Goal: Task Accomplishment & Management: Use online tool/utility

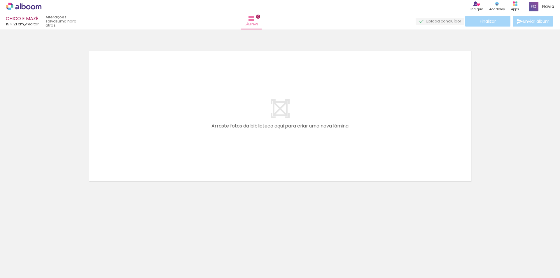
scroll to position [0, 385]
click at [426, 261] on div at bounding box center [424, 258] width 29 height 19
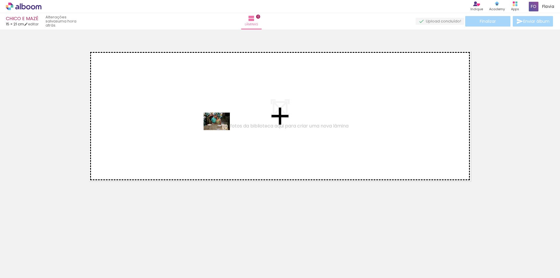
drag, startPoint x: 425, startPoint y: 262, endPoint x: 221, endPoint y: 130, distance: 243.4
click at [221, 130] on quentale-workspace at bounding box center [280, 139] width 560 height 278
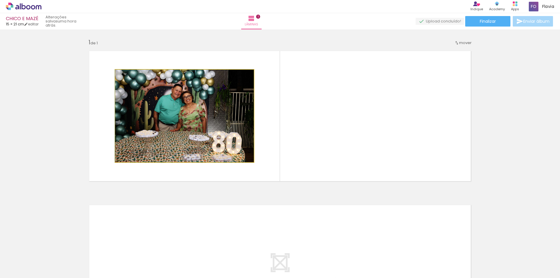
click at [229, 81] on quentale-photo at bounding box center [184, 116] width 138 height 92
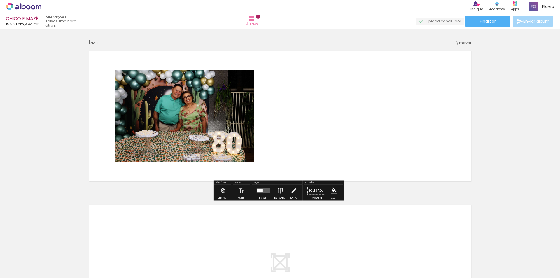
click at [151, 119] on quentale-photo at bounding box center [184, 116] width 138 height 92
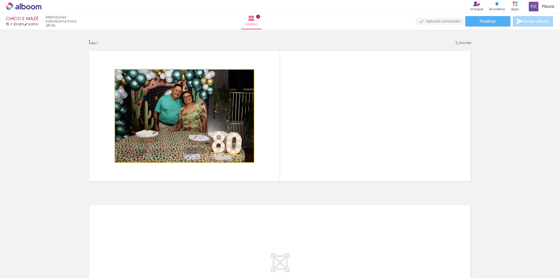
click at [151, 119] on quentale-photo at bounding box center [184, 116] width 138 height 92
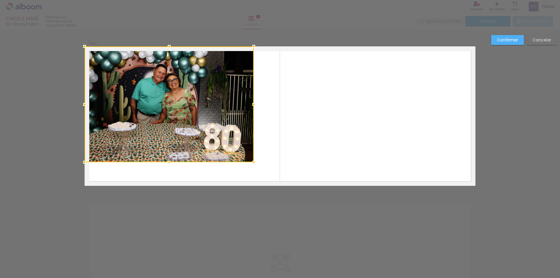
drag, startPoint x: 115, startPoint y: 72, endPoint x: 84, endPoint y: 48, distance: 38.8
click at [84, 48] on div at bounding box center [85, 47] width 12 height 12
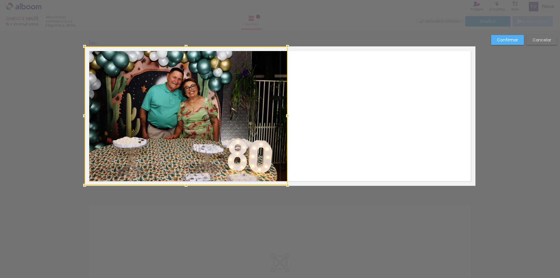
drag, startPoint x: 251, startPoint y: 162, endPoint x: 284, endPoint y: 190, distance: 43.9
click at [284, 190] on div at bounding box center [288, 185] width 12 height 12
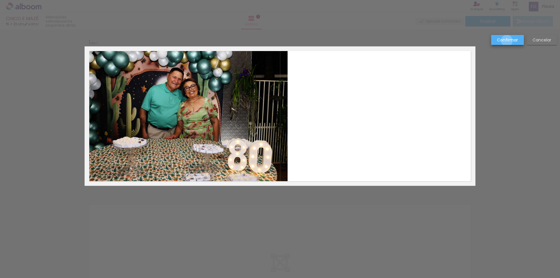
click at [0, 0] on slot "Confirmar" at bounding box center [0, 0] width 0 height 0
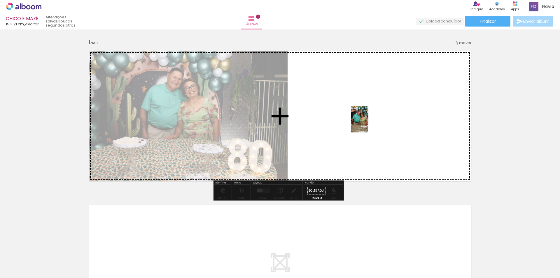
drag, startPoint x: 461, startPoint y: 261, endPoint x: 368, endPoint y: 124, distance: 165.4
click at [368, 124] on quentale-workspace at bounding box center [280, 139] width 560 height 278
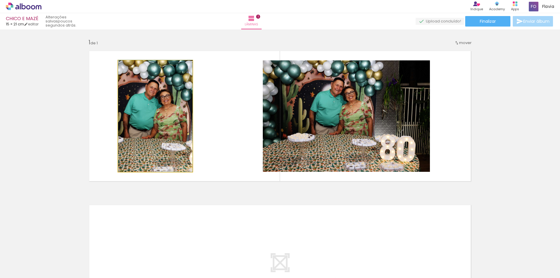
click at [160, 116] on quentale-photo at bounding box center [155, 115] width 74 height 111
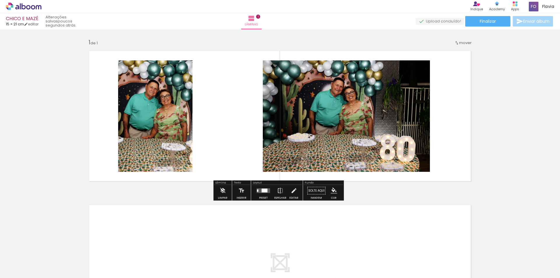
click at [127, 108] on quentale-photo at bounding box center [155, 115] width 74 height 111
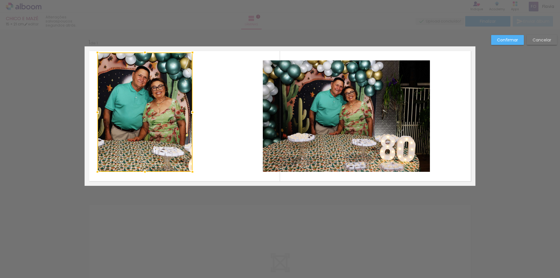
drag, startPoint x: 115, startPoint y: 59, endPoint x: 94, endPoint y: 45, distance: 25.0
click at [94, 46] on album-spread "1 de 1" at bounding box center [280, 115] width 391 height 139
click at [103, 164] on quentale-photo at bounding box center [144, 111] width 95 height 119
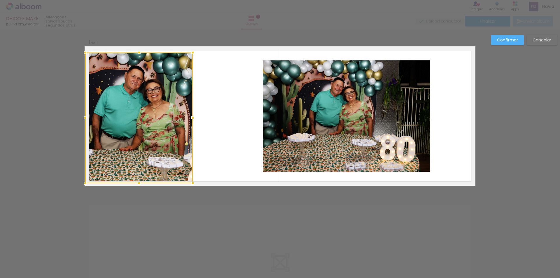
drag, startPoint x: 95, startPoint y: 173, endPoint x: 80, endPoint y: 193, distance: 24.9
click at [80, 193] on div "Inserir lâmina 1 de 1 Confirmar Cancelar" at bounding box center [280, 190] width 560 height 322
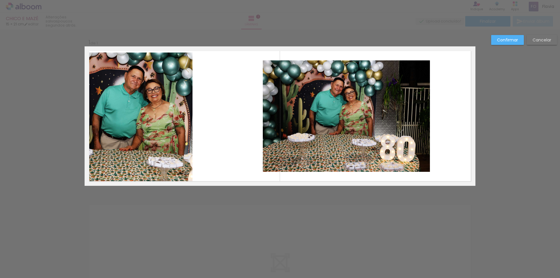
click at [170, 147] on quentale-photo at bounding box center [139, 117] width 108 height 131
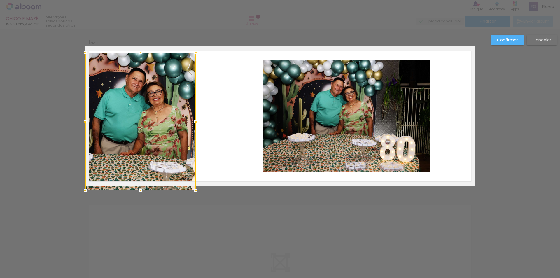
drag, startPoint x: 191, startPoint y: 186, endPoint x: 196, endPoint y: 191, distance: 7.2
click at [196, 191] on div at bounding box center [196, 191] width 12 height 12
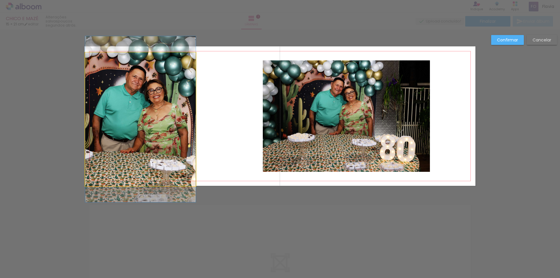
click at [191, 66] on quentale-photo at bounding box center [140, 119] width 110 height 134
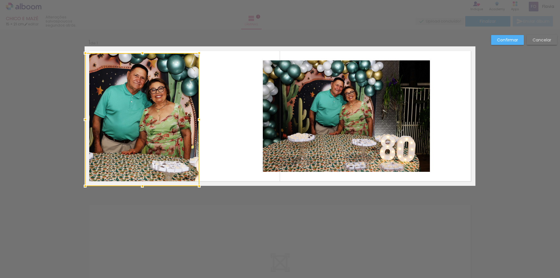
drag, startPoint x: 193, startPoint y: 51, endPoint x: 196, endPoint y: 45, distance: 6.8
click at [196, 45] on div "Inserir lâmina 1 de 1 Confirmar Cancelar" at bounding box center [280, 190] width 560 height 322
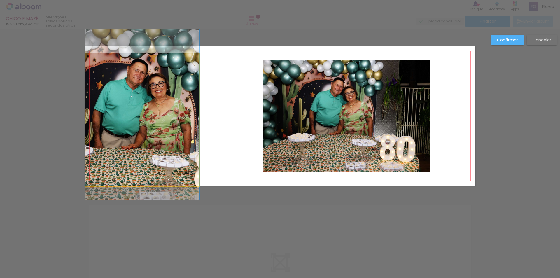
drag, startPoint x: 168, startPoint y: 75, endPoint x: 168, endPoint y: 70, distance: 5.3
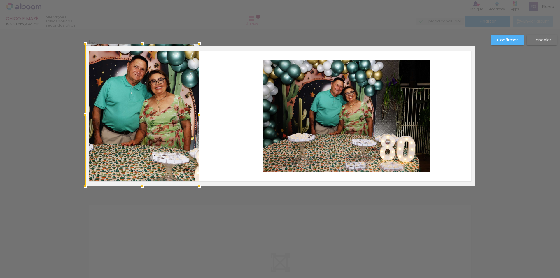
drag, startPoint x: 141, startPoint y: 55, endPoint x: 141, endPoint y: 49, distance: 5.8
click at [141, 49] on div at bounding box center [142, 44] width 12 height 12
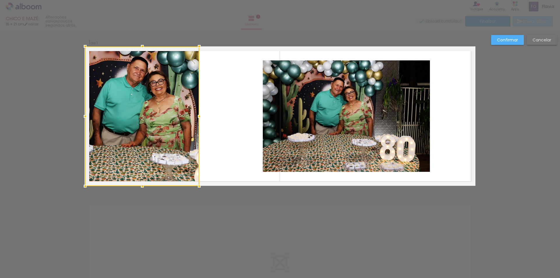
click at [345, 137] on quentale-photo at bounding box center [346, 115] width 167 height 111
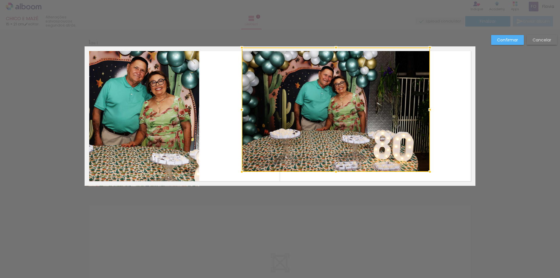
drag, startPoint x: 262, startPoint y: 62, endPoint x: 241, endPoint y: 43, distance: 27.7
click at [241, 43] on div at bounding box center [242, 48] width 12 height 12
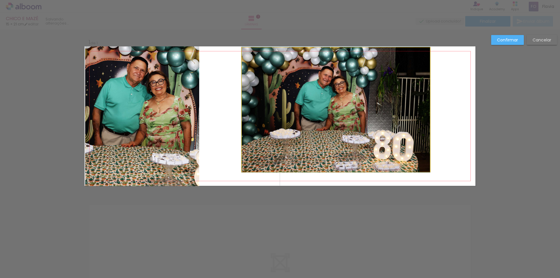
click at [305, 162] on quentale-photo at bounding box center [336, 110] width 188 height 124
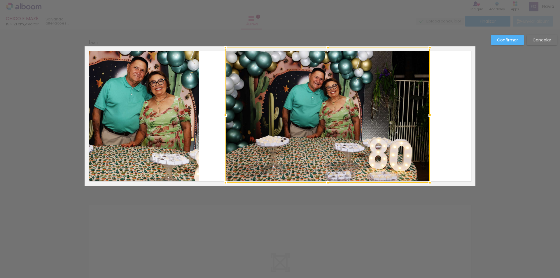
drag, startPoint x: 240, startPoint y: 172, endPoint x: 223, endPoint y: 191, distance: 25.0
click at [224, 191] on div "Inserir lâmina 1 de 1 Confirmar Cancelar" at bounding box center [280, 190] width 560 height 322
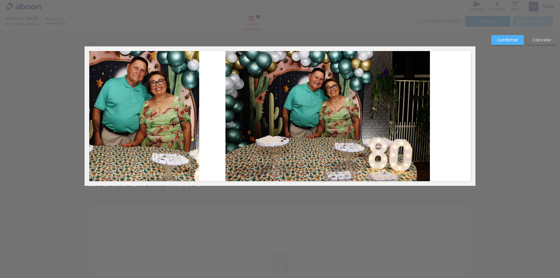
click at [299, 150] on quentale-photo at bounding box center [327, 115] width 204 height 135
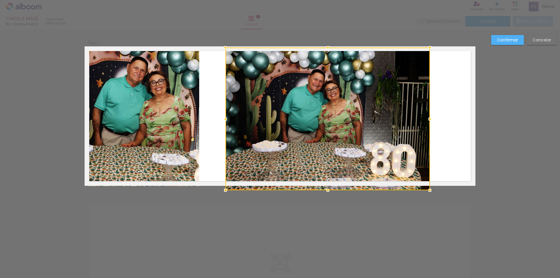
drag, startPoint x: 325, startPoint y: 183, endPoint x: 326, endPoint y: 187, distance: 4.1
click at [326, 187] on div at bounding box center [328, 190] width 12 height 12
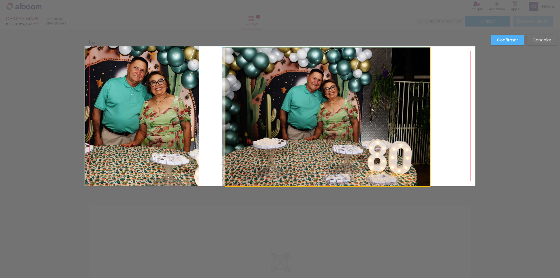
drag, startPoint x: 317, startPoint y: 148, endPoint x: 298, endPoint y: 148, distance: 19.5
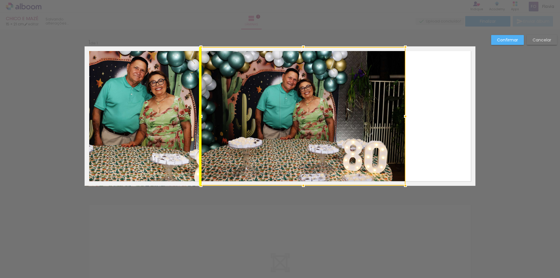
drag, startPoint x: 344, startPoint y: 126, endPoint x: 320, endPoint y: 127, distance: 24.5
click at [320, 127] on div at bounding box center [303, 116] width 204 height 138
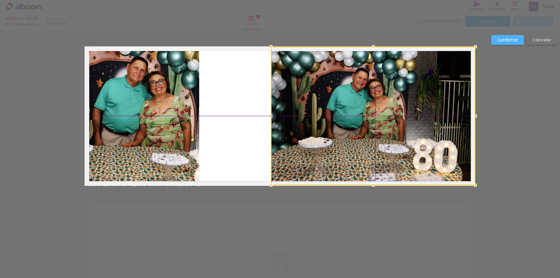
drag, startPoint x: 277, startPoint y: 88, endPoint x: 338, endPoint y: 94, distance: 61.5
click at [338, 94] on div at bounding box center [373, 116] width 204 height 138
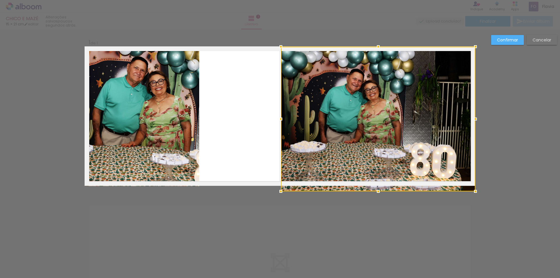
drag, startPoint x: 270, startPoint y: 186, endPoint x: 289, endPoint y: 184, distance: 18.8
click at [289, 184] on div at bounding box center [378, 119] width 194 height 145
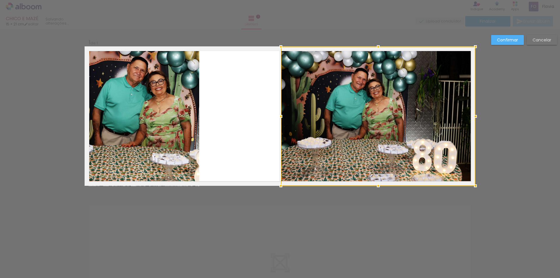
click at [524, 112] on div "Confirmar Cancelar" at bounding box center [280, 190] width 560 height 322
click at [0, 0] on slot "Confirmar" at bounding box center [0, 0] width 0 height 0
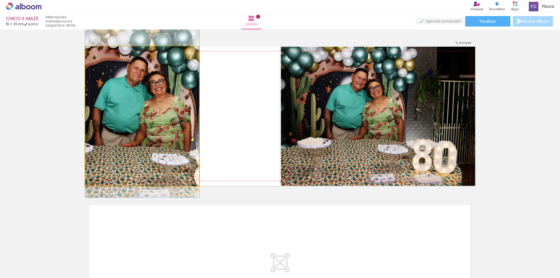
click at [159, 108] on quentale-photo at bounding box center [142, 116] width 114 height 140
click at [143, 123] on quentale-photo at bounding box center [142, 116] width 114 height 140
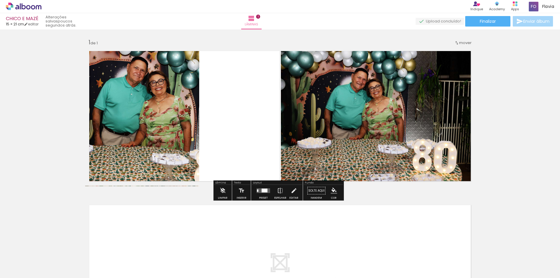
click at [427, 213] on quentale-layouter at bounding box center [280, 269] width 391 height 139
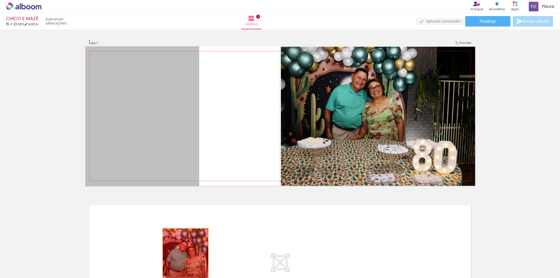
drag, startPoint x: 136, startPoint y: 83, endPoint x: 183, endPoint y: 256, distance: 179.6
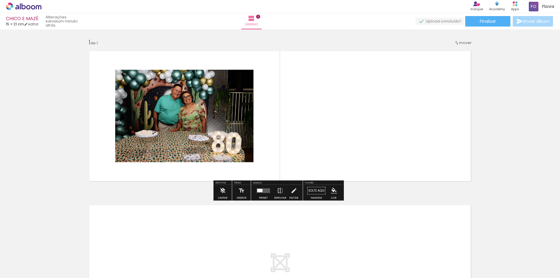
click at [18, 270] on span "Adicionar Fotos" at bounding box center [20, 270] width 17 height 6
click at [0, 0] on input "file" at bounding box center [0, 0] width 0 height 0
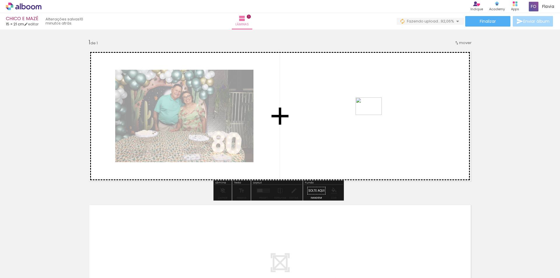
drag, startPoint x: 461, startPoint y: 260, endPoint x: 373, endPoint y: 115, distance: 169.7
click at [373, 115] on quentale-workspace at bounding box center [280, 139] width 560 height 278
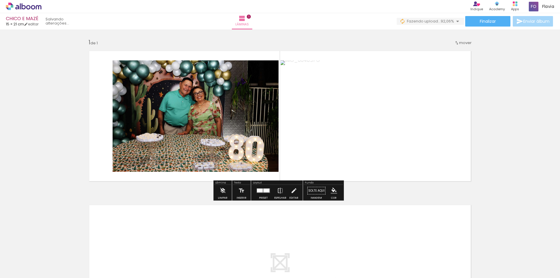
click at [140, 106] on quentale-photo at bounding box center [196, 115] width 166 height 111
click at [133, 98] on quentale-photo at bounding box center [196, 115] width 166 height 111
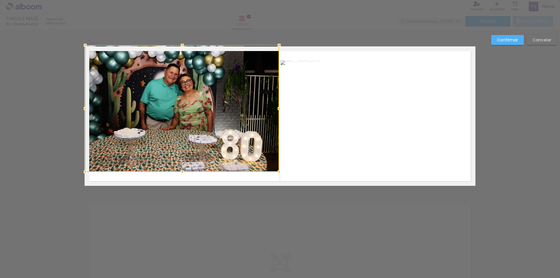
drag, startPoint x: 110, startPoint y: 61, endPoint x: 82, endPoint y: 48, distance: 31.0
click at [82, 48] on div at bounding box center [85, 45] width 12 height 12
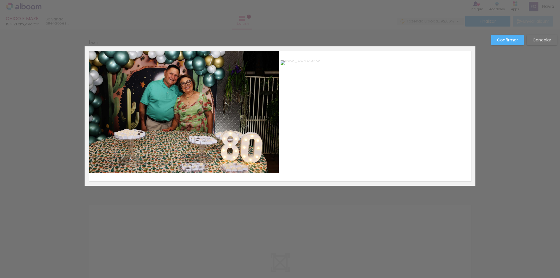
click at [199, 156] on quentale-photo at bounding box center [182, 109] width 194 height 127
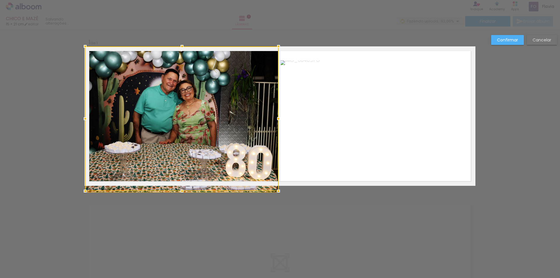
drag, startPoint x: 274, startPoint y: 172, endPoint x: 274, endPoint y: 177, distance: 4.4
click at [274, 177] on div at bounding box center [181, 118] width 193 height 145
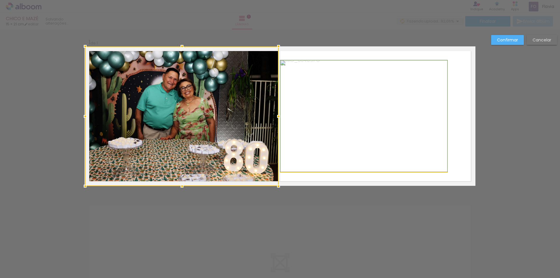
click at [413, 125] on quentale-photo at bounding box center [363, 115] width 166 height 111
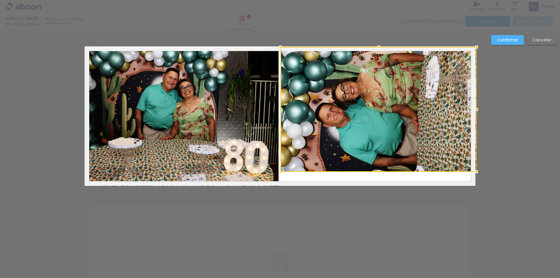
drag, startPoint x: 442, startPoint y: 60, endPoint x: 472, endPoint y: 46, distance: 32.6
click at [472, 46] on div at bounding box center [476, 47] width 12 height 12
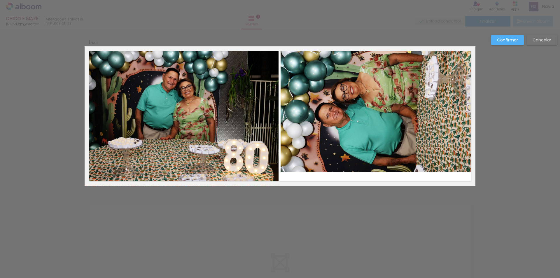
click at [419, 104] on quentale-photo at bounding box center [377, 109] width 195 height 125
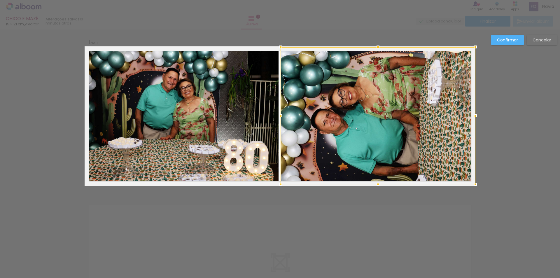
drag, startPoint x: 377, startPoint y: 173, endPoint x: 376, endPoint y: 189, distance: 16.3
click at [376, 189] on div at bounding box center [378, 184] width 12 height 12
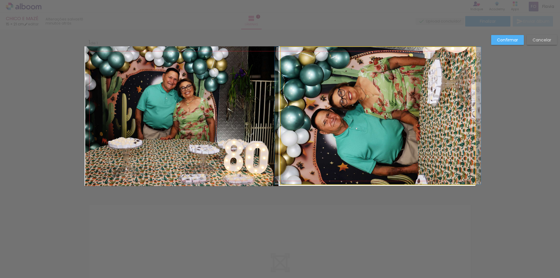
click at [465, 154] on quentale-photo at bounding box center [377, 115] width 195 height 137
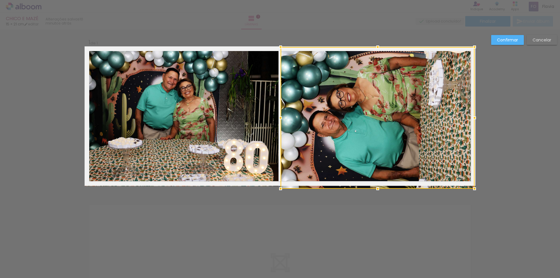
click at [474, 186] on div at bounding box center [474, 189] width 12 height 12
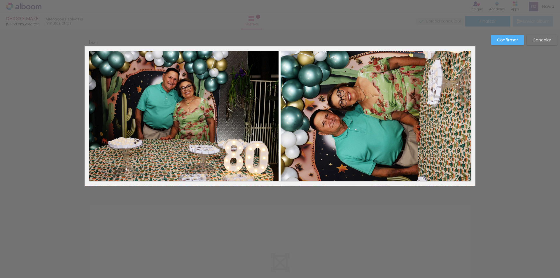
click at [0, 0] on slot "Confirmar" at bounding box center [0, 0] width 0 height 0
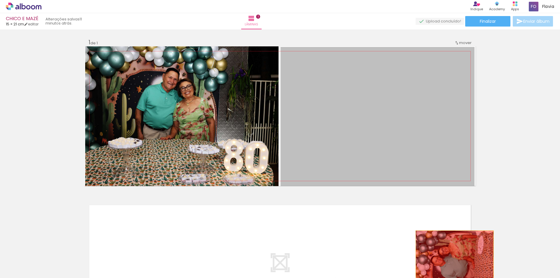
drag, startPoint x: 415, startPoint y: 115, endPoint x: 454, endPoint y: 259, distance: 149.1
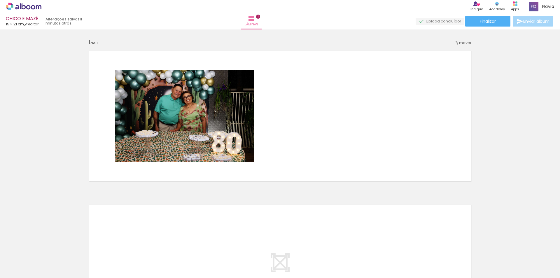
click at [23, 270] on span "Adicionar Fotos" at bounding box center [20, 270] width 17 height 6
click at [0, 0] on input "file" at bounding box center [0, 0] width 0 height 0
click at [16, 269] on span "Adicionar Fotos" at bounding box center [20, 270] width 17 height 6
click at [0, 0] on input "file" at bounding box center [0, 0] width 0 height 0
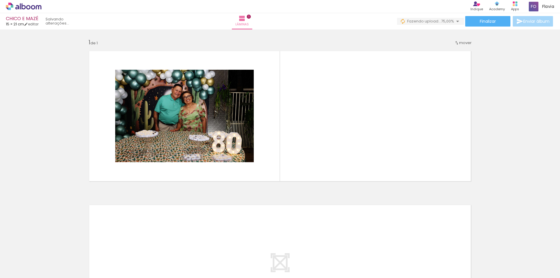
scroll to position [0, 1993]
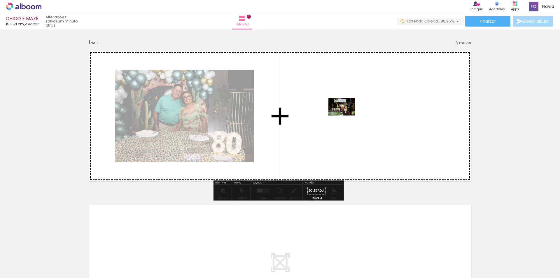
drag, startPoint x: 193, startPoint y: 263, endPoint x: 346, endPoint y: 115, distance: 212.1
click at [346, 115] on quentale-workspace at bounding box center [280, 139] width 560 height 278
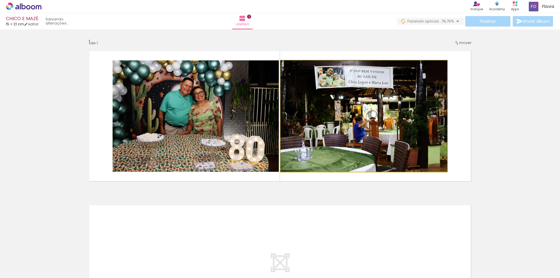
click at [346, 119] on quentale-photo at bounding box center [363, 115] width 166 height 111
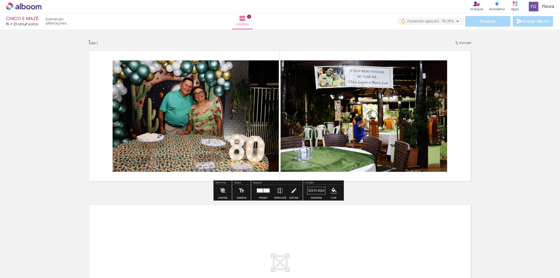
click at [403, 140] on quentale-photo at bounding box center [363, 115] width 166 height 111
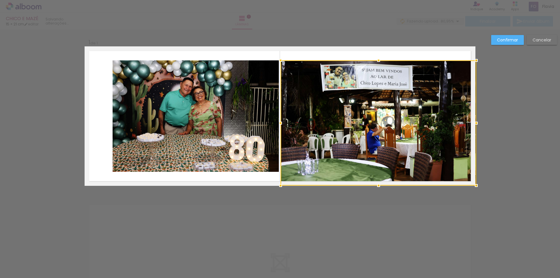
drag, startPoint x: 445, startPoint y: 172, endPoint x: 478, endPoint y: 191, distance: 38.5
click at [478, 191] on div at bounding box center [476, 186] width 12 height 12
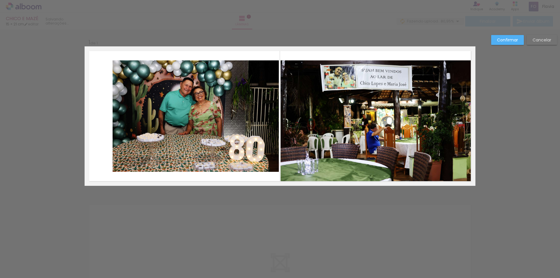
click at [439, 76] on quentale-photo at bounding box center [377, 122] width 195 height 125
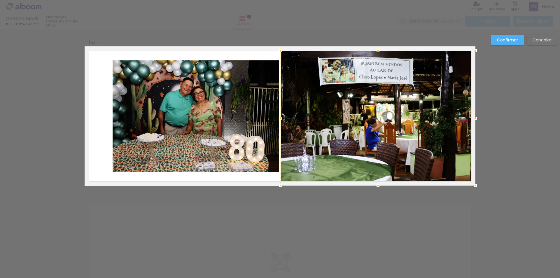
drag, startPoint x: 375, startPoint y: 61, endPoint x: 375, endPoint y: 43, distance: 17.8
click at [375, 43] on div "Inserir lâmina 1 de 1 Confirmar Cancelar" at bounding box center [280, 190] width 560 height 322
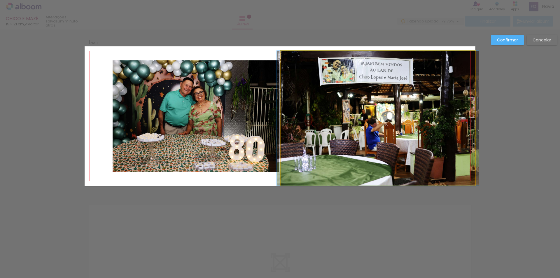
click at [405, 108] on quentale-photo at bounding box center [377, 118] width 195 height 135
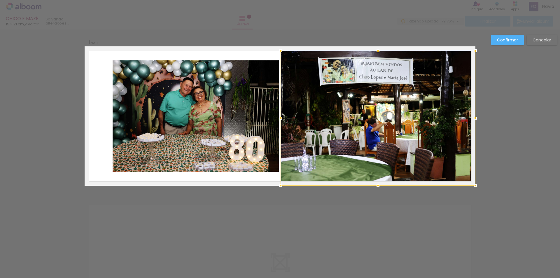
click at [0, 0] on slot "Confirmar" at bounding box center [0, 0] width 0 height 0
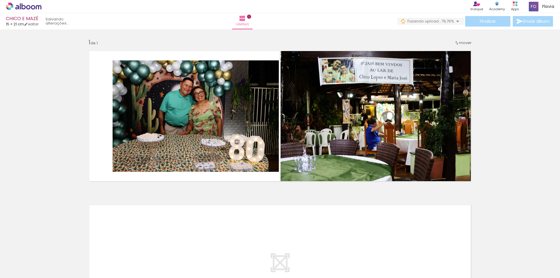
click at [129, 261] on div at bounding box center [121, 258] width 29 height 19
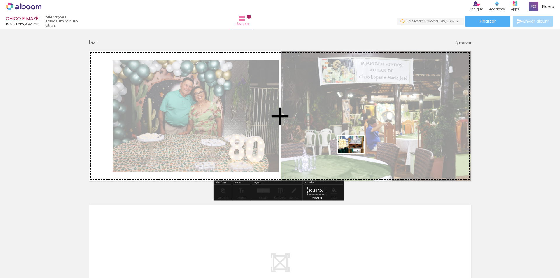
drag, startPoint x: 124, startPoint y: 259, endPoint x: 355, endPoint y: 153, distance: 254.9
click at [355, 153] on quentale-workspace at bounding box center [280, 139] width 560 height 278
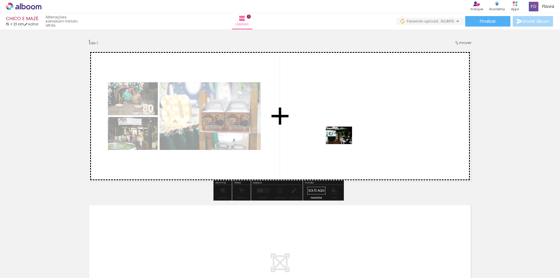
drag, startPoint x: 225, startPoint y: 261, endPoint x: 343, endPoint y: 143, distance: 167.2
click at [343, 143] on quentale-workspace at bounding box center [280, 139] width 560 height 278
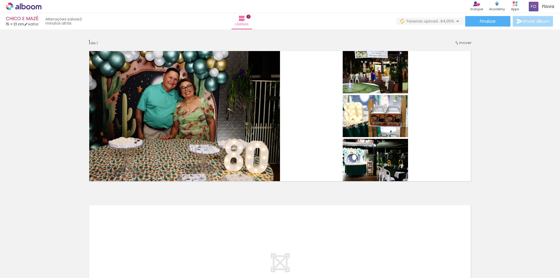
scroll to position [0, 2232]
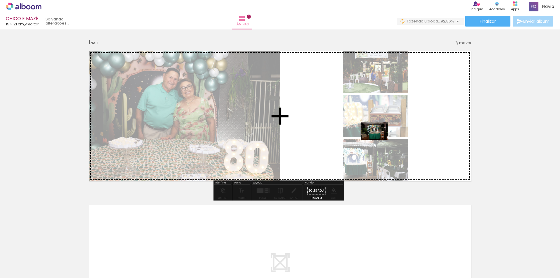
drag, startPoint x: 246, startPoint y: 256, endPoint x: 380, endPoint y: 137, distance: 179.0
click at [380, 137] on quentale-workspace at bounding box center [280, 139] width 560 height 278
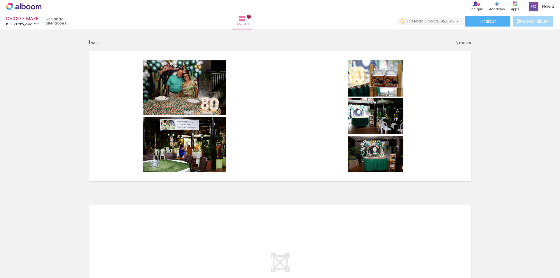
scroll to position [0, 1692]
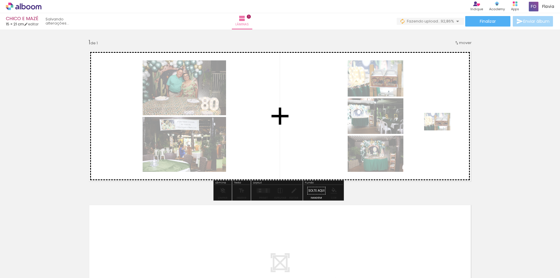
drag, startPoint x: 428, startPoint y: 260, endPoint x: 441, endPoint y: 130, distance: 130.7
click at [441, 130] on quentale-workspace at bounding box center [280, 139] width 560 height 278
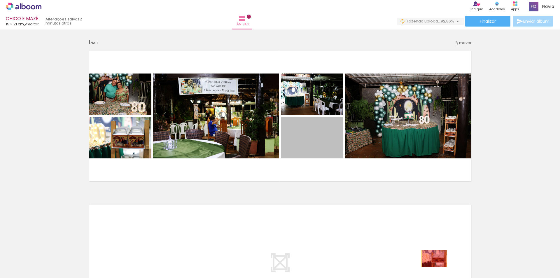
drag, startPoint x: 315, startPoint y: 141, endPoint x: 428, endPoint y: 256, distance: 161.2
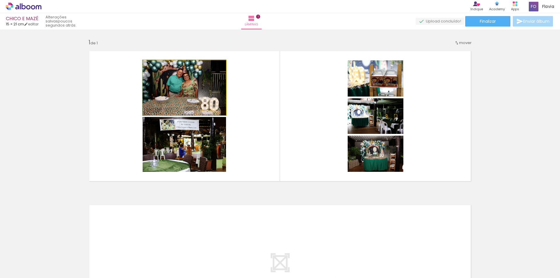
click at [183, 87] on quentale-photo at bounding box center [184, 87] width 83 height 55
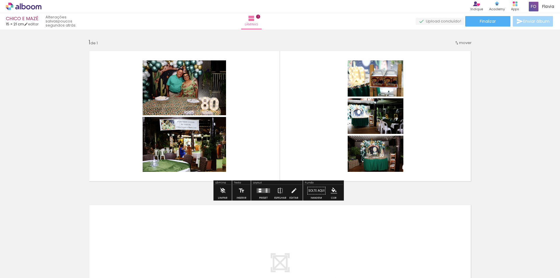
click at [183, 83] on quentale-photo at bounding box center [184, 87] width 83 height 55
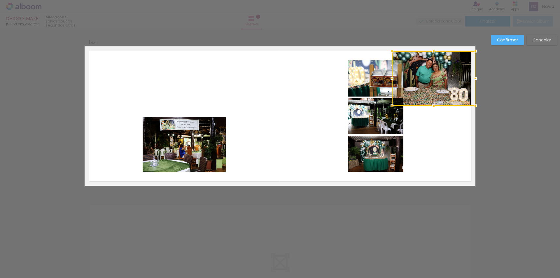
drag, startPoint x: 183, startPoint y: 82, endPoint x: 452, endPoint y: 71, distance: 268.7
click at [452, 71] on div at bounding box center [433, 78] width 83 height 55
click at [178, 153] on quentale-photo at bounding box center [184, 144] width 83 height 55
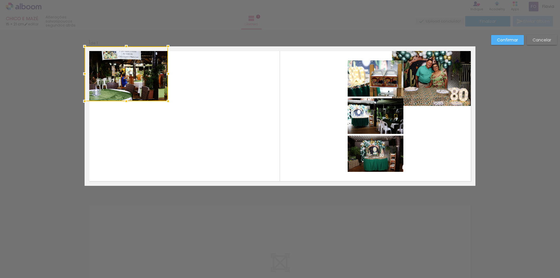
drag, startPoint x: 178, startPoint y: 149, endPoint x: 118, endPoint y: 78, distance: 92.7
click at [118, 78] on div at bounding box center [126, 73] width 83 height 55
click at [371, 157] on quentale-photo at bounding box center [375, 154] width 56 height 36
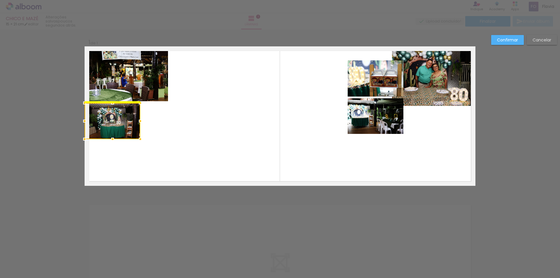
drag, startPoint x: 375, startPoint y: 151, endPoint x: 110, endPoint y: 119, distance: 266.3
click at [110, 119] on div at bounding box center [113, 121] width 56 height 36
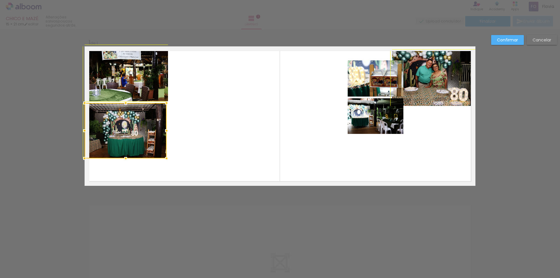
drag, startPoint x: 139, startPoint y: 138, endPoint x: 171, endPoint y: 154, distance: 35.8
click at [171, 154] on album-spread "1 de 1" at bounding box center [280, 115] width 391 height 139
click at [143, 126] on quentale-photo at bounding box center [126, 130] width 82 height 55
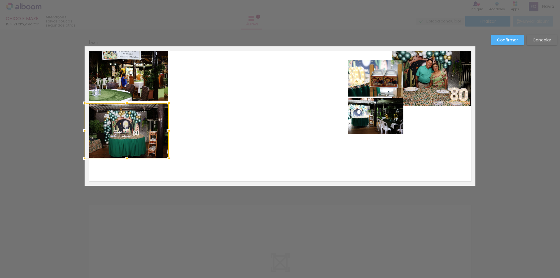
click at [164, 130] on div at bounding box center [169, 131] width 12 height 12
click at [124, 123] on div at bounding box center [127, 130] width 84 height 55
click at [121, 69] on quentale-photo at bounding box center [126, 73] width 83 height 55
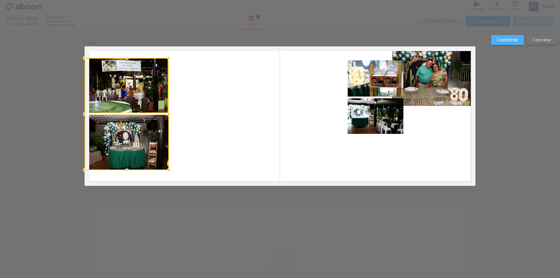
drag, startPoint x: 129, startPoint y: 100, endPoint x: 129, endPoint y: 112, distance: 11.7
click at [129, 112] on div at bounding box center [127, 114] width 84 height 112
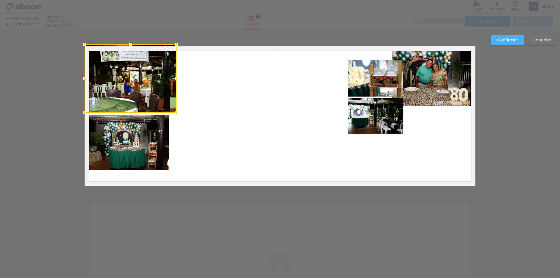
drag, startPoint x: 168, startPoint y: 60, endPoint x: 177, endPoint y: 50, distance: 13.0
click at [177, 50] on album-spread "1 de 1" at bounding box center [280, 115] width 391 height 139
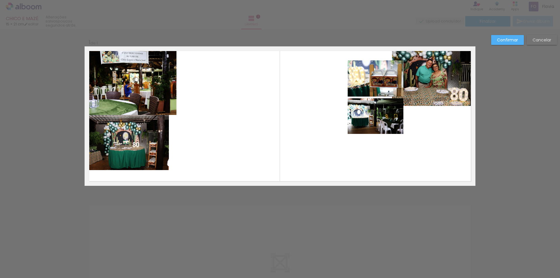
click at [147, 78] on quentale-photo at bounding box center [131, 80] width 92 height 68
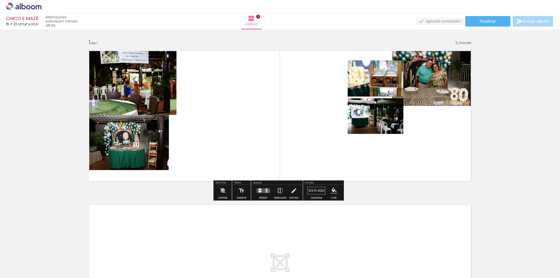
click at [148, 86] on quentale-photo at bounding box center [131, 80] width 92 height 68
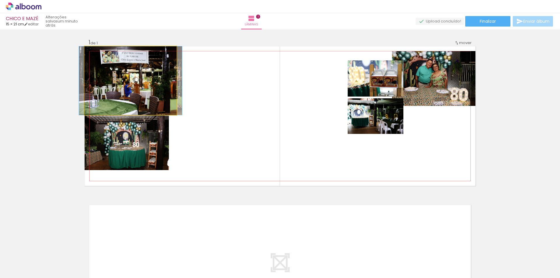
click at [169, 108] on quentale-photo at bounding box center [131, 80] width 92 height 68
click at [168, 106] on quentale-photo at bounding box center [131, 80] width 92 height 68
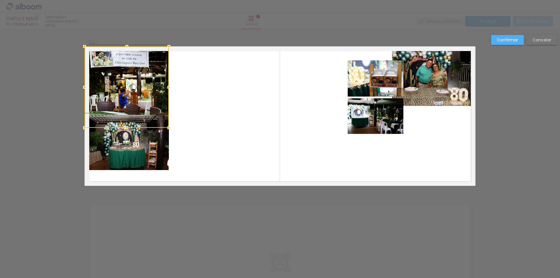
drag, startPoint x: 175, startPoint y: 114, endPoint x: 169, endPoint y: 107, distance: 9.3
click at [169, 107] on album-spread "1 de 1" at bounding box center [280, 115] width 391 height 139
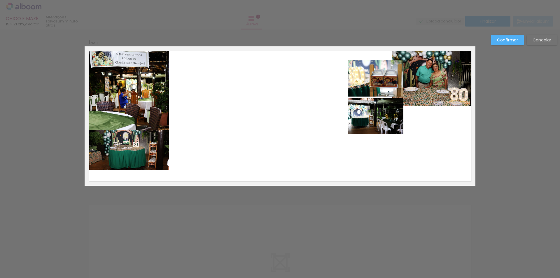
click at [140, 87] on quentale-photo at bounding box center [127, 88] width 84 height 84
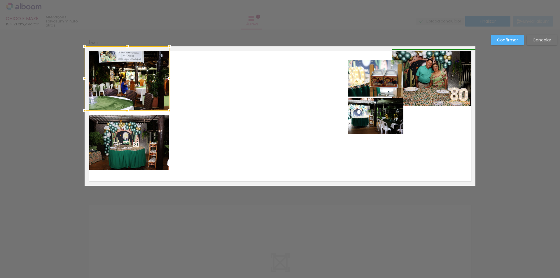
drag, startPoint x: 164, startPoint y: 131, endPoint x: 164, endPoint y: 112, distance: 19.5
click at [164, 112] on div at bounding box center [170, 111] width 12 height 12
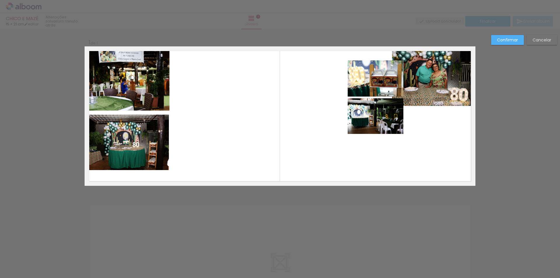
click at [159, 131] on quentale-photo at bounding box center [127, 142] width 84 height 55
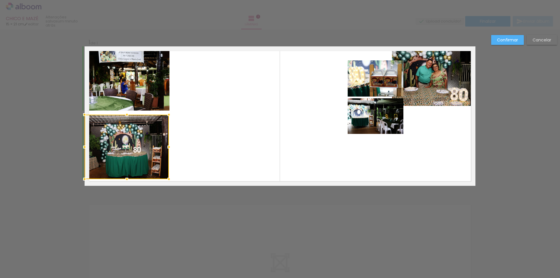
drag, startPoint x: 123, startPoint y: 170, endPoint x: 123, endPoint y: 177, distance: 6.7
click at [123, 177] on div at bounding box center [127, 179] width 12 height 12
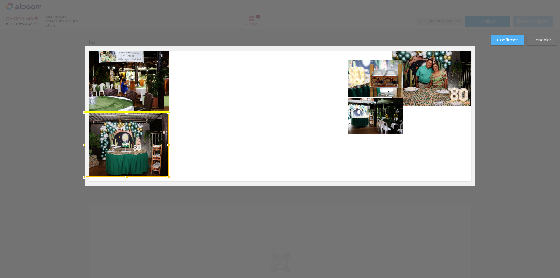
click at [127, 149] on div at bounding box center [127, 145] width 84 height 64
click at [130, 99] on quentale-photo at bounding box center [127, 78] width 85 height 64
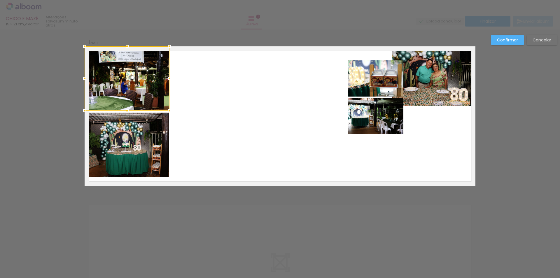
click at [127, 131] on quentale-photo at bounding box center [127, 145] width 84 height 64
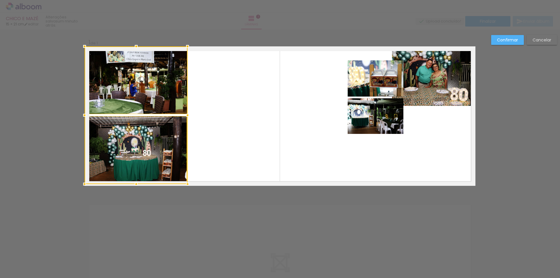
drag, startPoint x: 168, startPoint y: 179, endPoint x: 187, endPoint y: 190, distance: 22.1
click at [187, 190] on div "Inserir lâmina 1 de 1 Confirmar Cancelar" at bounding box center [280, 190] width 560 height 322
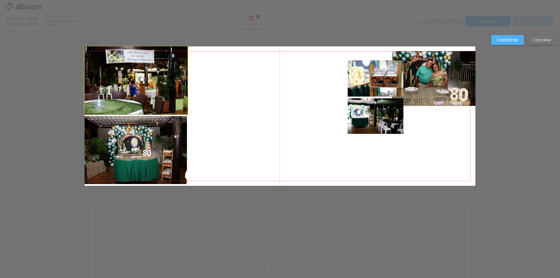
click at [149, 96] on quentale-photo at bounding box center [136, 80] width 103 height 68
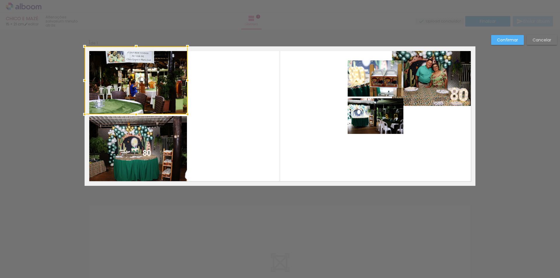
click at [144, 135] on quentale-photo at bounding box center [136, 150] width 102 height 68
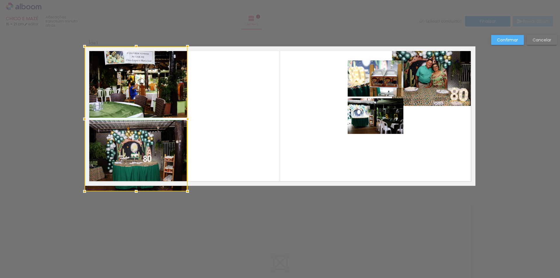
drag, startPoint x: 135, startPoint y: 183, endPoint x: 135, endPoint y: 191, distance: 7.6
click at [135, 191] on div at bounding box center [136, 191] width 12 height 12
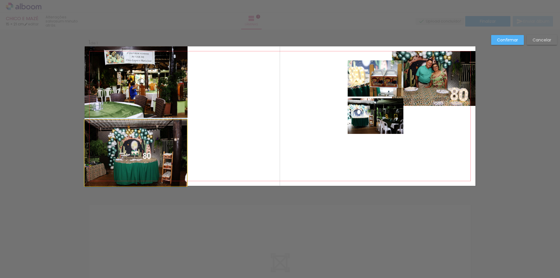
click at [154, 155] on quentale-photo at bounding box center [136, 153] width 102 height 66
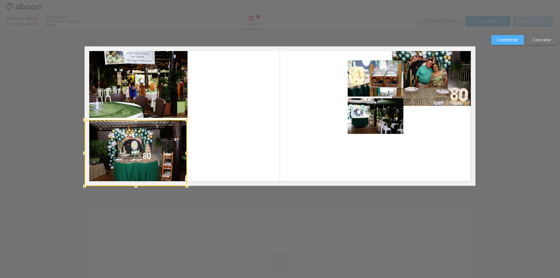
click at [156, 149] on div at bounding box center [136, 153] width 102 height 66
click at [242, 137] on quentale-layouter at bounding box center [280, 115] width 391 height 139
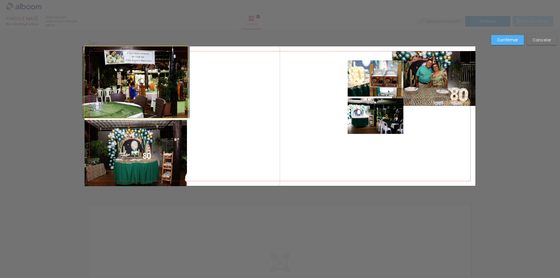
click at [147, 78] on quentale-photo at bounding box center [136, 81] width 103 height 71
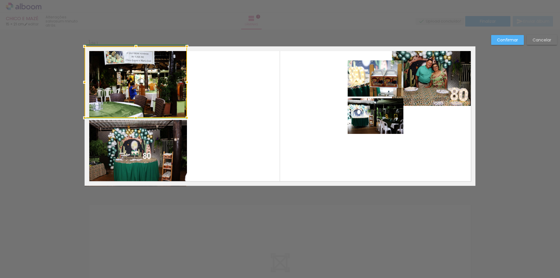
click at [183, 82] on div at bounding box center [187, 82] width 12 height 12
click at [140, 102] on div at bounding box center [136, 81] width 102 height 71
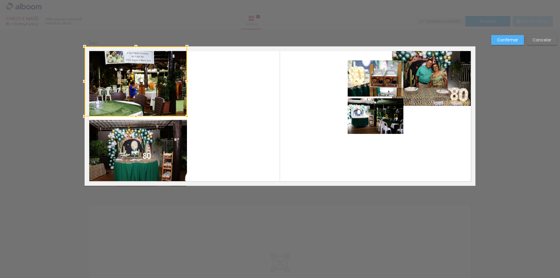
click at [133, 117] on div at bounding box center [136, 116] width 12 height 12
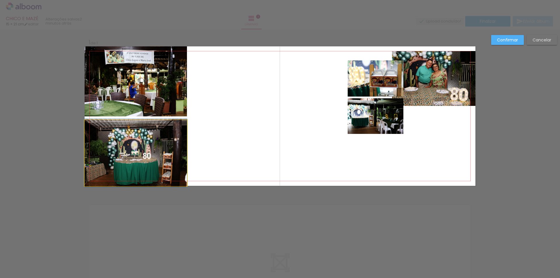
click at [135, 127] on quentale-photo at bounding box center [136, 153] width 102 height 66
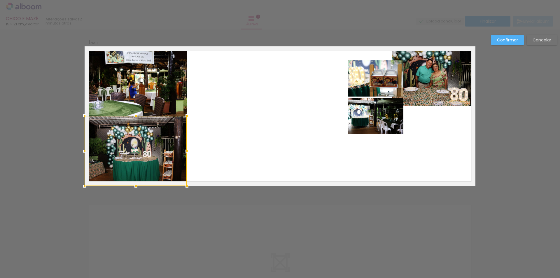
click at [134, 120] on div at bounding box center [136, 116] width 12 height 12
drag, startPoint x: 138, startPoint y: 132, endPoint x: 138, endPoint y: 136, distance: 3.5
click at [138, 136] on div at bounding box center [136, 150] width 102 height 70
click at [211, 117] on quentale-layouter at bounding box center [280, 115] width 391 height 139
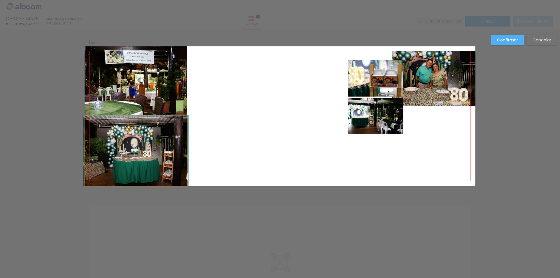
click at [137, 139] on quentale-photo at bounding box center [136, 150] width 102 height 70
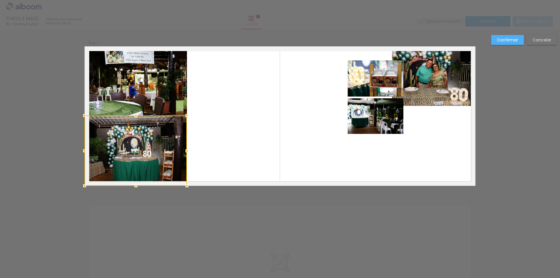
click at [137, 138] on div at bounding box center [136, 150] width 102 height 70
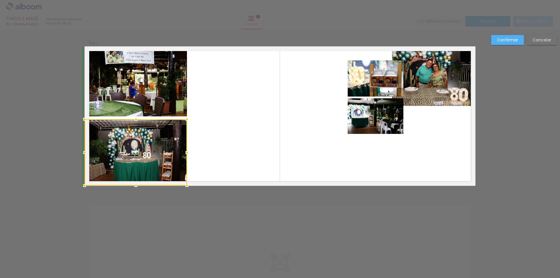
click at [134, 114] on div at bounding box center [136, 119] width 12 height 12
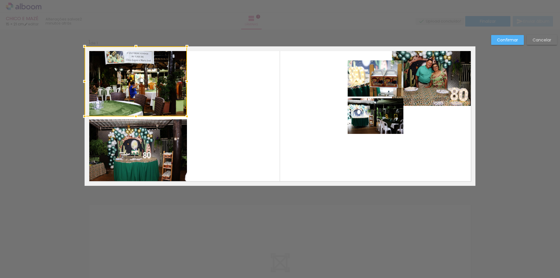
click at [166, 143] on quentale-photo at bounding box center [136, 152] width 102 height 66
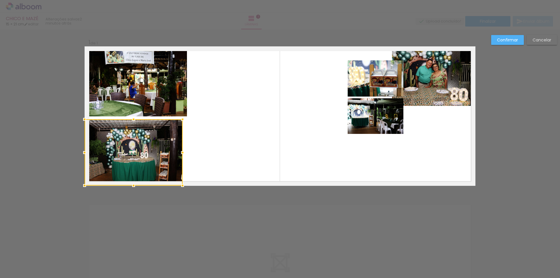
drag, startPoint x: 185, startPoint y: 150, endPoint x: 180, endPoint y: 150, distance: 4.5
click at [180, 150] on div at bounding box center [183, 153] width 12 height 12
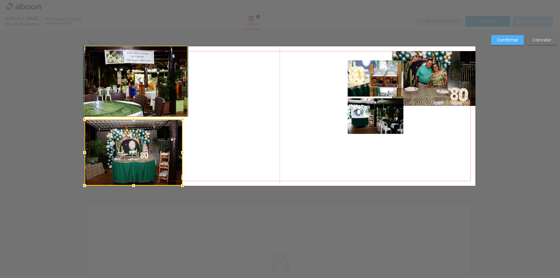
click at [160, 81] on quentale-photo at bounding box center [136, 81] width 102 height 70
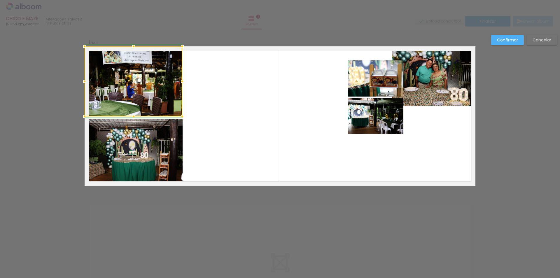
drag, startPoint x: 183, startPoint y: 83, endPoint x: 180, endPoint y: 84, distance: 3.0
click at [180, 83] on div at bounding box center [182, 81] width 12 height 12
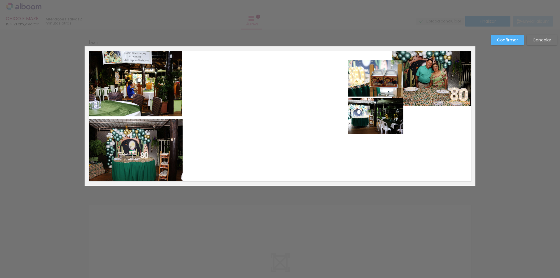
click at [212, 112] on quentale-layouter at bounding box center [280, 115] width 391 height 139
click at [150, 142] on quentale-photo at bounding box center [134, 152] width 98 height 66
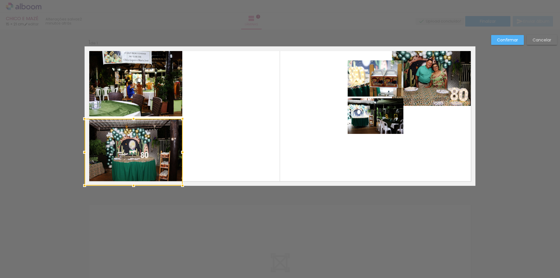
click at [131, 120] on div at bounding box center [134, 119] width 12 height 12
click at [215, 120] on quentale-layouter at bounding box center [280, 115] width 391 height 139
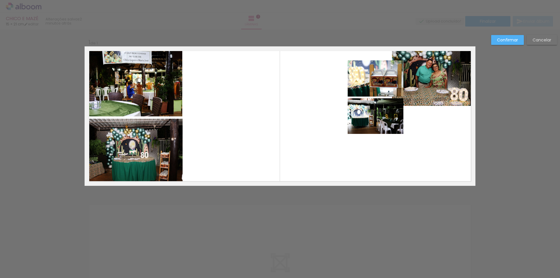
click at [148, 70] on quentale-photo at bounding box center [134, 81] width 98 height 70
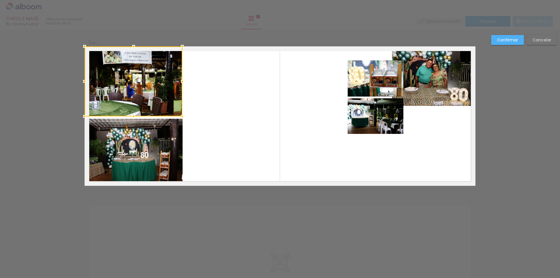
click at [150, 146] on quentale-photo at bounding box center [134, 152] width 98 height 67
click at [150, 145] on div at bounding box center [134, 115] width 98 height 139
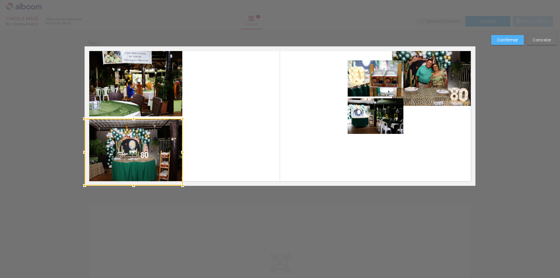
click at [208, 128] on quentale-layouter at bounding box center [280, 115] width 391 height 139
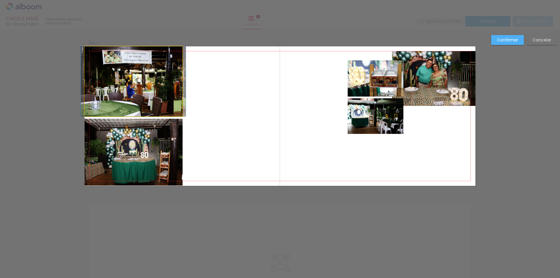
drag, startPoint x: 119, startPoint y: 101, endPoint x: 134, endPoint y: 108, distance: 16.6
click at [119, 101] on quentale-photo at bounding box center [134, 81] width 98 height 70
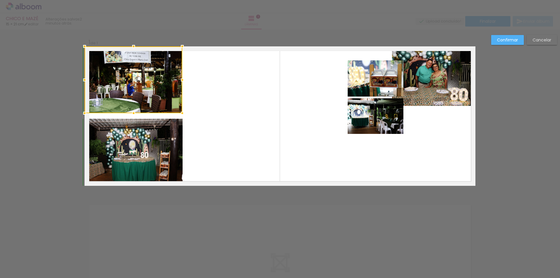
click at [131, 115] on div at bounding box center [134, 113] width 12 height 12
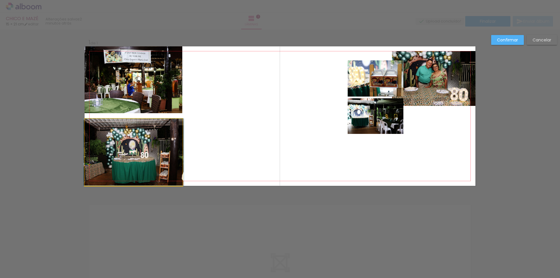
click at [135, 135] on quentale-photo at bounding box center [134, 152] width 98 height 67
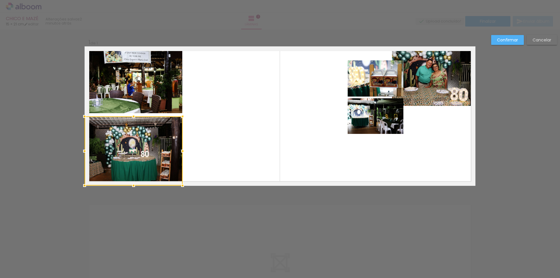
drag, startPoint x: 132, startPoint y: 119, endPoint x: 131, endPoint y: 115, distance: 4.3
click at [131, 115] on div at bounding box center [134, 116] width 12 height 12
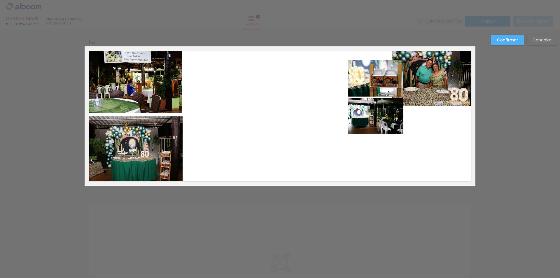
click at [201, 127] on quentale-layouter at bounding box center [280, 115] width 391 height 139
click at [144, 141] on quentale-photo at bounding box center [134, 150] width 98 height 69
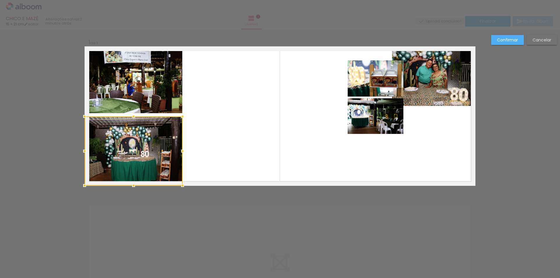
click at [218, 128] on quentale-layouter at bounding box center [280, 115] width 391 height 139
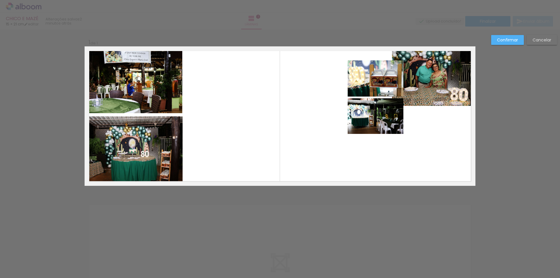
click at [166, 145] on quentale-photo at bounding box center [134, 150] width 98 height 69
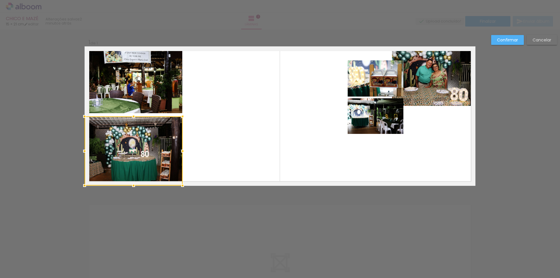
click at [166, 145] on div at bounding box center [134, 150] width 98 height 69
click at [257, 128] on quentale-layouter at bounding box center [280, 115] width 391 height 139
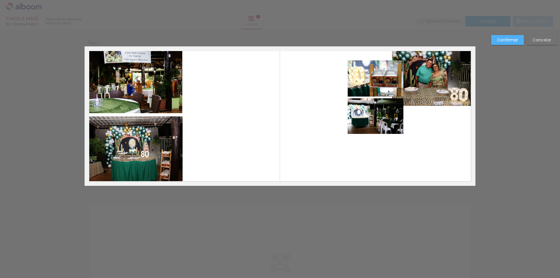
click at [0, 0] on slot "Confirmar" at bounding box center [0, 0] width 0 height 0
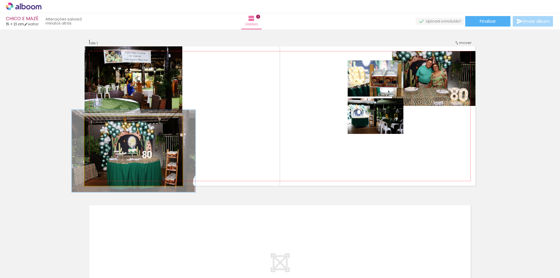
drag, startPoint x: 96, startPoint y: 123, endPoint x: 99, endPoint y: 125, distance: 3.9
type paper-slider "119"
click at [100, 125] on div at bounding box center [101, 122] width 9 height 9
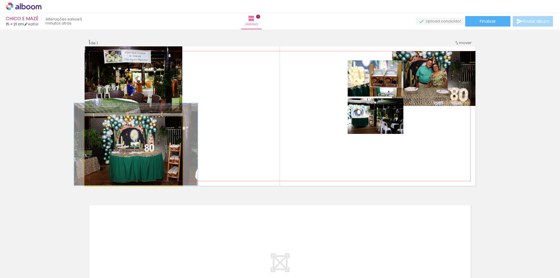
drag, startPoint x: 119, startPoint y: 147, endPoint x: 121, endPoint y: 138, distance: 8.8
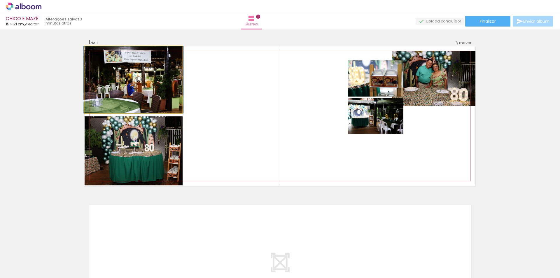
click at [159, 92] on quentale-photo at bounding box center [134, 79] width 98 height 67
drag, startPoint x: 139, startPoint y: 86, endPoint x: 139, endPoint y: 91, distance: 5.0
click at [149, 73] on quentale-photo at bounding box center [134, 79] width 98 height 67
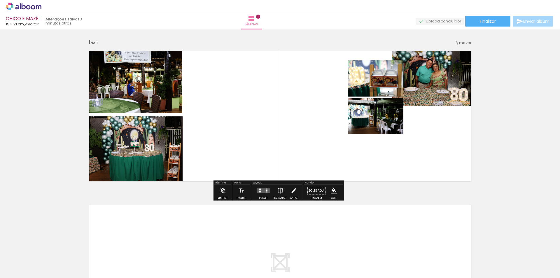
click at [230, 73] on quentale-layouter at bounding box center [280, 115] width 391 height 139
click at [199, 43] on div "Inserir lâmina 1 de 1" at bounding box center [280, 185] width 560 height 308
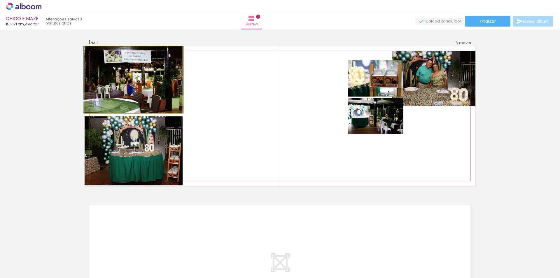
click at [152, 90] on quentale-photo at bounding box center [134, 79] width 98 height 67
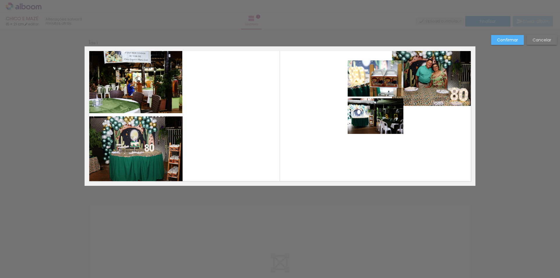
click at [152, 90] on quentale-photo at bounding box center [134, 79] width 98 height 67
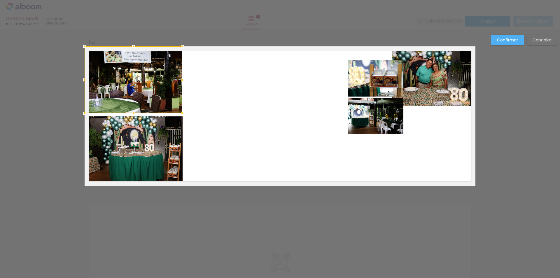
click at [152, 90] on div at bounding box center [134, 79] width 98 height 67
click at [213, 85] on quentale-layouter at bounding box center [280, 115] width 391 height 139
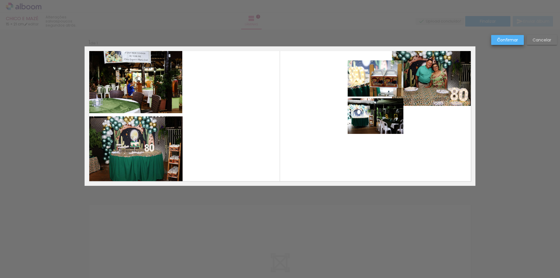
drag, startPoint x: 499, startPoint y: 38, endPoint x: 511, endPoint y: 43, distance: 13.0
click at [0, 0] on slot "Confirmar" at bounding box center [0, 0] width 0 height 0
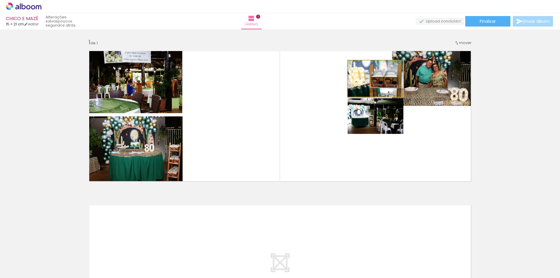
drag, startPoint x: 377, startPoint y: 79, endPoint x: 342, endPoint y: 85, distance: 34.5
click at [342, 85] on quentale-layouter at bounding box center [280, 115] width 391 height 139
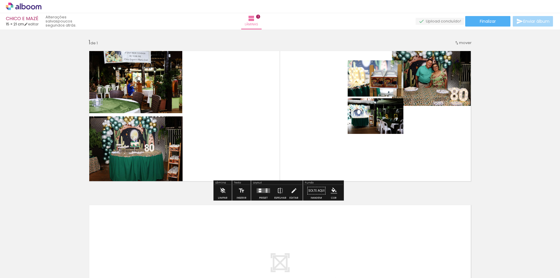
click at [378, 81] on quentale-photo at bounding box center [375, 78] width 56 height 36
click at [380, 80] on quentale-photo at bounding box center [375, 78] width 56 height 36
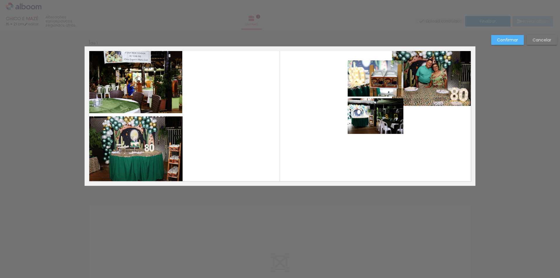
click at [0, 0] on slot "Confirmar" at bounding box center [0, 0] width 0 height 0
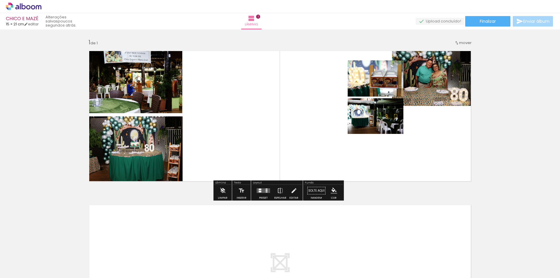
click at [373, 85] on quentale-photo at bounding box center [375, 78] width 56 height 36
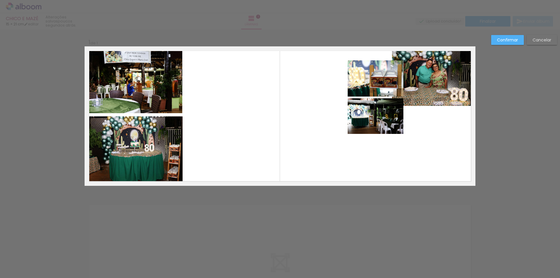
click at [373, 83] on quentale-photo at bounding box center [375, 78] width 56 height 36
click at [373, 83] on div at bounding box center [375, 78] width 56 height 36
click at [379, 123] on quentale-photo at bounding box center [375, 116] width 56 height 36
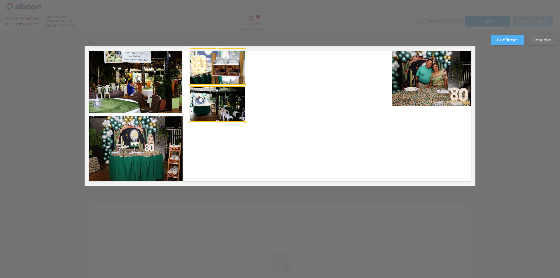
drag, startPoint x: 377, startPoint y: 98, endPoint x: 219, endPoint y: 86, distance: 157.5
click at [219, 86] on div at bounding box center [217, 84] width 56 height 73
click at [313, 100] on quentale-layouter at bounding box center [280, 115] width 391 height 139
click at [0, 0] on slot "Confirmar" at bounding box center [0, 0] width 0 height 0
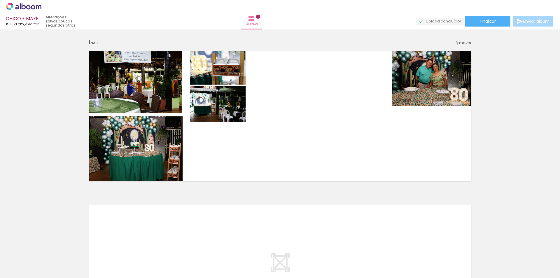
scroll to position [0, 1829]
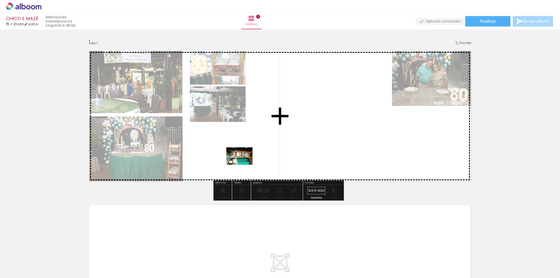
drag, startPoint x: 325, startPoint y: 261, endPoint x: 246, endPoint y: 166, distance: 122.7
click at [241, 161] on quentale-workspace at bounding box center [280, 139] width 560 height 278
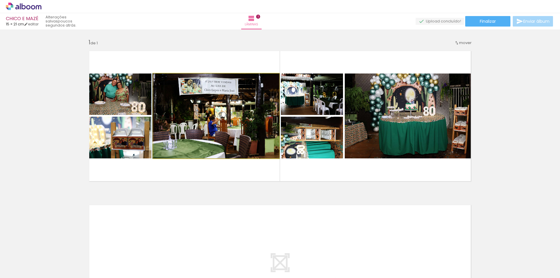
click at [211, 116] on quentale-photo at bounding box center [216, 115] width 126 height 85
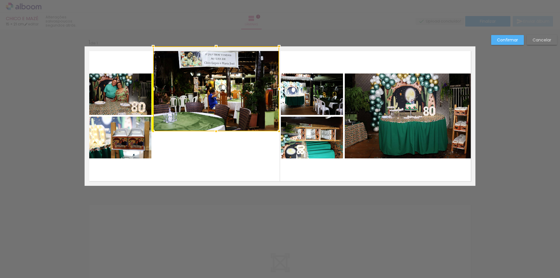
drag, startPoint x: 216, startPoint y: 116, endPoint x: 216, endPoint y: 90, distance: 25.9
click at [216, 90] on div at bounding box center [216, 88] width 126 height 85
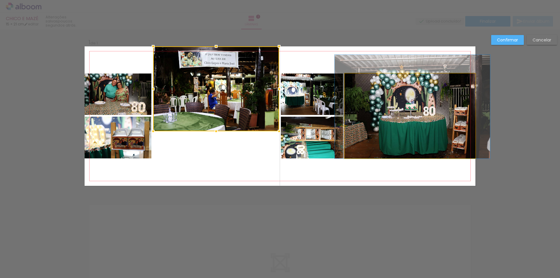
click at [399, 112] on quentale-photo at bounding box center [410, 115] width 131 height 85
click at [279, 112] on div at bounding box center [216, 88] width 126 height 85
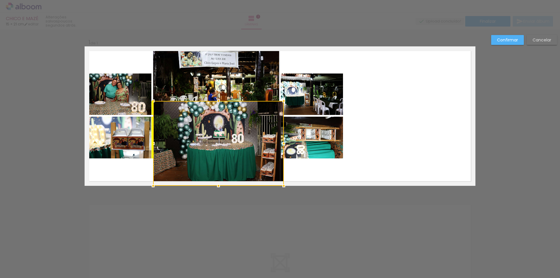
drag, startPoint x: 406, startPoint y: 106, endPoint x: 214, endPoint y: 185, distance: 207.5
click at [214, 185] on div at bounding box center [218, 143] width 131 height 85
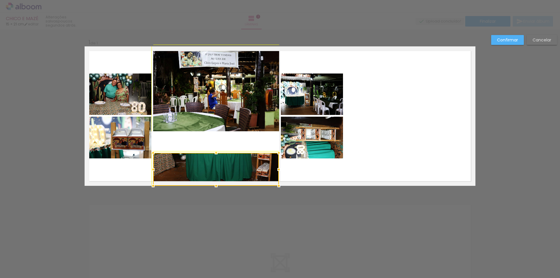
click at [281, 105] on album-spread "1 de 1" at bounding box center [280, 115] width 391 height 139
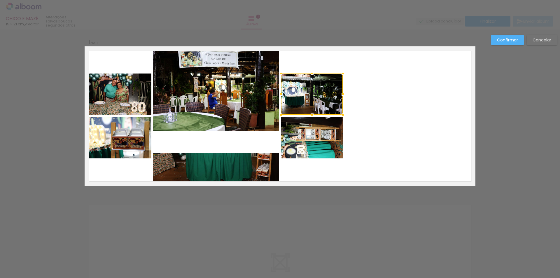
click at [226, 174] on quentale-photo at bounding box center [216, 169] width 126 height 33
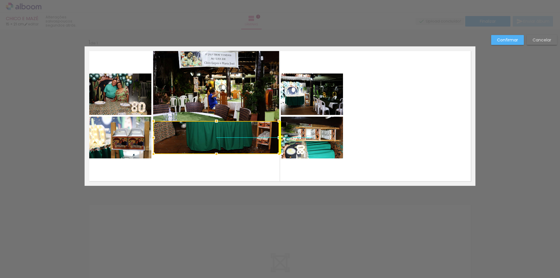
drag, startPoint x: 220, startPoint y: 166, endPoint x: 224, endPoint y: 137, distance: 28.8
click at [224, 137] on div at bounding box center [216, 137] width 126 height 33
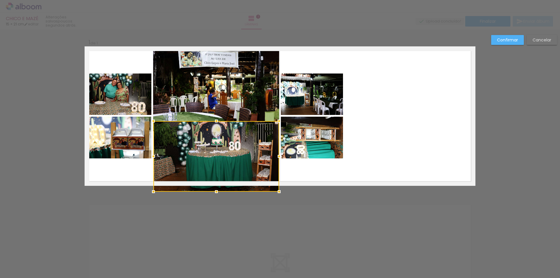
drag, startPoint x: 214, startPoint y: 151, endPoint x: 211, endPoint y: 186, distance: 35.1
click at [211, 186] on div at bounding box center [216, 192] width 12 height 12
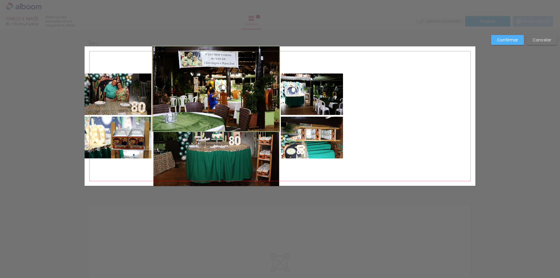
click at [218, 99] on quentale-photo at bounding box center [216, 88] width 126 height 85
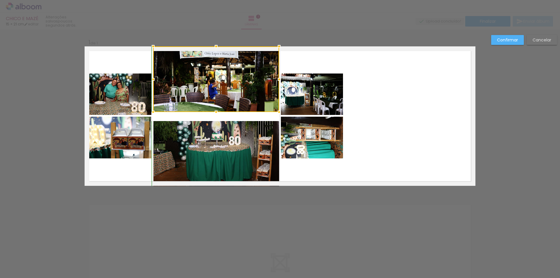
drag, startPoint x: 214, startPoint y: 131, endPoint x: 215, endPoint y: 113, distance: 17.8
click at [215, 113] on div at bounding box center [216, 112] width 12 height 12
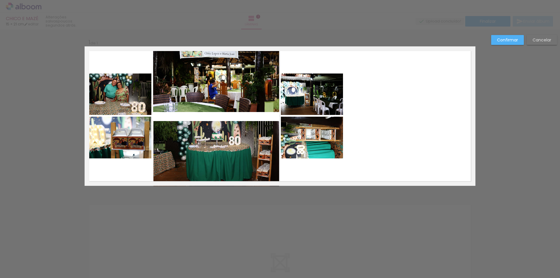
click at [255, 78] on quentale-photo at bounding box center [216, 79] width 126 height 66
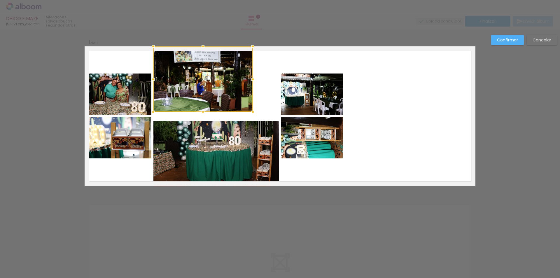
drag, startPoint x: 275, startPoint y: 79, endPoint x: 249, endPoint y: 80, distance: 26.3
click at [249, 80] on div at bounding box center [253, 79] width 12 height 12
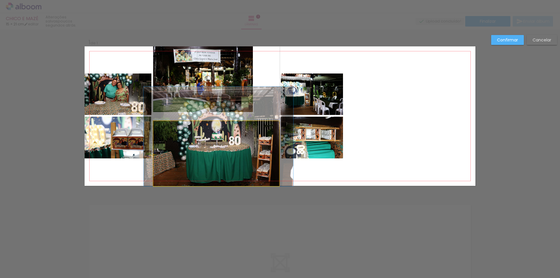
click at [235, 142] on quentale-photo at bounding box center [216, 153] width 126 height 65
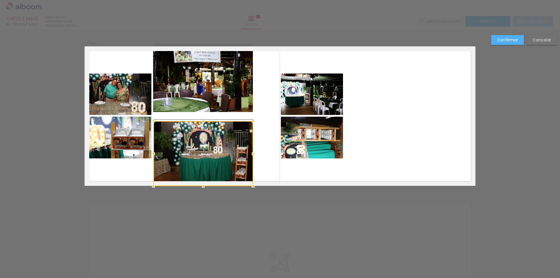
drag, startPoint x: 275, startPoint y: 154, endPoint x: 249, endPoint y: 155, distance: 26.6
click at [249, 155] on div at bounding box center [253, 154] width 12 height 12
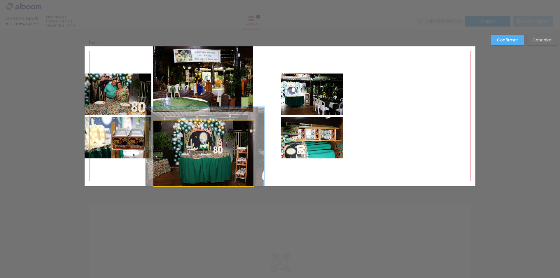
click at [201, 134] on quentale-photo at bounding box center [203, 153] width 100 height 65
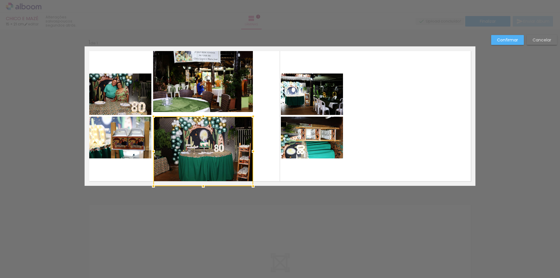
drag, startPoint x: 201, startPoint y: 122, endPoint x: 202, endPoint y: 117, distance: 5.0
click at [202, 117] on div at bounding box center [203, 116] width 12 height 12
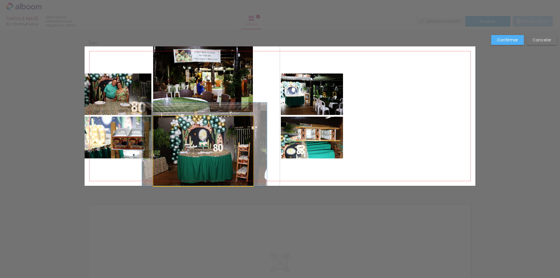
drag, startPoint x: 202, startPoint y: 143, endPoint x: 201, endPoint y: 134, distance: 9.0
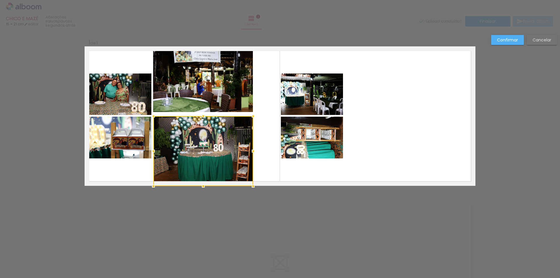
click at [198, 140] on div at bounding box center [203, 151] width 100 height 70
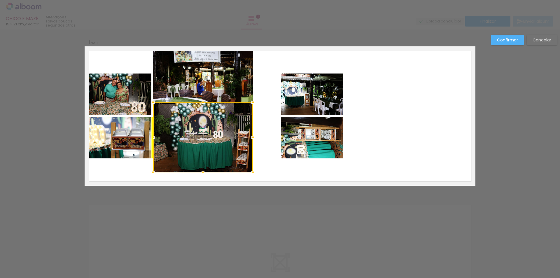
drag, startPoint x: 198, startPoint y: 140, endPoint x: 202, endPoint y: 128, distance: 12.7
click at [202, 128] on div at bounding box center [203, 137] width 100 height 70
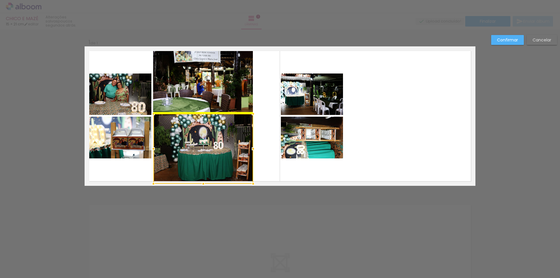
drag, startPoint x: 204, startPoint y: 124, endPoint x: 205, endPoint y: 136, distance: 12.0
click at [205, 136] on div at bounding box center [203, 149] width 100 height 70
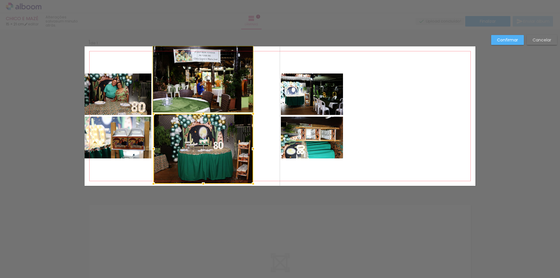
drag, startPoint x: 208, startPoint y: 94, endPoint x: 211, endPoint y: 92, distance: 3.4
click at [208, 94] on quentale-photo at bounding box center [203, 79] width 100 height 66
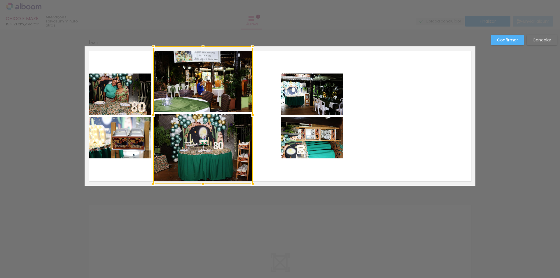
drag, startPoint x: 202, startPoint y: 186, endPoint x: 201, endPoint y: 194, distance: 8.5
click at [201, 194] on div "Inserir lâmina 1 de 1 Confirmar Cancelar" at bounding box center [280, 190] width 560 height 322
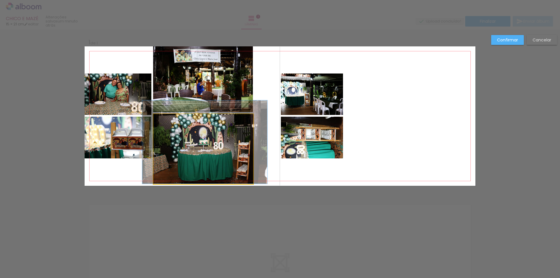
click at [204, 145] on quentale-photo at bounding box center [203, 149] width 100 height 70
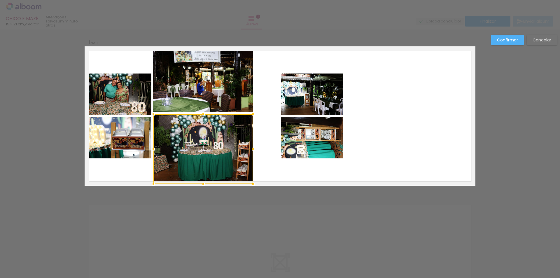
click at [207, 90] on quentale-photo at bounding box center [203, 79] width 100 height 66
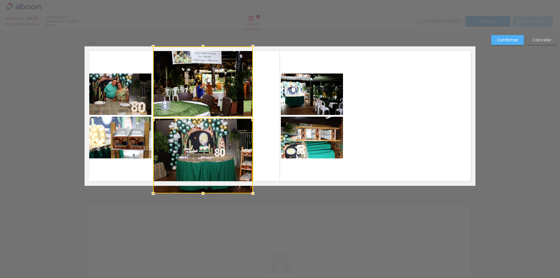
click at [201, 185] on div at bounding box center [203, 119] width 100 height 147
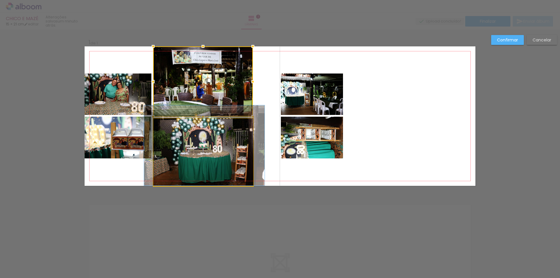
click at [203, 163] on quentale-photo at bounding box center [203, 151] width 100 height 67
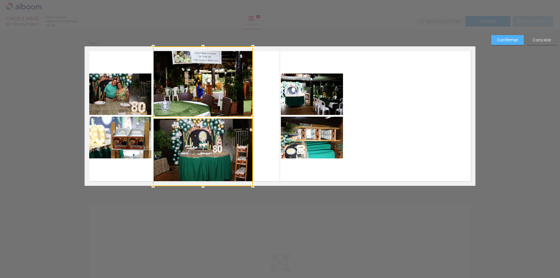
click at [120, 91] on quentale-photo at bounding box center [118, 93] width 67 height 41
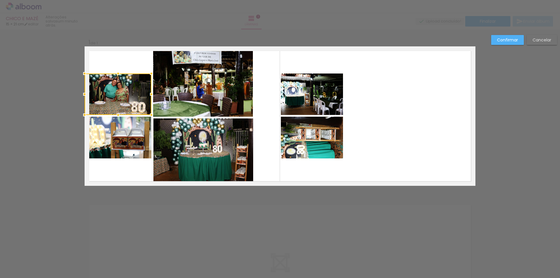
click at [120, 135] on quentale-photo at bounding box center [118, 138] width 67 height 42
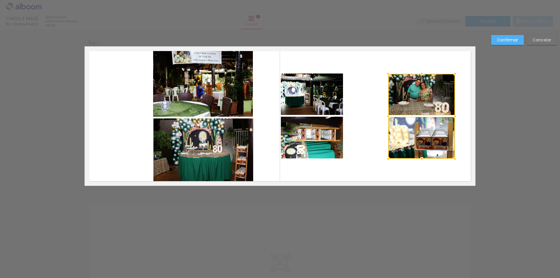
drag, startPoint x: 115, startPoint y: 107, endPoint x: 418, endPoint y: 104, distance: 303.5
click at [418, 104] on div at bounding box center [421, 116] width 67 height 85
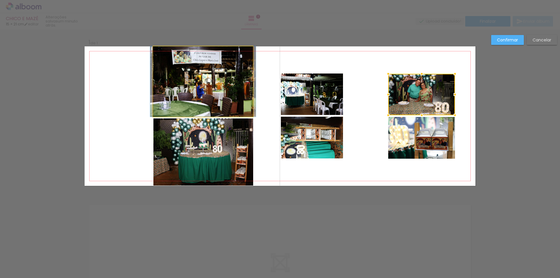
click at [225, 94] on quentale-photo at bounding box center [203, 81] width 100 height 70
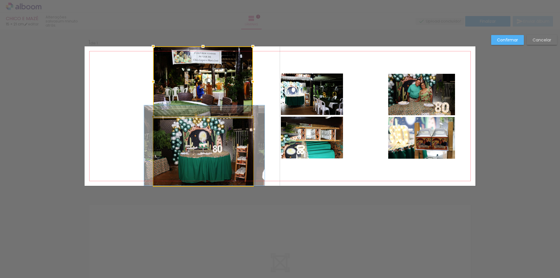
click at [202, 138] on quentale-photo at bounding box center [203, 151] width 100 height 67
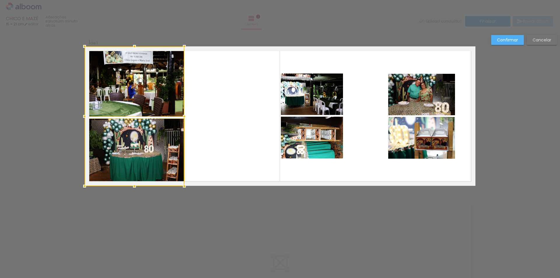
drag, startPoint x: 202, startPoint y: 115, endPoint x: 132, endPoint y: 115, distance: 70.0
click at [132, 115] on div at bounding box center [135, 116] width 100 height 140
click at [133, 107] on div at bounding box center [135, 81] width 100 height 70
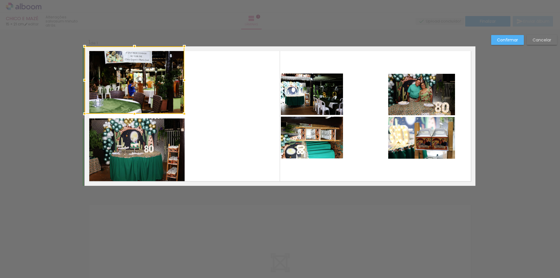
drag, startPoint x: 131, startPoint y: 116, endPoint x: 131, endPoint y: 110, distance: 5.6
click at [131, 110] on div at bounding box center [135, 114] width 12 height 12
click at [133, 114] on div at bounding box center [135, 114] width 12 height 12
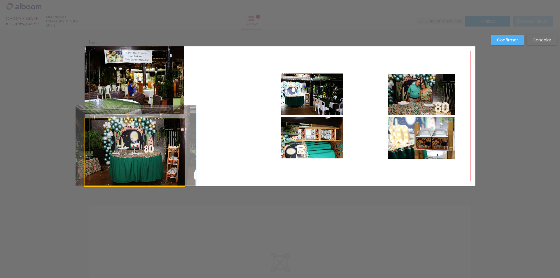
click at [138, 139] on quentale-photo at bounding box center [135, 151] width 100 height 67
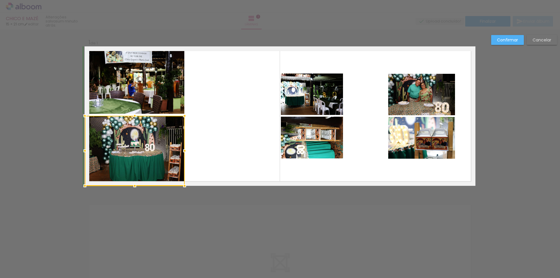
click at [131, 118] on div at bounding box center [135, 116] width 12 height 12
click at [151, 95] on quentale-photo at bounding box center [135, 79] width 100 height 67
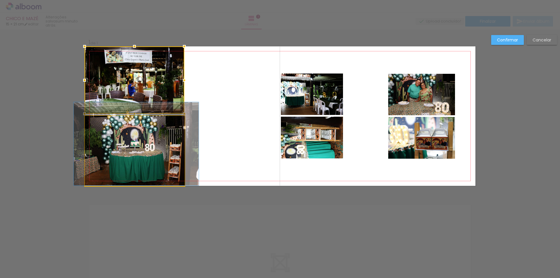
click at [156, 136] on quentale-photo at bounding box center [135, 151] width 100 height 70
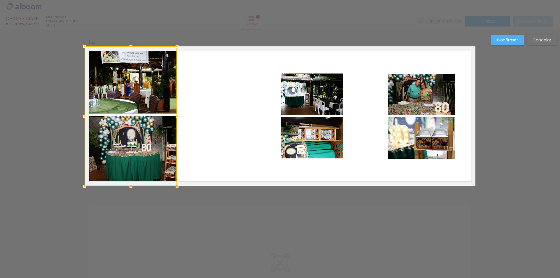
drag, startPoint x: 182, startPoint y: 116, endPoint x: 175, endPoint y: 117, distance: 7.3
click at [175, 117] on div at bounding box center [177, 116] width 12 height 12
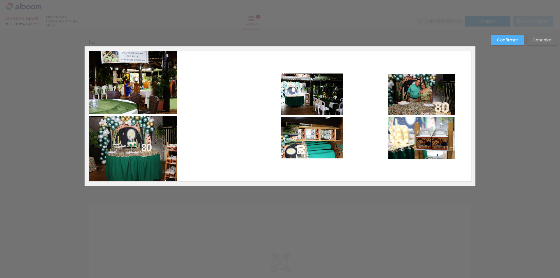
click at [235, 137] on quentale-layouter at bounding box center [280, 115] width 391 height 139
click at [309, 143] on quentale-photo at bounding box center [312, 138] width 62 height 42
click at [437, 137] on quentale-photo at bounding box center [421, 138] width 67 height 42
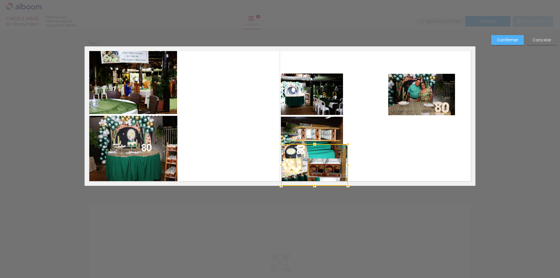
drag, startPoint x: 427, startPoint y: 136, endPoint x: 320, endPoint y: 181, distance: 116.0
click at [320, 181] on div at bounding box center [314, 165] width 67 height 42
click at [326, 80] on quentale-photo at bounding box center [312, 93] width 62 height 41
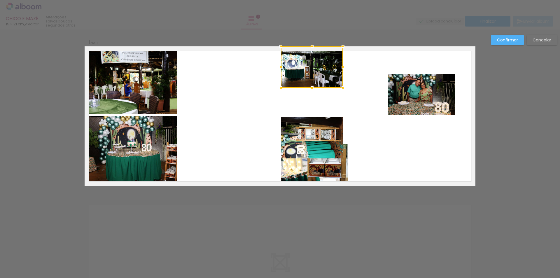
drag, startPoint x: 317, startPoint y: 89, endPoint x: 317, endPoint y: 57, distance: 31.2
click at [317, 57] on div at bounding box center [312, 66] width 62 height 41
click at [312, 133] on quentale-photo at bounding box center [312, 138] width 62 height 42
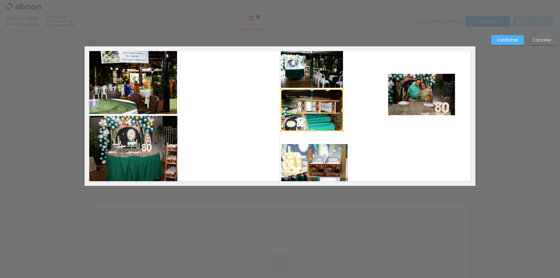
drag, startPoint x: 310, startPoint y: 131, endPoint x: 310, endPoint y: 104, distance: 27.4
click at [310, 104] on div at bounding box center [312, 110] width 62 height 42
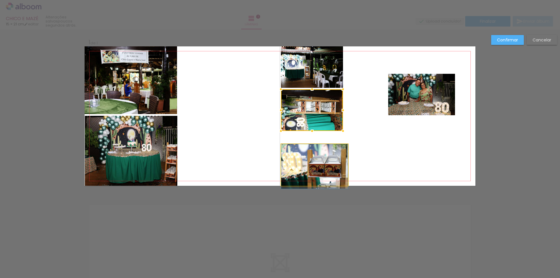
click at [307, 161] on quentale-photo at bounding box center [314, 165] width 67 height 42
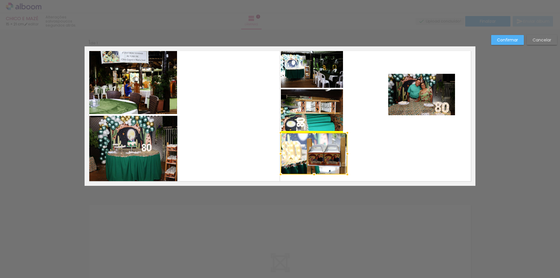
drag, startPoint x: 311, startPoint y: 157, endPoint x: 312, endPoint y: 150, distance: 6.9
click at [312, 150] on div at bounding box center [313, 154] width 67 height 42
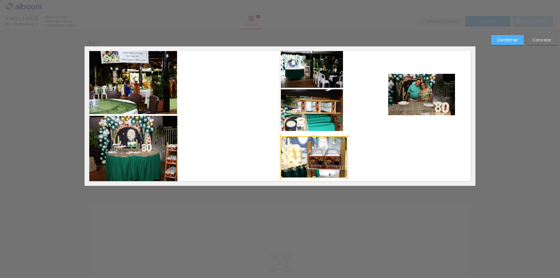
drag, startPoint x: 312, startPoint y: 150, endPoint x: 312, endPoint y: 154, distance: 3.5
click at [312, 154] on div at bounding box center [313, 157] width 67 height 42
click at [321, 117] on quentale-photo at bounding box center [312, 110] width 62 height 42
click at [317, 69] on quentale-photo at bounding box center [312, 66] width 62 height 41
click at [314, 117] on div at bounding box center [313, 111] width 67 height 131
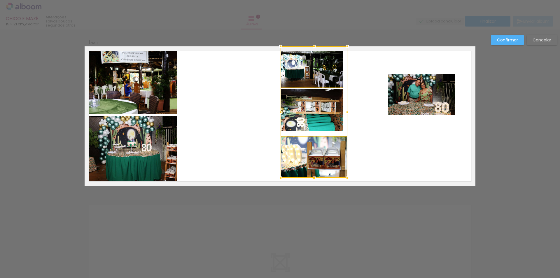
click at [308, 151] on div at bounding box center [313, 111] width 67 height 131
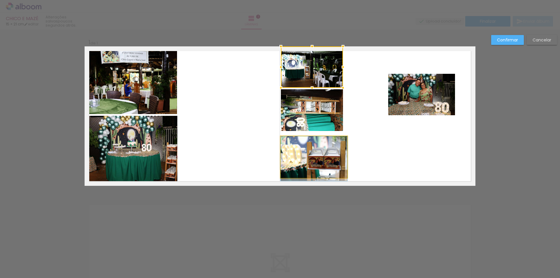
click at [307, 165] on quentale-photo at bounding box center [313, 157] width 67 height 42
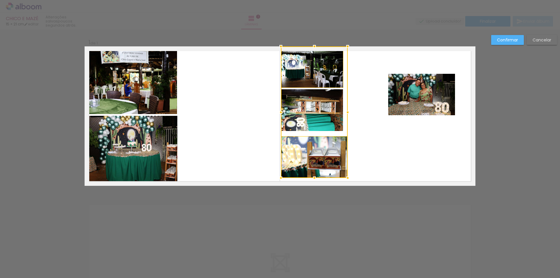
click at [311, 109] on div at bounding box center [314, 111] width 67 height 131
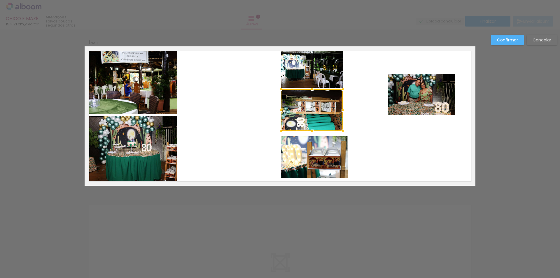
click at [308, 78] on quentale-photo at bounding box center [312, 66] width 62 height 41
click at [300, 166] on quentale-photo at bounding box center [314, 157] width 67 height 42
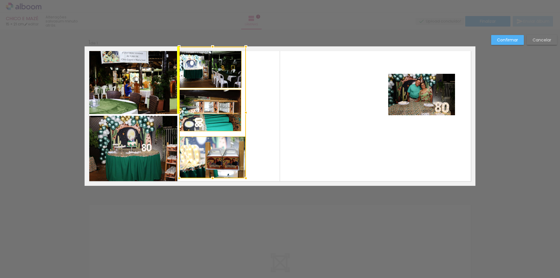
drag, startPoint x: 311, startPoint y: 113, endPoint x: 208, endPoint y: 113, distance: 102.9
click at [208, 113] on div at bounding box center [212, 112] width 67 height 131
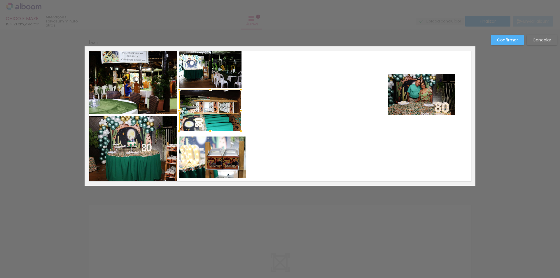
click at [227, 162] on quentale-photo at bounding box center [212, 157] width 67 height 42
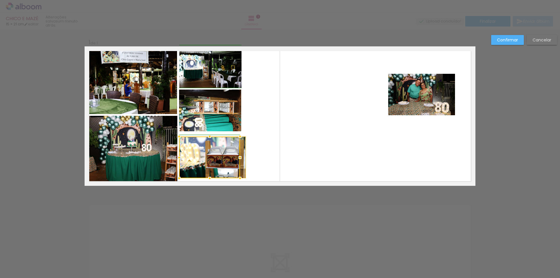
drag, startPoint x: 244, startPoint y: 159, endPoint x: 238, endPoint y: 159, distance: 5.2
click at [238, 159] on div at bounding box center [240, 158] width 12 height 12
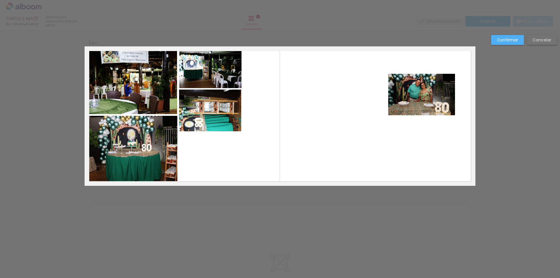
click at [214, 162] on div at bounding box center [209, 157] width 61 height 42
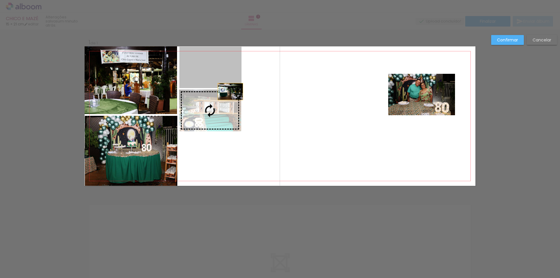
drag, startPoint x: 210, startPoint y: 84, endPoint x: 228, endPoint y: 92, distance: 20.0
click at [0, 0] on slot at bounding box center [0, 0] width 0 height 0
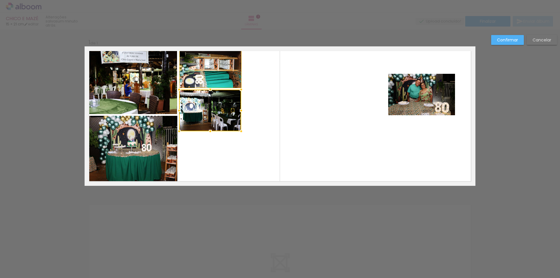
click at [0, 0] on slot "Confirmar" at bounding box center [0, 0] width 0 height 0
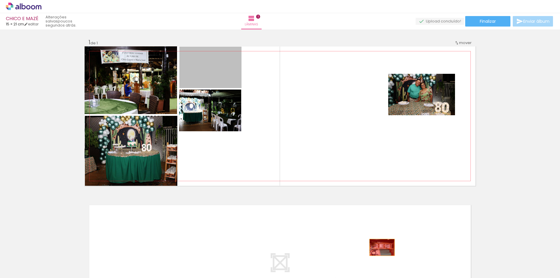
drag, startPoint x: 221, startPoint y: 71, endPoint x: 380, endPoint y: 247, distance: 237.1
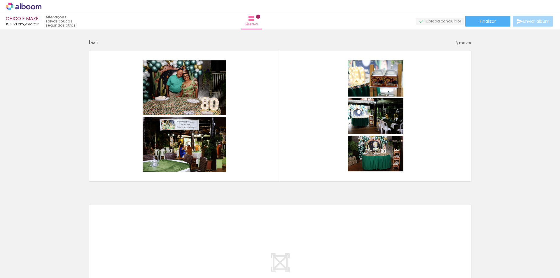
drag, startPoint x: 308, startPoint y: 246, endPoint x: 315, endPoint y: 250, distance: 8.5
click at [308, 246] on iron-icon at bounding box center [306, 246] width 6 height 6
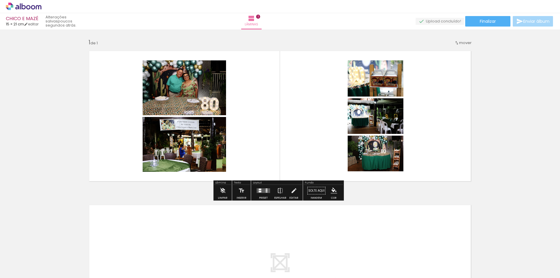
click at [190, 96] on quentale-photo at bounding box center [184, 87] width 83 height 55
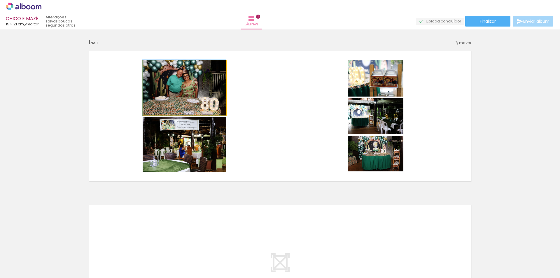
click at [187, 89] on quentale-photo at bounding box center [184, 87] width 83 height 55
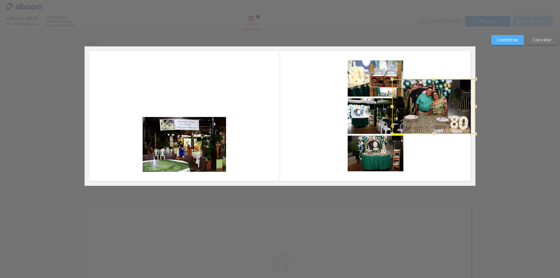
drag, startPoint x: 182, startPoint y: 86, endPoint x: 465, endPoint y: 104, distance: 283.0
click at [465, 104] on div at bounding box center [433, 106] width 83 height 55
click at [176, 143] on quentale-photo at bounding box center [184, 144] width 83 height 55
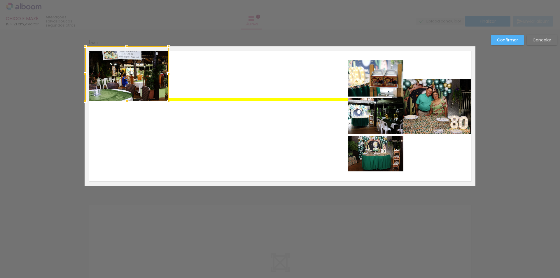
drag, startPoint x: 182, startPoint y: 140, endPoint x: 125, endPoint y: 68, distance: 92.3
click at [125, 68] on div at bounding box center [126, 73] width 83 height 55
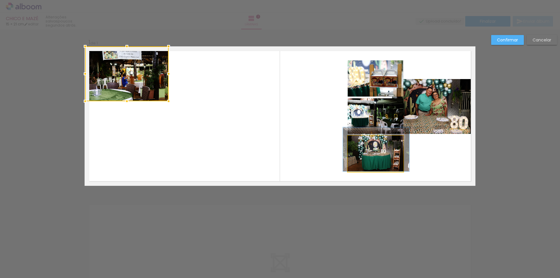
click at [375, 150] on quentale-photo at bounding box center [375, 154] width 56 height 36
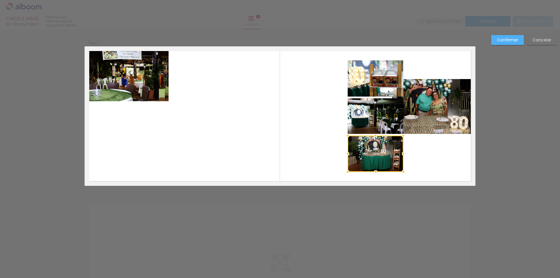
click at [371, 159] on div at bounding box center [375, 154] width 56 height 36
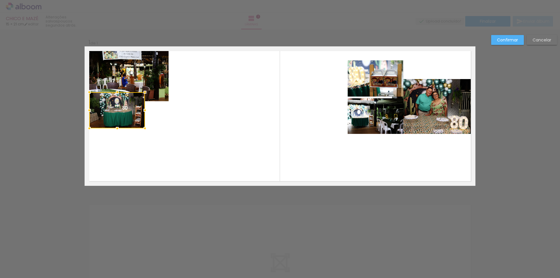
drag, startPoint x: 373, startPoint y: 151, endPoint x: 115, endPoint y: 108, distance: 261.9
click at [115, 108] on div at bounding box center [117, 110] width 56 height 36
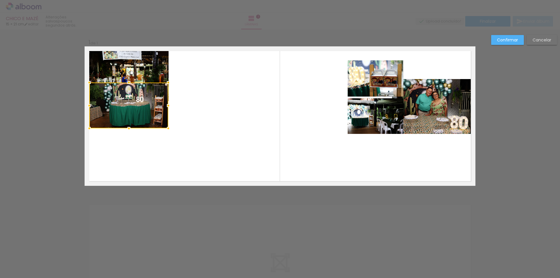
drag, startPoint x: 145, startPoint y: 94, endPoint x: 168, endPoint y: 84, distance: 25.2
click at [168, 84] on div at bounding box center [168, 83] width 12 height 12
click at [129, 99] on quentale-photo at bounding box center [128, 105] width 79 height 46
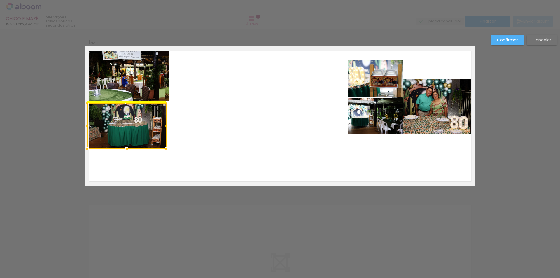
drag, startPoint x: 127, startPoint y: 99, endPoint x: 126, endPoint y: 126, distance: 26.5
click at [126, 126] on div at bounding box center [126, 126] width 79 height 46
click at [140, 82] on quentale-photo at bounding box center [126, 73] width 83 height 55
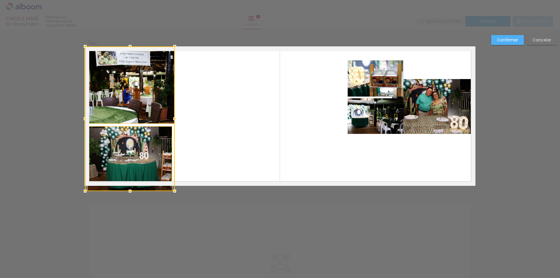
drag, startPoint x: 169, startPoint y: 150, endPoint x: 174, endPoint y: 184, distance: 34.5
click at [174, 184] on album-spread "1 de 1" at bounding box center [280, 115] width 391 height 139
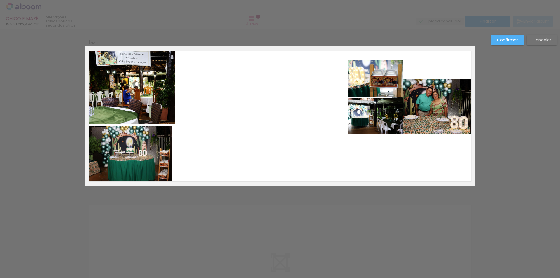
click at [158, 86] on quentale-photo at bounding box center [129, 85] width 89 height 78
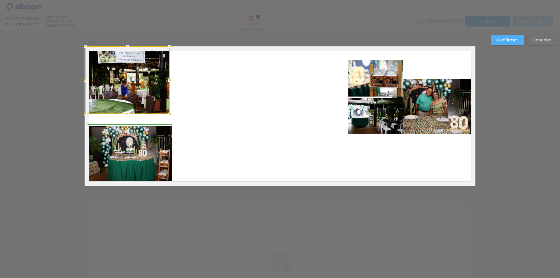
drag, startPoint x: 173, startPoint y: 125, endPoint x: 170, endPoint y: 116, distance: 9.2
click at [170, 116] on div at bounding box center [170, 114] width 12 height 12
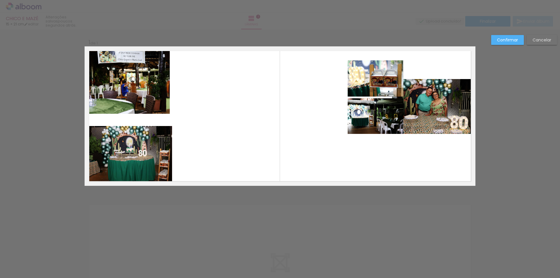
click at [160, 80] on quentale-photo at bounding box center [127, 79] width 85 height 67
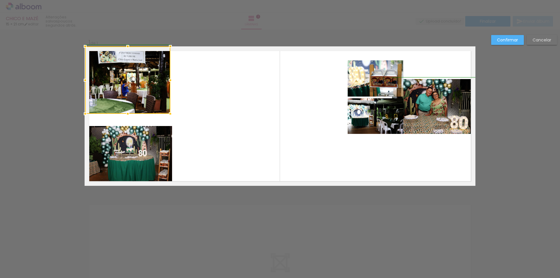
click at [168, 79] on div at bounding box center [170, 80] width 12 height 12
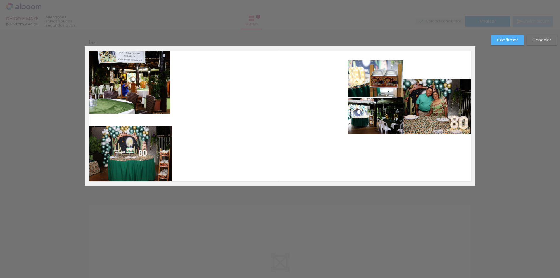
click at [132, 106] on quentale-photo at bounding box center [127, 79] width 85 height 67
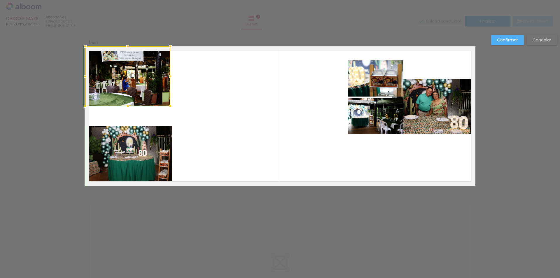
drag, startPoint x: 127, startPoint y: 114, endPoint x: 127, endPoint y: 108, distance: 5.8
click at [127, 108] on div at bounding box center [128, 106] width 12 height 12
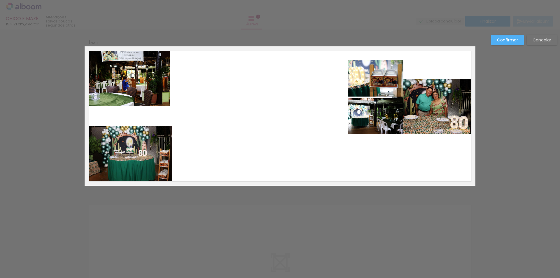
click at [125, 144] on quentale-photo at bounding box center [129, 156] width 85 height 60
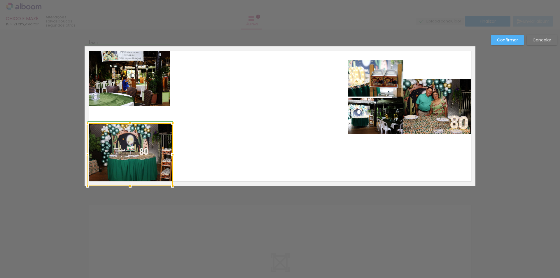
drag, startPoint x: 166, startPoint y: 126, endPoint x: 166, endPoint y: 122, distance: 4.7
click at [167, 122] on div at bounding box center [173, 123] width 12 height 12
click at [151, 101] on quentale-photo at bounding box center [127, 76] width 85 height 60
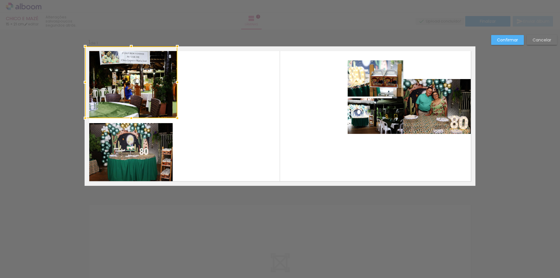
drag, startPoint x: 166, startPoint y: 106, endPoint x: 174, endPoint y: 118, distance: 14.3
click at [174, 118] on div at bounding box center [177, 118] width 12 height 12
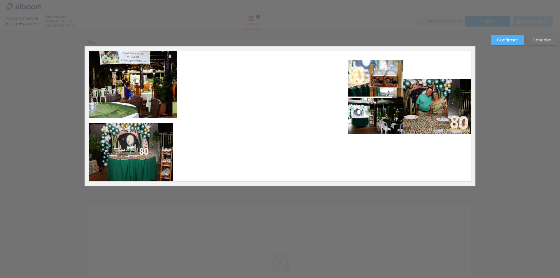
drag, startPoint x: 152, startPoint y: 147, endPoint x: 159, endPoint y: 145, distance: 7.1
click at [153, 147] on quentale-photo at bounding box center [129, 154] width 85 height 63
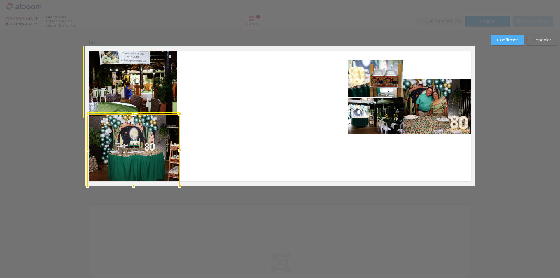
drag, startPoint x: 170, startPoint y: 124, endPoint x: 173, endPoint y: 122, distance: 4.1
click at [173, 122] on div at bounding box center [133, 150] width 92 height 72
click at [163, 136] on div at bounding box center [133, 150] width 92 height 72
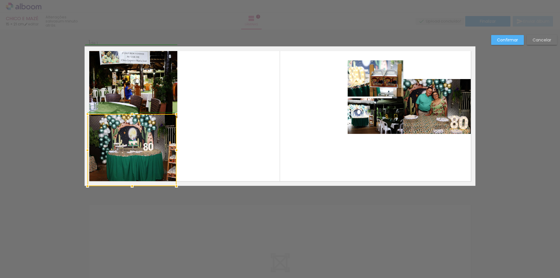
drag, startPoint x: 179, startPoint y: 151, endPoint x: 181, endPoint y: 147, distance: 4.0
click at [181, 150] on album-spread "1 de 1" at bounding box center [280, 115] width 391 height 139
click at [149, 135] on quentale-photo at bounding box center [131, 150] width 89 height 72
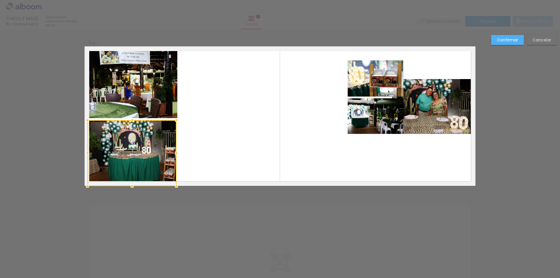
drag, startPoint x: 130, startPoint y: 114, endPoint x: 130, endPoint y: 120, distance: 6.1
click at [130, 120] on div at bounding box center [132, 120] width 12 height 12
click at [146, 96] on quentale-photo at bounding box center [131, 82] width 92 height 72
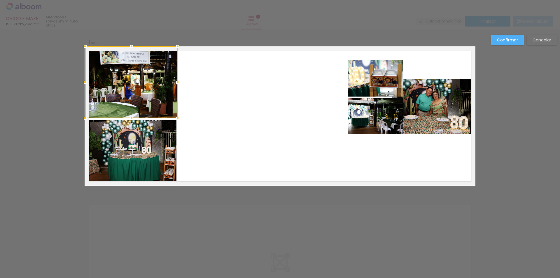
click at [178, 84] on div at bounding box center [178, 82] width 12 height 12
drag, startPoint x: 143, startPoint y: 99, endPoint x: 139, endPoint y: 108, distance: 9.6
click at [143, 99] on quentale-photo at bounding box center [131, 82] width 92 height 72
click at [130, 118] on div at bounding box center [132, 117] width 12 height 12
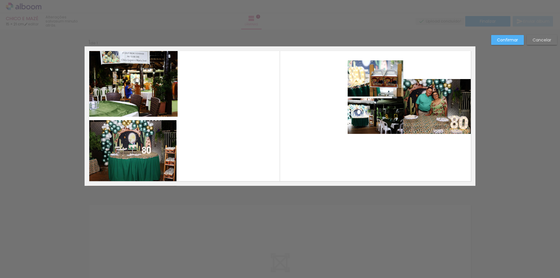
click at [168, 85] on quentale-photo at bounding box center [131, 81] width 92 height 70
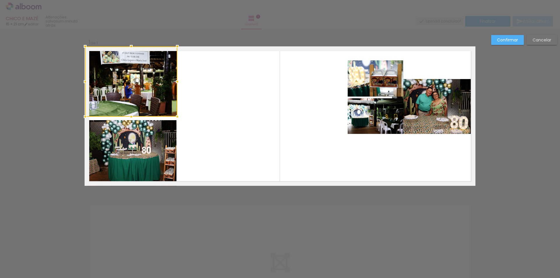
click at [175, 84] on div at bounding box center [177, 82] width 12 height 12
click at [223, 85] on quentale-layouter at bounding box center [280, 115] width 391 height 139
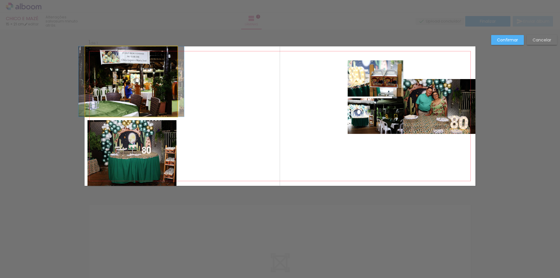
click at [173, 80] on quentale-photo at bounding box center [131, 81] width 92 height 70
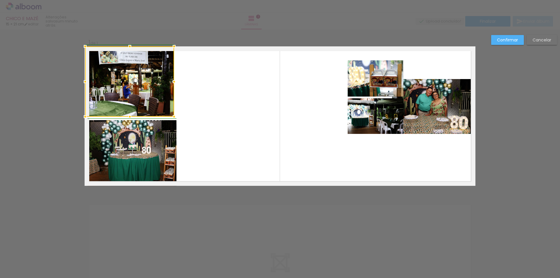
click at [174, 82] on div at bounding box center [174, 82] width 12 height 12
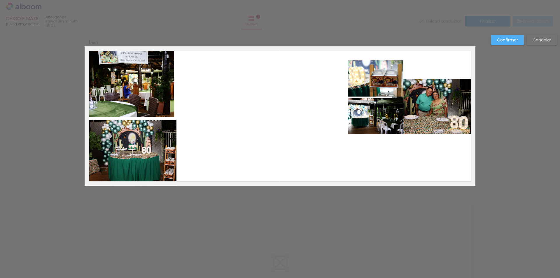
click at [162, 141] on quentale-photo at bounding box center [131, 153] width 89 height 66
click at [132, 100] on quentale-photo at bounding box center [129, 81] width 89 height 70
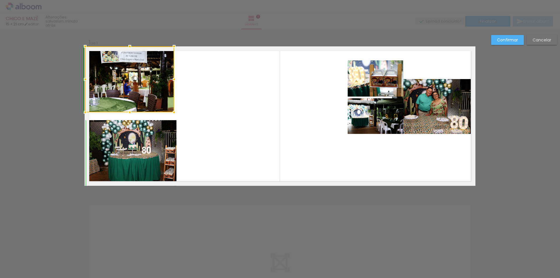
click at [128, 115] on div at bounding box center [130, 112] width 12 height 12
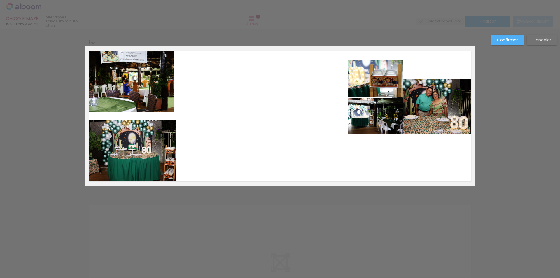
click at [130, 139] on quentale-photo at bounding box center [131, 153] width 89 height 66
drag, startPoint x: 175, startPoint y: 154, endPoint x: 158, endPoint y: 152, distance: 16.5
click at [173, 153] on div at bounding box center [177, 153] width 12 height 12
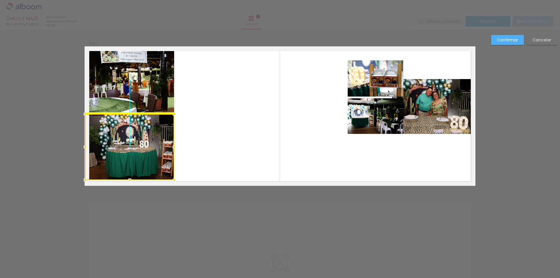
drag, startPoint x: 136, startPoint y: 141, endPoint x: 133, endPoint y: 139, distance: 4.4
click at [133, 139] on div at bounding box center [129, 147] width 89 height 66
click at [186, 118] on quentale-layouter at bounding box center [280, 115] width 391 height 139
click at [115, 148] on quentale-photo at bounding box center [129, 147] width 89 height 66
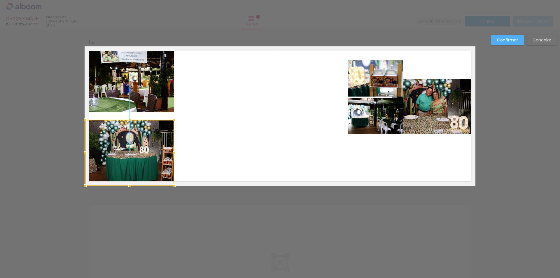
drag, startPoint x: 126, startPoint y: 137, endPoint x: 126, endPoint y: 144, distance: 7.0
click at [126, 144] on div at bounding box center [129, 153] width 89 height 66
click at [198, 134] on quentale-layouter at bounding box center [280, 115] width 391 height 139
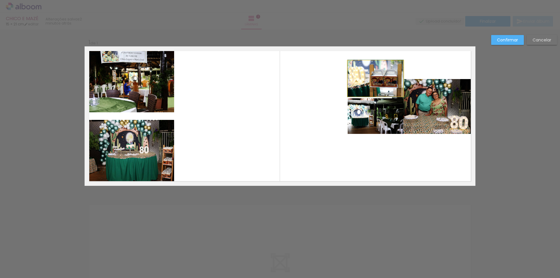
click at [367, 70] on quentale-photo at bounding box center [375, 78] width 56 height 36
click at [366, 110] on quentale-photo at bounding box center [375, 116] width 56 height 36
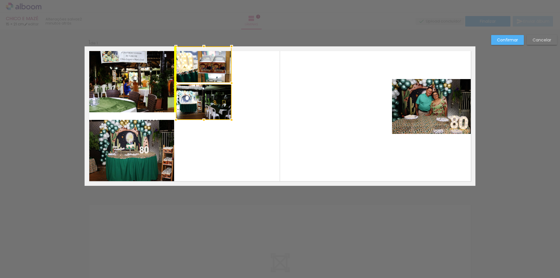
drag, startPoint x: 377, startPoint y: 93, endPoint x: 211, endPoint y: 82, distance: 165.9
click at [211, 82] on div at bounding box center [204, 82] width 56 height 73
click at [209, 103] on quentale-photo at bounding box center [204, 102] width 56 height 36
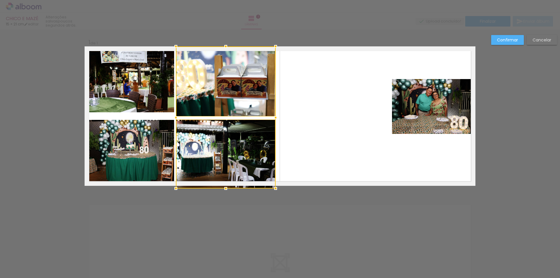
drag, startPoint x: 230, startPoint y: 120, endPoint x: 268, endPoint y: 186, distance: 75.7
click at [270, 186] on div at bounding box center [276, 188] width 12 height 12
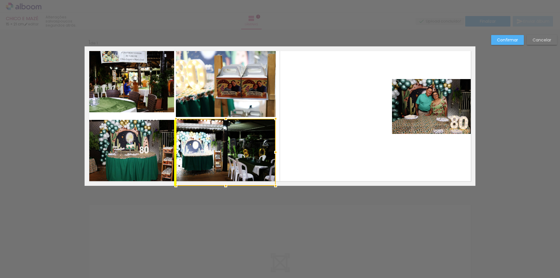
drag, startPoint x: 241, startPoint y: 128, endPoint x: 239, endPoint y: 140, distance: 11.8
click at [239, 140] on div at bounding box center [226, 152] width 100 height 67
click at [238, 134] on div at bounding box center [226, 152] width 100 height 67
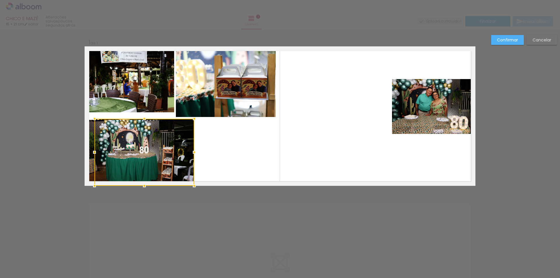
drag, startPoint x: 236, startPoint y: 135, endPoint x: 155, endPoint y: 144, distance: 81.5
click at [155, 145] on div at bounding box center [144, 152] width 100 height 67
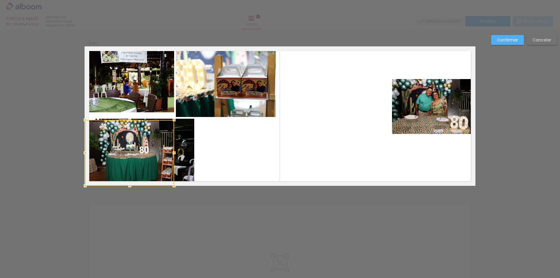
click at [230, 146] on quentale-layouter at bounding box center [280, 115] width 391 height 139
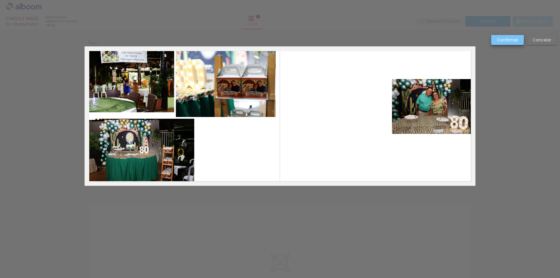
click at [0, 0] on slot "Confirmar" at bounding box center [0, 0] width 0 height 0
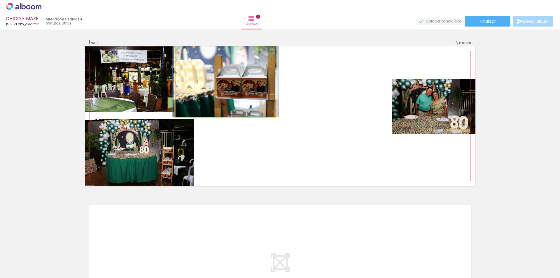
click at [247, 93] on quentale-photo at bounding box center [226, 81] width 100 height 71
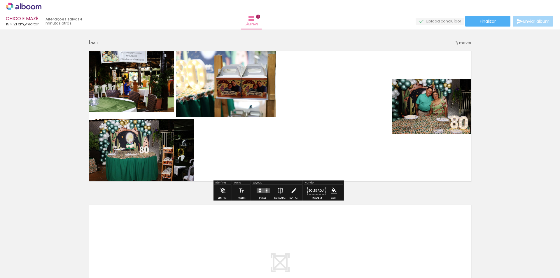
click at [347, 102] on quentale-layouter at bounding box center [280, 115] width 391 height 139
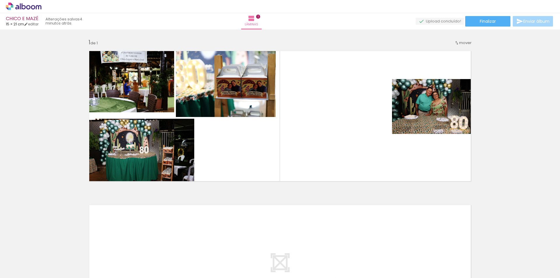
scroll to position [0, 1992]
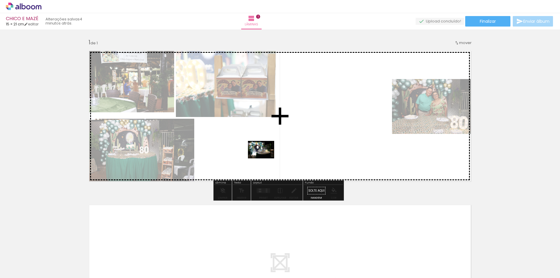
drag, startPoint x: 486, startPoint y: 261, endPoint x: 265, endPoint y: 158, distance: 243.0
click at [265, 158] on quentale-workspace at bounding box center [280, 139] width 560 height 278
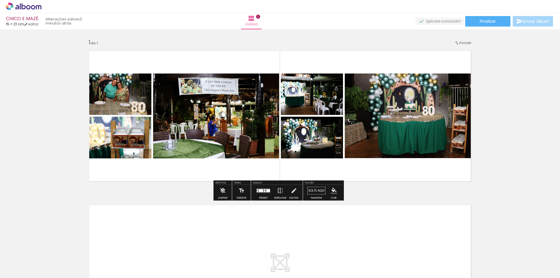
click at [234, 110] on quentale-photo at bounding box center [216, 115] width 126 height 85
click at [237, 110] on quentale-photo at bounding box center [216, 115] width 126 height 85
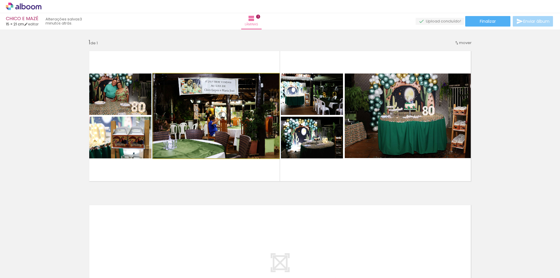
click at [237, 110] on quentale-photo at bounding box center [216, 115] width 126 height 85
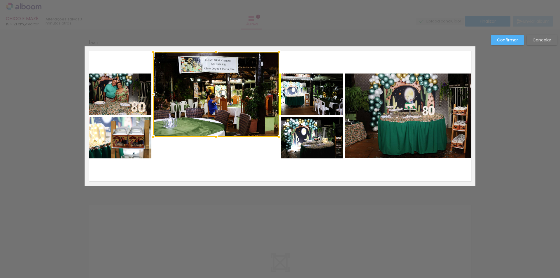
drag, startPoint x: 234, startPoint y: 104, endPoint x: 225, endPoint y: 80, distance: 25.9
click at [225, 80] on div at bounding box center [216, 94] width 126 height 85
click at [124, 99] on quentale-photo at bounding box center [118, 93] width 67 height 41
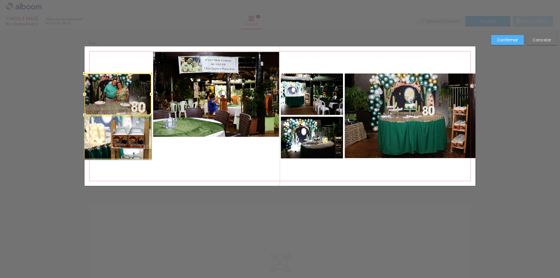
click at [122, 130] on quentale-photo at bounding box center [118, 138] width 67 height 42
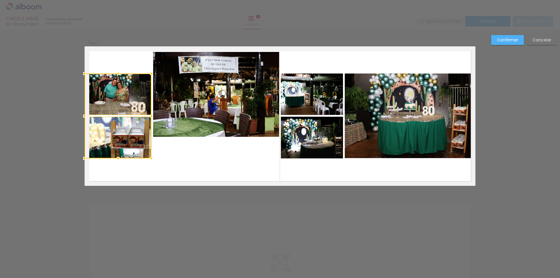
click at [0, 0] on slot "Confirmar" at bounding box center [0, 0] width 0 height 0
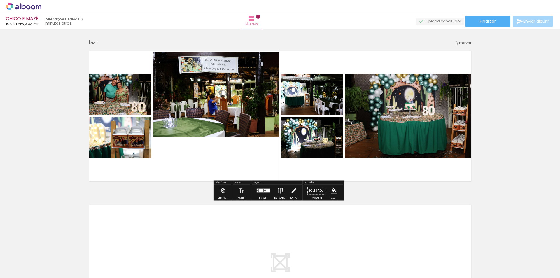
click at [117, 101] on quentale-photo at bounding box center [118, 93] width 67 height 41
click at [117, 97] on quentale-photo at bounding box center [118, 93] width 67 height 41
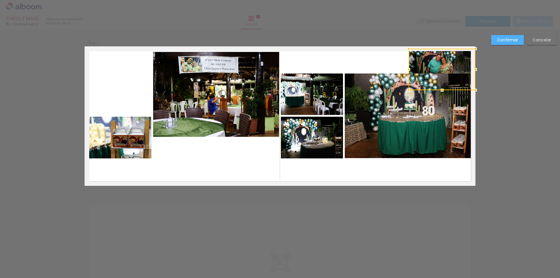
drag, startPoint x: 117, startPoint y: 94, endPoint x: 441, endPoint y: 70, distance: 325.1
click at [441, 70] on div at bounding box center [441, 69] width 67 height 41
click at [414, 123] on quentale-photo at bounding box center [410, 115] width 131 height 85
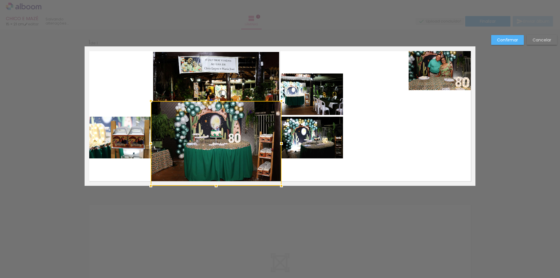
drag, startPoint x: 417, startPoint y: 117, endPoint x: 223, endPoint y: 185, distance: 205.0
click at [223, 185] on div at bounding box center [216, 143] width 131 height 85
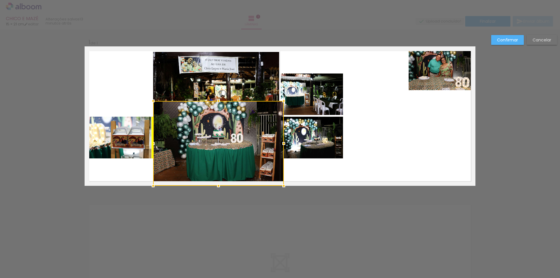
drag, startPoint x: 238, startPoint y: 135, endPoint x: 240, endPoint y: 138, distance: 3.4
click at [240, 138] on div at bounding box center [218, 143] width 131 height 85
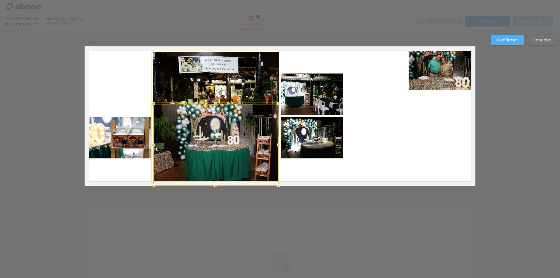
click at [279, 104] on div at bounding box center [279, 104] width 12 height 12
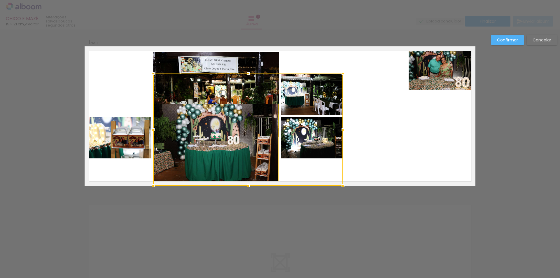
click at [233, 140] on div at bounding box center [248, 129] width 190 height 112
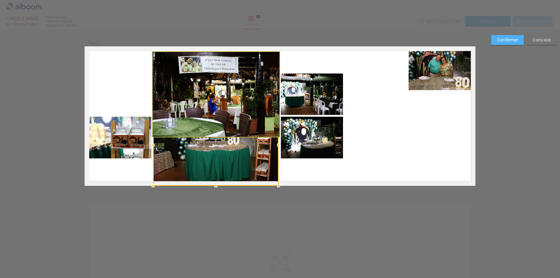
click at [250, 63] on quentale-photo at bounding box center [216, 94] width 126 height 85
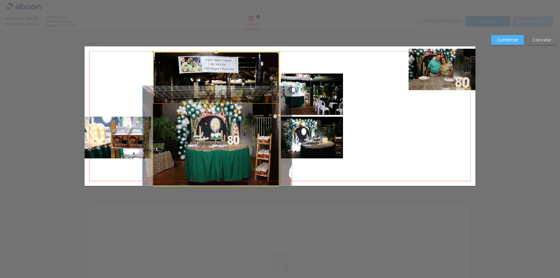
click at [259, 170] on quentale-photo at bounding box center [215, 145] width 125 height 82
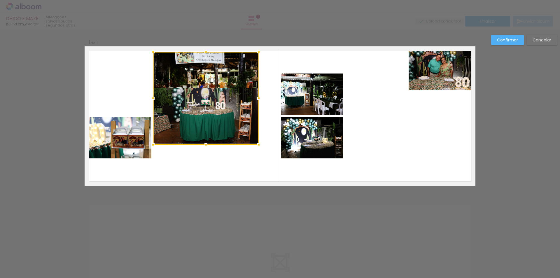
drag, startPoint x: 276, startPoint y: 186, endPoint x: 254, endPoint y: 142, distance: 49.1
click at [254, 142] on div at bounding box center [259, 145] width 12 height 12
click at [212, 95] on div at bounding box center [206, 81] width 106 height 59
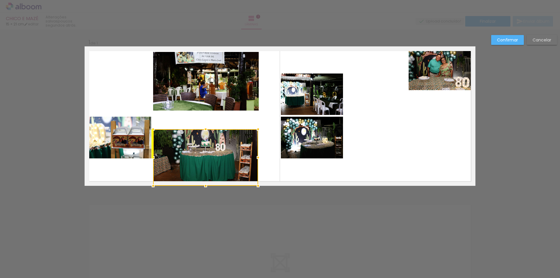
drag, startPoint x: 208, startPoint y: 111, endPoint x: 206, endPoint y: 154, distance: 42.6
click at [206, 154] on div at bounding box center [205, 157] width 105 height 57
click at [219, 79] on quentale-photo at bounding box center [206, 81] width 106 height 59
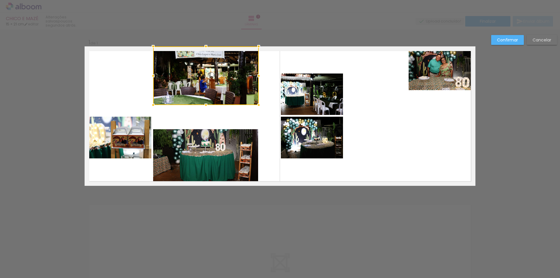
drag, startPoint x: 217, startPoint y: 79, endPoint x: 217, endPoint y: 73, distance: 6.1
click at [217, 73] on div at bounding box center [206, 75] width 106 height 59
click at [224, 152] on quentale-photo at bounding box center [205, 157] width 105 height 57
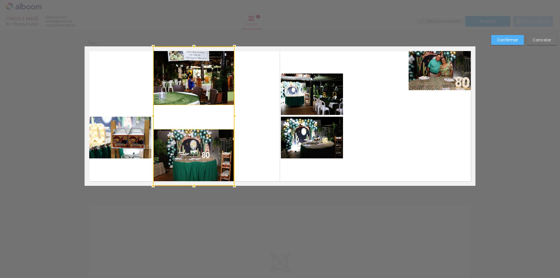
drag, startPoint x: 256, startPoint y: 113, endPoint x: 232, endPoint y: 114, distance: 24.5
click at [232, 114] on div at bounding box center [235, 116] width 12 height 12
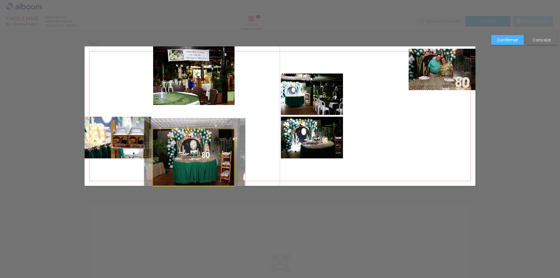
click at [206, 143] on quentale-photo at bounding box center [193, 157] width 81 height 57
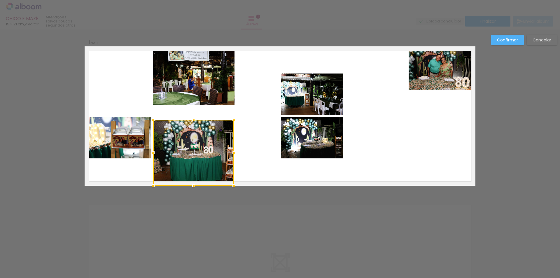
drag, startPoint x: 191, startPoint y: 129, endPoint x: 191, endPoint y: 120, distance: 9.3
click at [191, 120] on div at bounding box center [194, 120] width 12 height 12
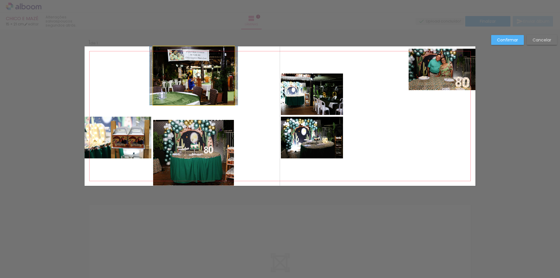
click at [185, 93] on quentale-photo at bounding box center [193, 75] width 81 height 59
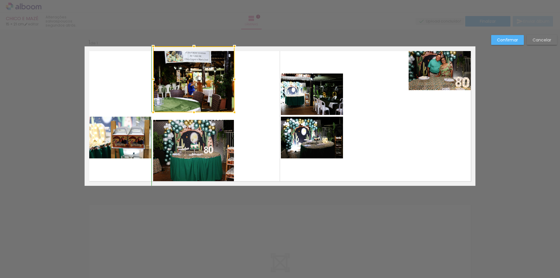
drag, startPoint x: 192, startPoint y: 103, endPoint x: 192, endPoint y: 113, distance: 9.9
click at [192, 113] on div at bounding box center [194, 112] width 12 height 12
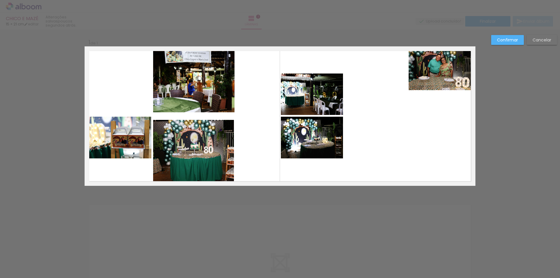
click at [192, 132] on quentale-photo at bounding box center [193, 153] width 81 height 66
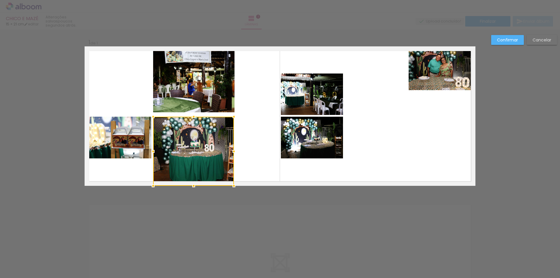
drag, startPoint x: 191, startPoint y: 120, endPoint x: 192, endPoint y: 115, distance: 6.0
click at [192, 115] on div at bounding box center [194, 117] width 12 height 12
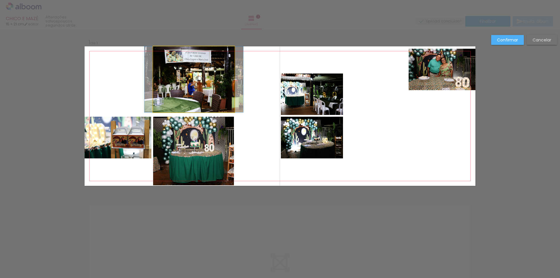
click at [191, 97] on quentale-photo at bounding box center [193, 79] width 81 height 66
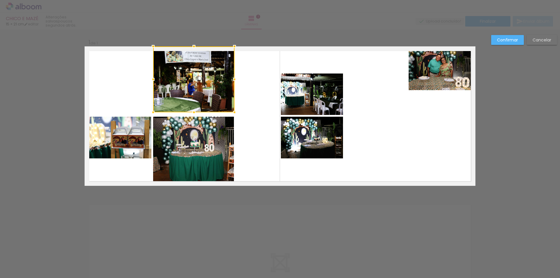
click at [192, 131] on quentale-photo at bounding box center [193, 151] width 81 height 69
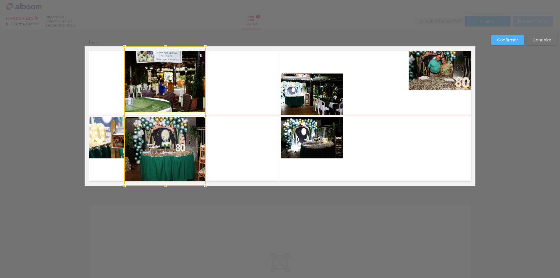
drag, startPoint x: 197, startPoint y: 115, endPoint x: 172, endPoint y: 116, distance: 25.4
click at [172, 116] on div at bounding box center [164, 115] width 81 height 139
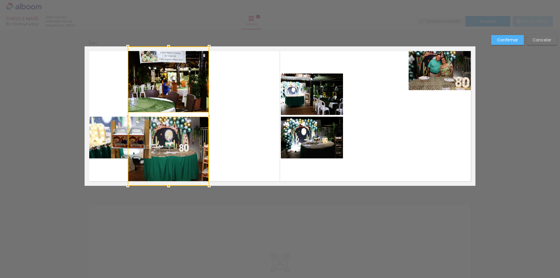
click at [112, 140] on quentale-photo at bounding box center [118, 138] width 67 height 42
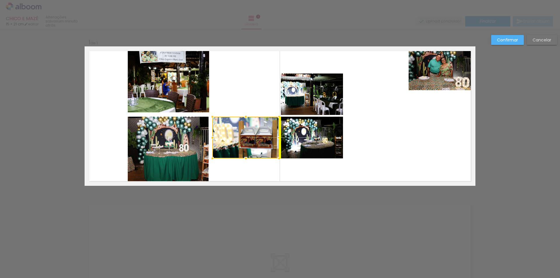
drag, startPoint x: 108, startPoint y: 136, endPoint x: 231, endPoint y: 129, distance: 123.5
click at [231, 129] on div at bounding box center [245, 138] width 67 height 42
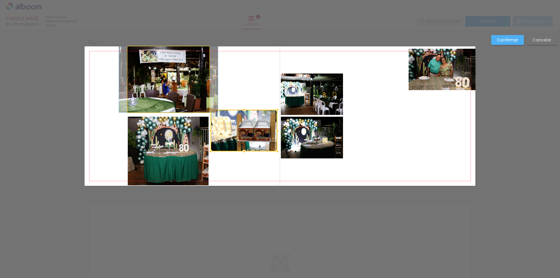
click at [158, 106] on quentale-photo at bounding box center [168, 79] width 81 height 66
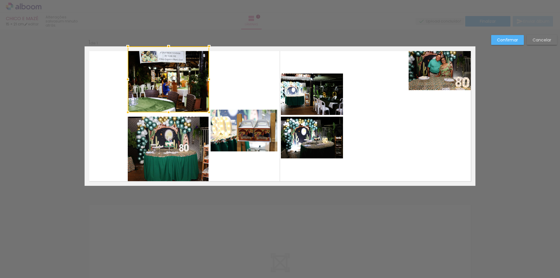
click at [159, 131] on quentale-photo at bounding box center [168, 151] width 81 height 69
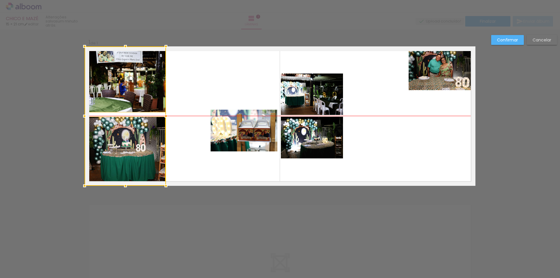
drag, startPoint x: 168, startPoint y: 114, endPoint x: 123, endPoint y: 115, distance: 44.9
click at [123, 115] on div at bounding box center [125, 115] width 81 height 139
click at [140, 134] on div at bounding box center [125, 115] width 81 height 139
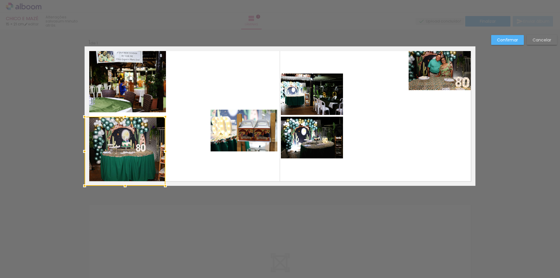
click at [121, 93] on quentale-photo at bounding box center [125, 79] width 81 height 66
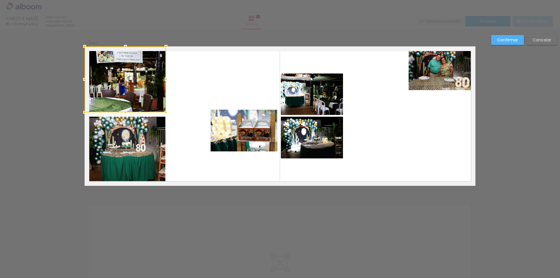
click at [138, 123] on quentale-photo at bounding box center [125, 151] width 81 height 69
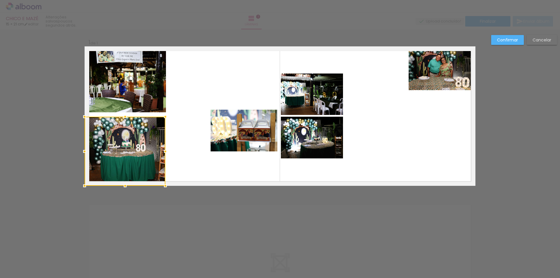
click at [129, 91] on quentale-photo at bounding box center [125, 79] width 81 height 66
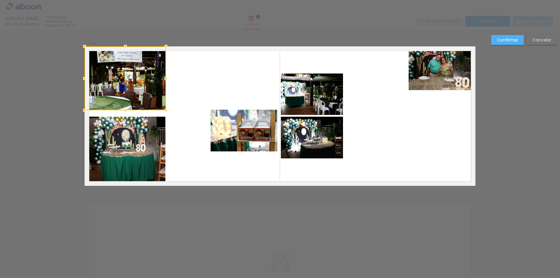
drag, startPoint x: 123, startPoint y: 111, endPoint x: 122, endPoint y: 108, distance: 3.3
click at [122, 108] on div at bounding box center [126, 110] width 12 height 12
click at [118, 126] on quentale-photo at bounding box center [125, 151] width 81 height 69
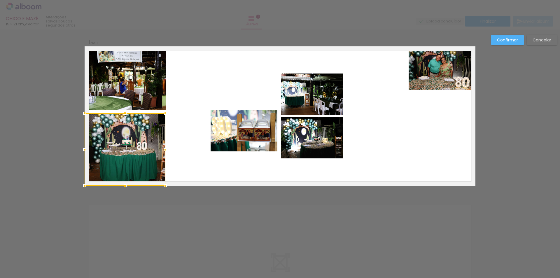
drag, startPoint x: 122, startPoint y: 117, endPoint x: 122, endPoint y: 114, distance: 3.5
click at [122, 114] on div at bounding box center [125, 113] width 12 height 12
click at [146, 97] on quentale-photo at bounding box center [125, 78] width 81 height 64
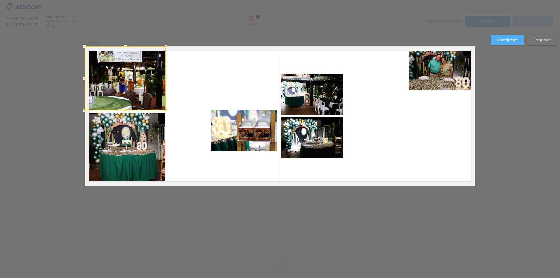
click at [208, 174] on quentale-layouter at bounding box center [280, 115] width 391 height 139
click at [241, 116] on quentale-photo at bounding box center [243, 131] width 67 height 42
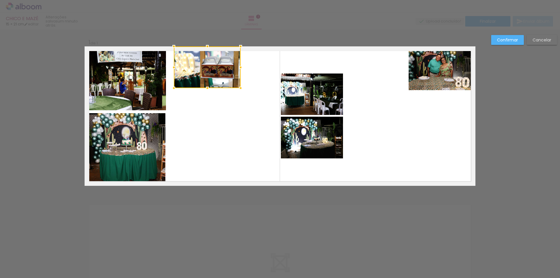
drag, startPoint x: 243, startPoint y: 119, endPoint x: 206, endPoint y: 52, distance: 76.7
click at [206, 52] on div at bounding box center [207, 67] width 67 height 42
click at [318, 88] on quentale-photo at bounding box center [312, 93] width 62 height 41
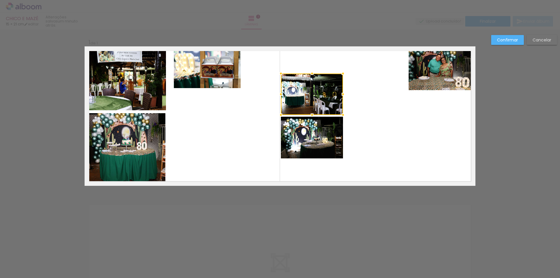
click at [317, 142] on quentale-photo at bounding box center [312, 138] width 62 height 42
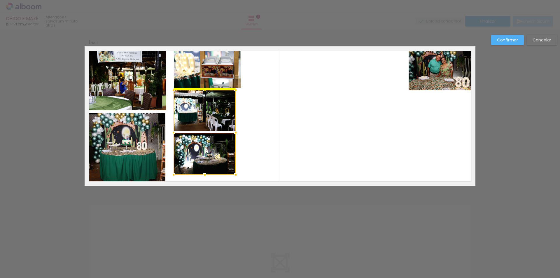
drag, startPoint x: 312, startPoint y: 113, endPoint x: 205, endPoint y: 129, distance: 107.9
click at [205, 129] on div at bounding box center [204, 132] width 62 height 85
click at [199, 60] on quentale-photo at bounding box center [207, 67] width 67 height 42
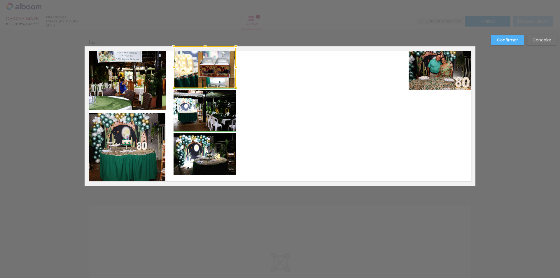
drag, startPoint x: 239, startPoint y: 65, endPoint x: 236, endPoint y: 66, distance: 2.9
click at [236, 66] on div at bounding box center [236, 68] width 12 height 12
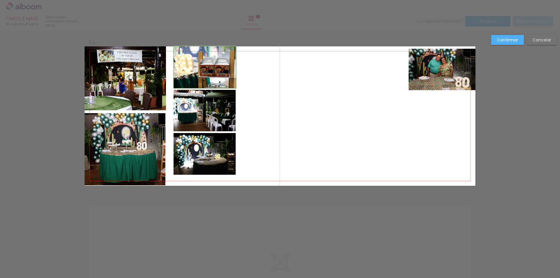
click at [198, 67] on quentale-photo at bounding box center [205, 67] width 62 height 42
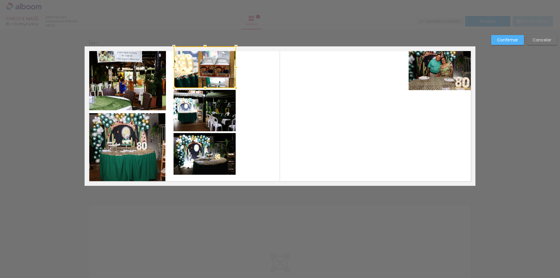
click at [205, 118] on quentale-photo at bounding box center [204, 110] width 62 height 41
click at [203, 158] on quentale-photo at bounding box center [204, 154] width 62 height 42
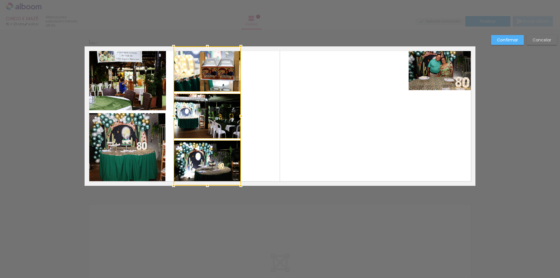
drag, startPoint x: 233, startPoint y: 175, endPoint x: 236, endPoint y: 189, distance: 14.1
click at [236, 189] on div at bounding box center [241, 186] width 12 height 12
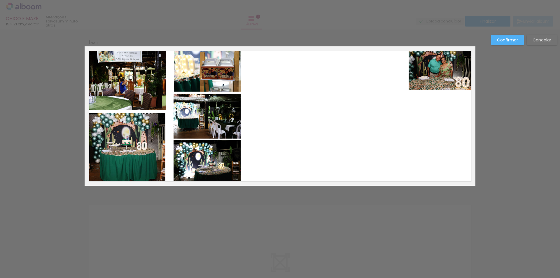
click at [201, 67] on quentale-photo at bounding box center [207, 68] width 67 height 45
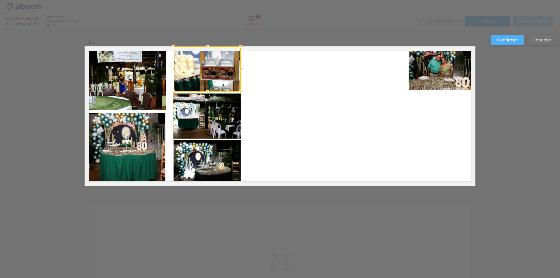
click at [203, 108] on quentale-photo at bounding box center [206, 116] width 67 height 45
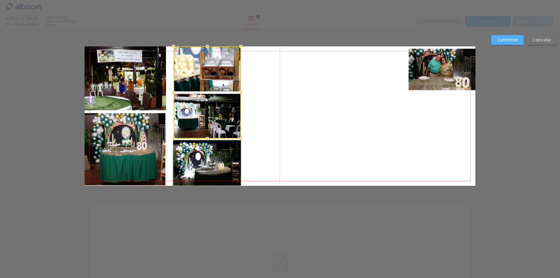
click at [205, 160] on quentale-photo at bounding box center [206, 162] width 67 height 45
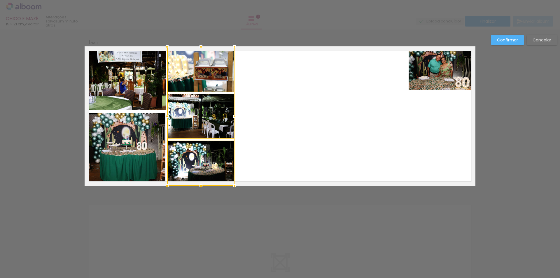
drag, startPoint x: 209, startPoint y: 101, endPoint x: 202, endPoint y: 101, distance: 6.4
click at [202, 101] on div at bounding box center [200, 116] width 67 height 139
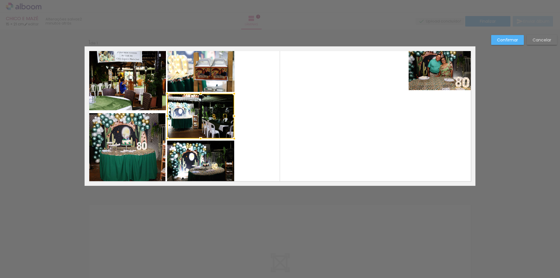
click at [270, 121] on quentale-layouter at bounding box center [280, 115] width 391 height 139
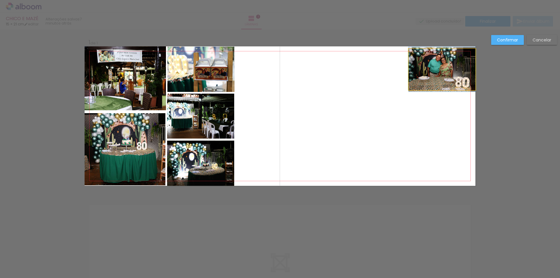
click at [434, 69] on quentale-photo at bounding box center [441, 69] width 67 height 41
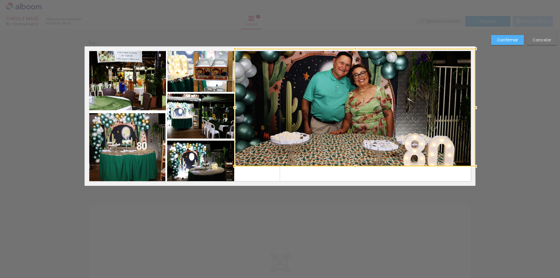
drag, startPoint x: 408, startPoint y: 90, endPoint x: 234, endPoint y: 166, distance: 189.7
click at [234, 166] on div at bounding box center [235, 166] width 12 height 12
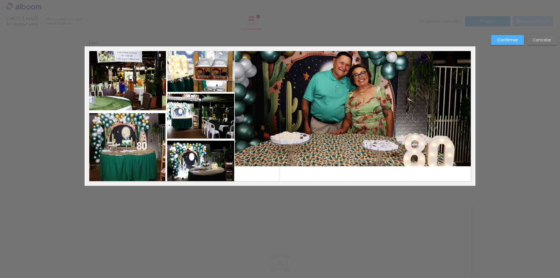
click at [353, 141] on quentale-photo at bounding box center [355, 107] width 240 height 117
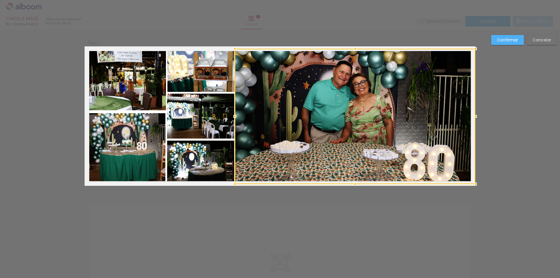
drag, startPoint x: 354, startPoint y: 168, endPoint x: 353, endPoint y: 187, distance: 19.0
click at [353, 187] on div at bounding box center [355, 184] width 12 height 12
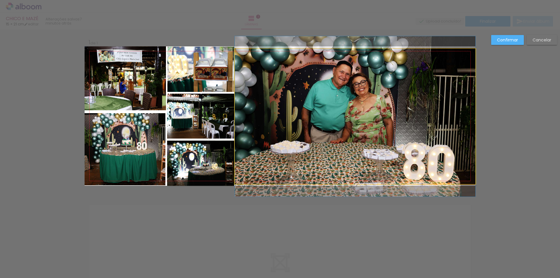
click at [378, 150] on quentale-photo at bounding box center [355, 116] width 240 height 135
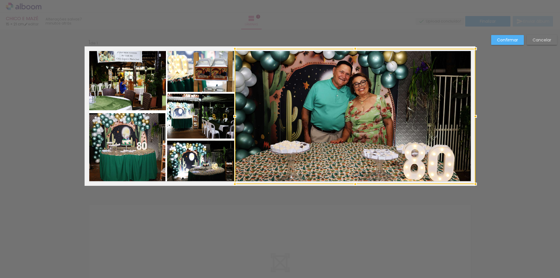
drag, startPoint x: 353, startPoint y: 187, endPoint x: 353, endPoint y: 192, distance: 4.7
click at [353, 192] on div "Inserir lâmina 1 de 1 Confirmar Cancelar" at bounding box center [280, 190] width 560 height 322
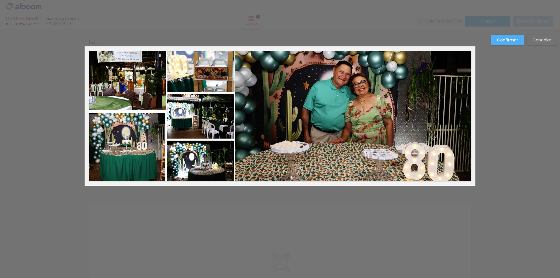
click at [347, 116] on quentale-photo at bounding box center [355, 116] width 240 height 135
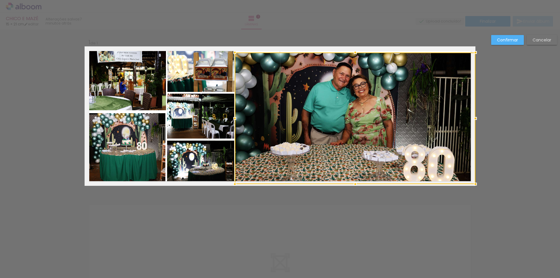
drag, startPoint x: 352, startPoint y: 48, endPoint x: 354, endPoint y: 45, distance: 3.1
click at [354, 45] on div "Inserir lâmina 1 de 1 Confirmar Cancelar" at bounding box center [280, 190] width 560 height 322
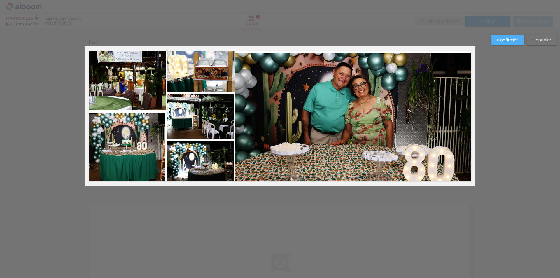
click at [354, 107] on quentale-photo at bounding box center [355, 117] width 240 height 131
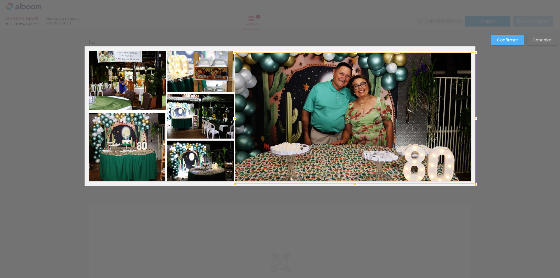
click at [353, 62] on div at bounding box center [355, 117] width 240 height 131
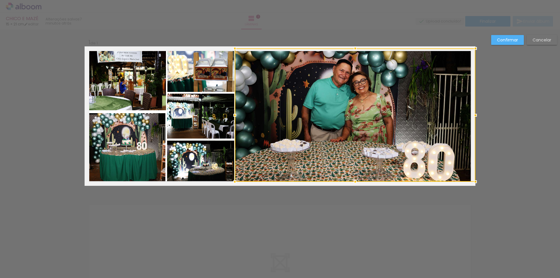
drag, startPoint x: 352, startPoint y: 50, endPoint x: 352, endPoint y: 44, distance: 5.9
click at [352, 44] on div at bounding box center [355, 49] width 12 height 12
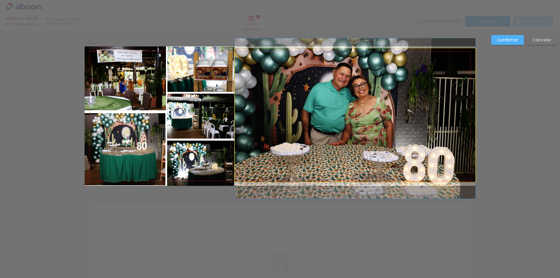
drag, startPoint x: 388, startPoint y: 118, endPoint x: 390, endPoint y: 122, distance: 4.0
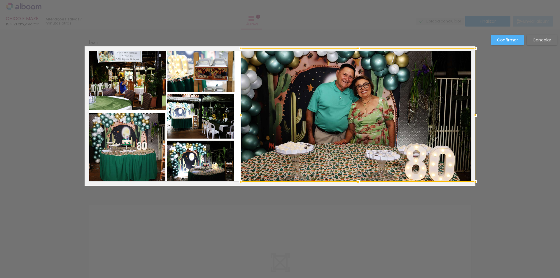
drag, startPoint x: 233, startPoint y: 116, endPoint x: 238, endPoint y: 116, distance: 5.8
click at [238, 116] on div at bounding box center [241, 115] width 12 height 12
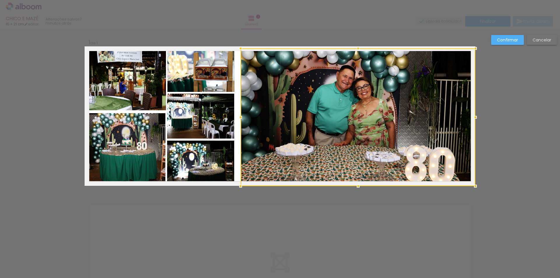
drag, startPoint x: 355, startPoint y: 181, endPoint x: 355, endPoint y: 188, distance: 6.7
click at [355, 188] on div at bounding box center [358, 186] width 12 height 12
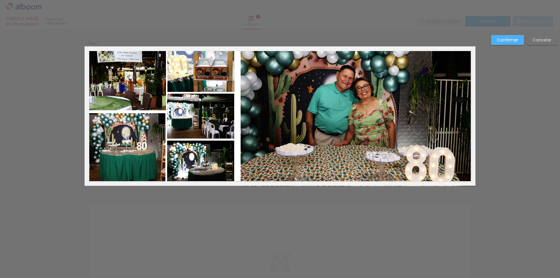
click at [355, 76] on quentale-photo at bounding box center [357, 117] width 235 height 138
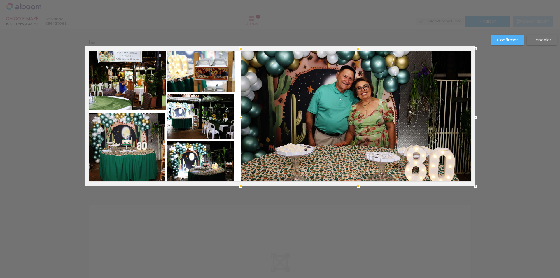
drag, startPoint x: 356, startPoint y: 48, endPoint x: 356, endPoint y: 35, distance: 13.4
click at [356, 35] on div "Inserir lâmina 1 de 1 Confirmar Cancelar" at bounding box center [280, 190] width 560 height 322
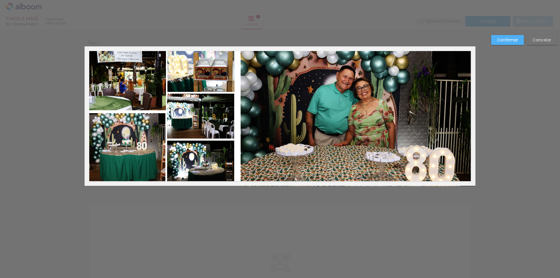
click at [471, 52] on quentale-photo at bounding box center [357, 117] width 235 height 137
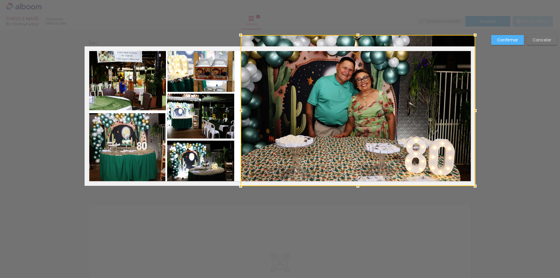
click at [473, 47] on div "Inserir lâmina 1 de 1 Confirmar Cancelar" at bounding box center [280, 190] width 560 height 322
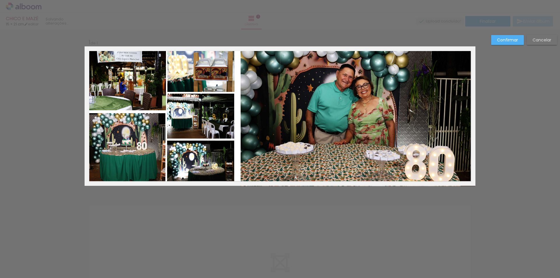
click at [379, 74] on quentale-photo at bounding box center [357, 116] width 234 height 140
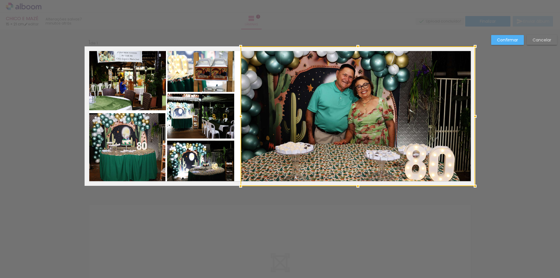
click at [0, 0] on slot "Confirmar" at bounding box center [0, 0] width 0 height 0
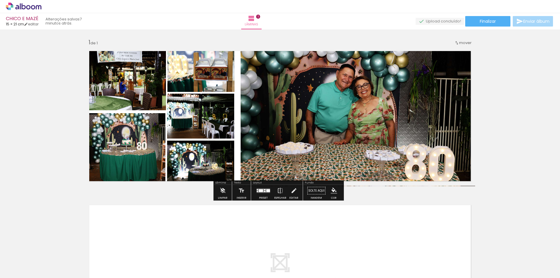
click at [197, 75] on quentale-photo at bounding box center [200, 69] width 67 height 45
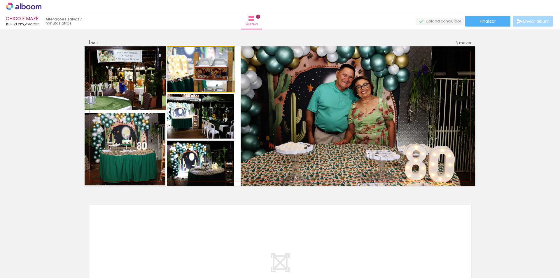
click at [198, 75] on quentale-photo at bounding box center [200, 69] width 67 height 45
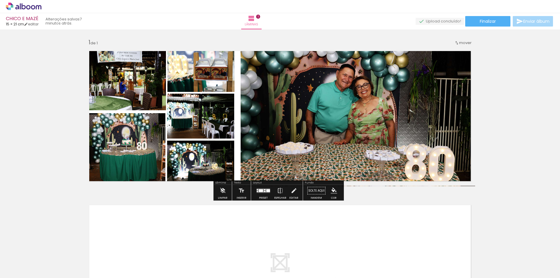
click at [198, 75] on quentale-photo at bounding box center [200, 69] width 67 height 45
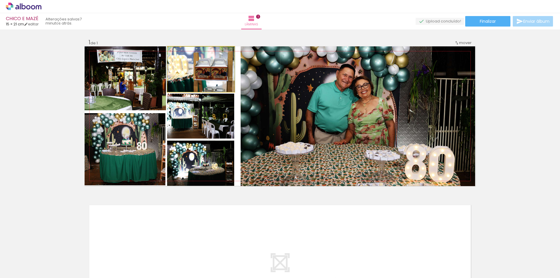
click at [198, 75] on quentale-photo at bounding box center [200, 69] width 67 height 45
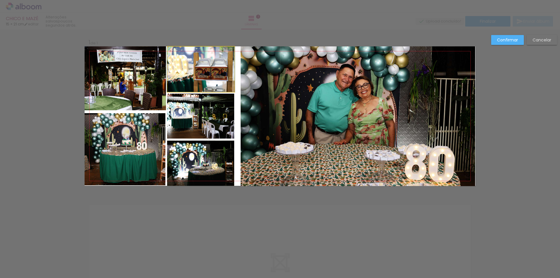
click at [198, 75] on quentale-photo at bounding box center [200, 69] width 67 height 45
click at [240, 75] on div at bounding box center [357, 116] width 234 height 140
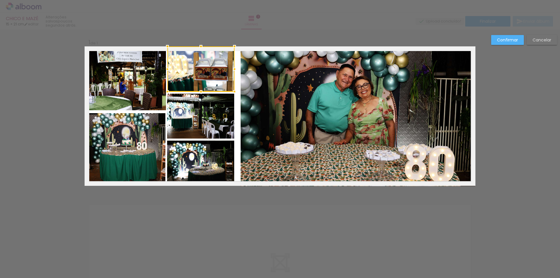
click at [200, 130] on quentale-photo at bounding box center [200, 116] width 67 height 45
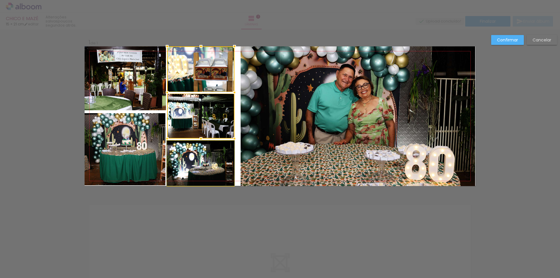
click at [203, 157] on quentale-photo at bounding box center [200, 162] width 67 height 45
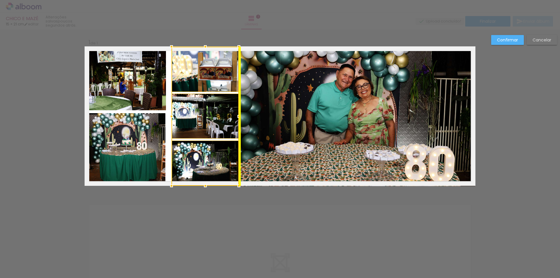
drag, startPoint x: 208, startPoint y: 112, endPoint x: 212, endPoint y: 110, distance: 4.2
click at [212, 110] on div at bounding box center [204, 116] width 67 height 139
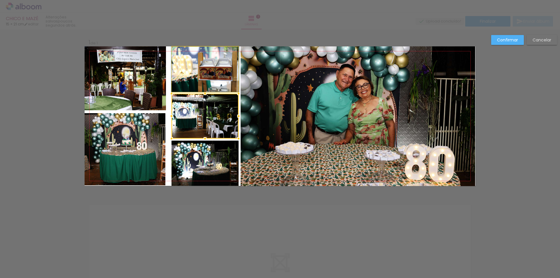
click at [207, 76] on quentale-photo at bounding box center [205, 69] width 67 height 45
click at [198, 164] on quentale-photo at bounding box center [204, 162] width 67 height 45
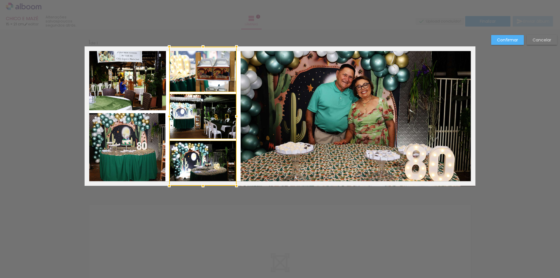
click at [200, 104] on div at bounding box center [202, 116] width 67 height 139
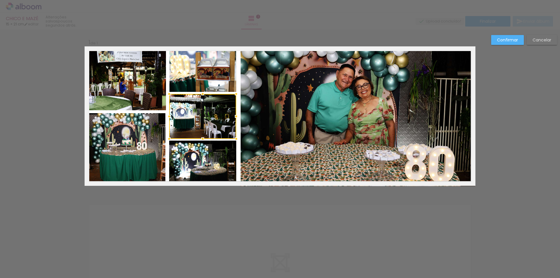
click at [513, 106] on div "Confirmar Cancelar" at bounding box center [280, 190] width 560 height 322
click at [0, 0] on slot "Confirmar" at bounding box center [0, 0] width 0 height 0
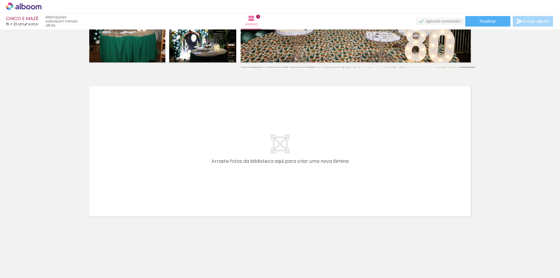
scroll to position [119, 0]
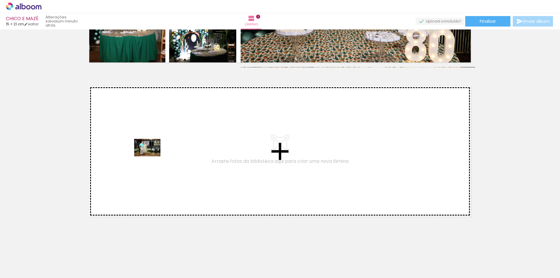
drag, startPoint x: 453, startPoint y: 260, endPoint x: 152, endPoint y: 156, distance: 319.0
click at [152, 156] on quentale-workspace at bounding box center [280, 139] width 560 height 278
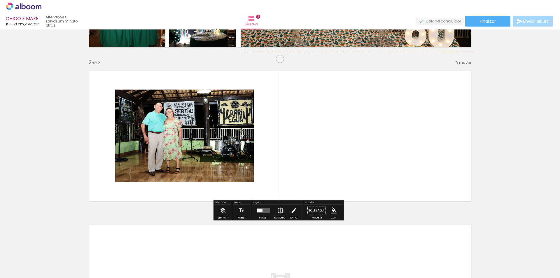
scroll to position [135, 0]
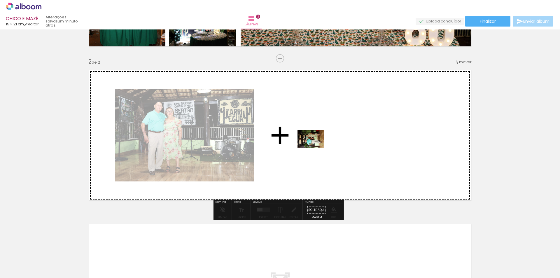
drag, startPoint x: 322, startPoint y: 260, endPoint x: 315, endPoint y: 147, distance: 112.8
click at [315, 147] on quentale-workspace at bounding box center [280, 139] width 560 height 278
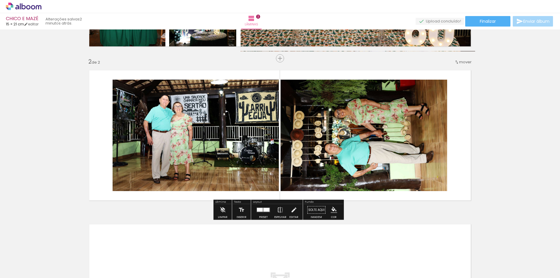
click at [194, 139] on quentale-photo at bounding box center [196, 135] width 166 height 111
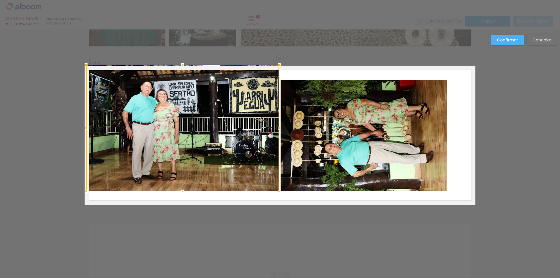
drag, startPoint x: 109, startPoint y: 80, endPoint x: 78, endPoint y: 65, distance: 34.0
click at [80, 65] on div at bounding box center [86, 65] width 12 height 12
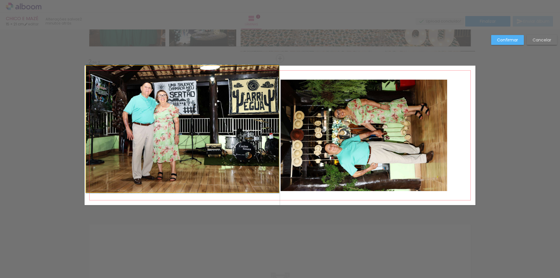
click at [199, 143] on quentale-photo at bounding box center [182, 129] width 193 height 127
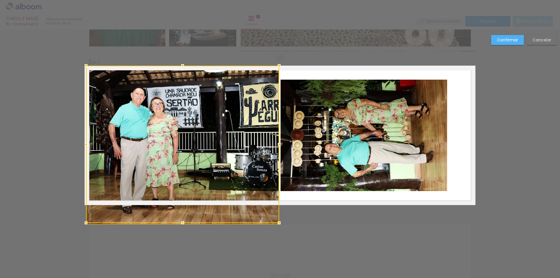
drag, startPoint x: 180, startPoint y: 191, endPoint x: 178, endPoint y: 203, distance: 12.2
click at [178, 203] on div at bounding box center [182, 144] width 193 height 157
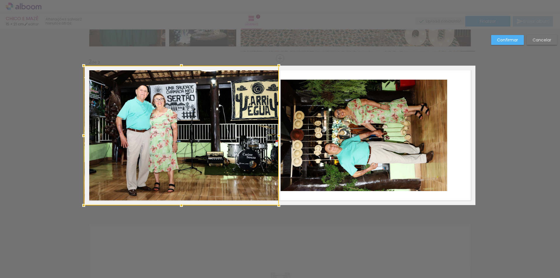
click at [83, 137] on div at bounding box center [84, 136] width 12 height 12
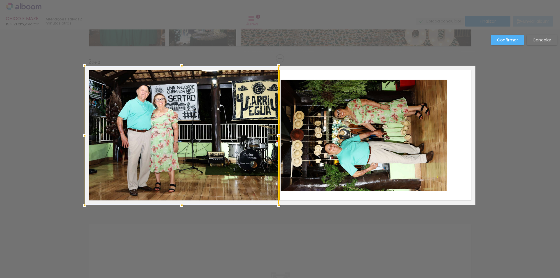
click at [161, 133] on div at bounding box center [182, 136] width 194 height 140
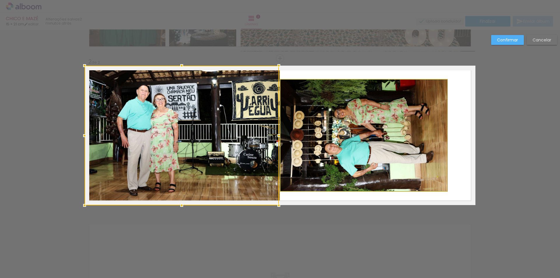
click at [404, 115] on quentale-photo at bounding box center [363, 135] width 166 height 111
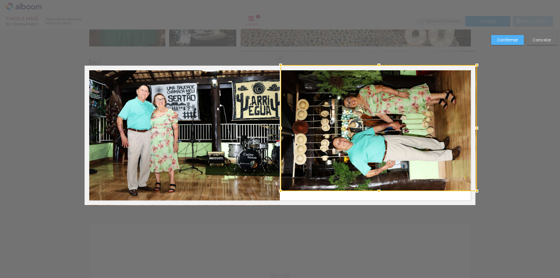
drag, startPoint x: 444, startPoint y: 80, endPoint x: 477, endPoint y: 67, distance: 35.0
click at [477, 67] on div at bounding box center [477, 65] width 12 height 12
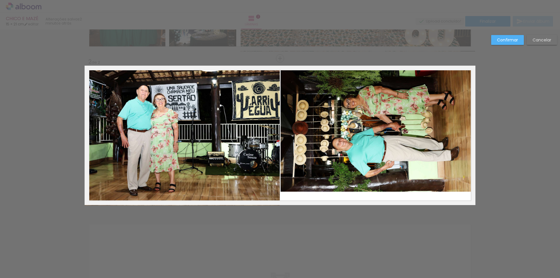
drag, startPoint x: 416, startPoint y: 117, endPoint x: 415, endPoint y: 122, distance: 5.1
click at [416, 116] on quentale-photo at bounding box center [377, 129] width 195 height 126
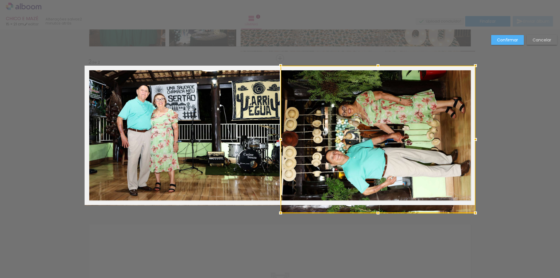
drag, startPoint x: 375, startPoint y: 189, endPoint x: 375, endPoint y: 197, distance: 7.9
click at [375, 197] on div at bounding box center [377, 139] width 195 height 147
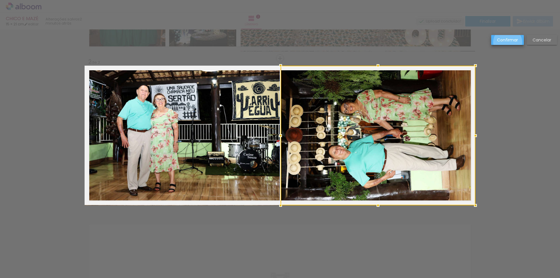
click at [0, 0] on slot "Confirmar" at bounding box center [0, 0] width 0 height 0
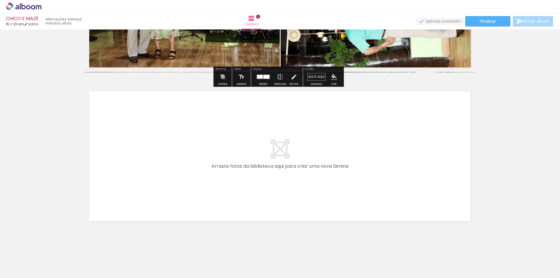
scroll to position [273, 0]
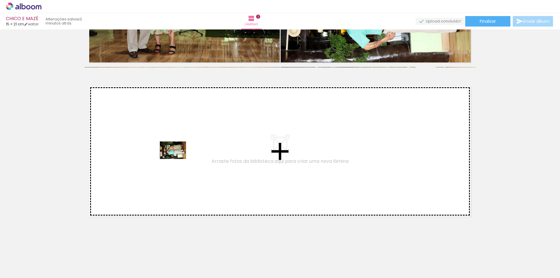
drag, startPoint x: 354, startPoint y: 261, endPoint x: 177, endPoint y: 159, distance: 204.5
click at [177, 159] on quentale-workspace at bounding box center [280, 139] width 560 height 278
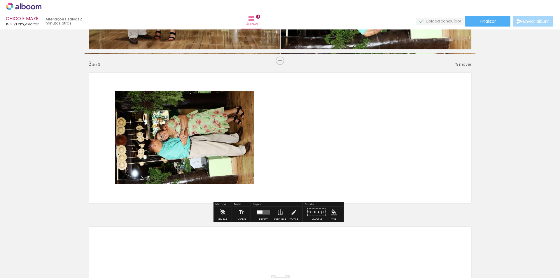
scroll to position [289, 0]
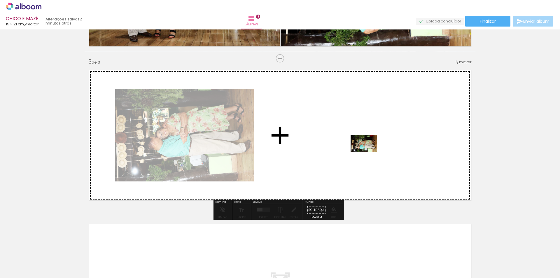
drag, startPoint x: 383, startPoint y: 260, endPoint x: 368, endPoint y: 152, distance: 109.2
click at [368, 152] on quentale-workspace at bounding box center [280, 139] width 560 height 278
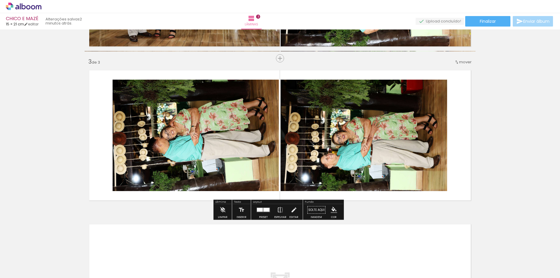
click at [191, 126] on quentale-photo at bounding box center [196, 135] width 166 height 111
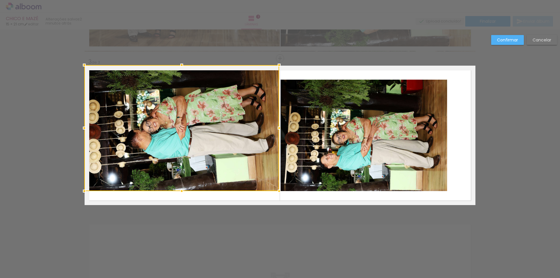
drag, startPoint x: 111, startPoint y: 81, endPoint x: 82, endPoint y: 66, distance: 32.3
click at [82, 66] on div at bounding box center [84, 65] width 12 height 12
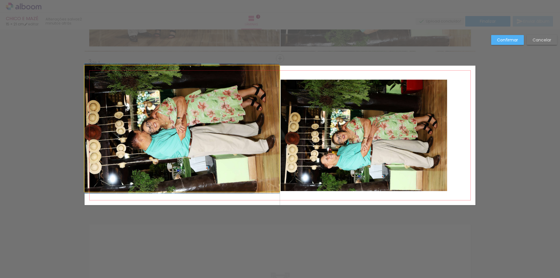
click at [187, 146] on quentale-photo at bounding box center [182, 129] width 195 height 126
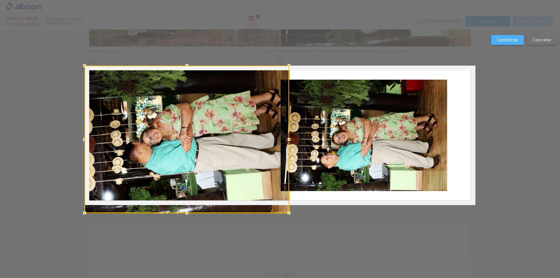
drag, startPoint x: 178, startPoint y: 192, endPoint x: 178, endPoint y: 199, distance: 7.3
click at [178, 199] on div at bounding box center [187, 139] width 204 height 147
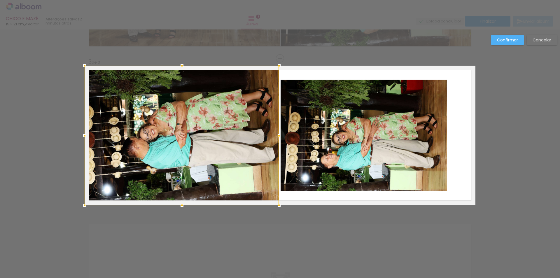
drag, startPoint x: 288, startPoint y: 136, endPoint x: 278, endPoint y: 136, distance: 10.2
click at [278, 136] on div at bounding box center [279, 136] width 12 height 12
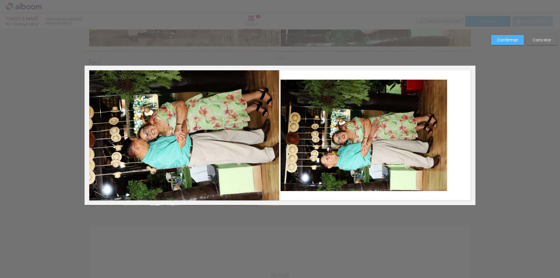
click at [326, 131] on quentale-photo at bounding box center [363, 135] width 166 height 111
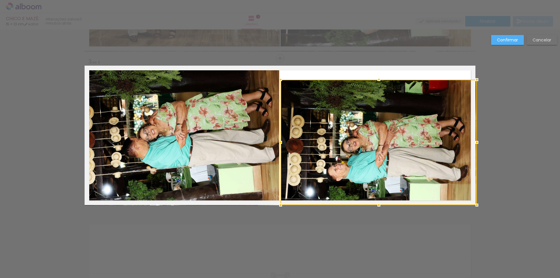
drag, startPoint x: 443, startPoint y: 191, endPoint x: 476, endPoint y: 211, distance: 38.7
click at [476, 211] on div "Inserir lâmina 1 de 3 Inserir lâmina 2 de 3 Inserir lâmina 3 de 3 Confirmar Can…" at bounding box center [280, 56] width 560 height 630
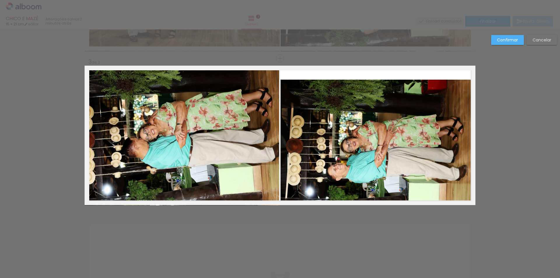
click at [410, 113] on quentale-photo at bounding box center [377, 142] width 195 height 125
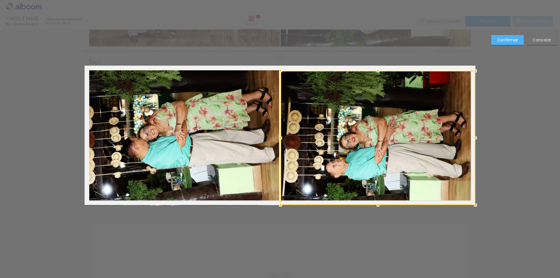
drag, startPoint x: 377, startPoint y: 81, endPoint x: 381, endPoint y: 63, distance: 18.4
click at [381, 63] on div "Inserir lâmina 1 de 3 Inserir lâmina 2 de 3 Inserir lâmina 3 de 3 Confirmar Can…" at bounding box center [280, 56] width 560 height 630
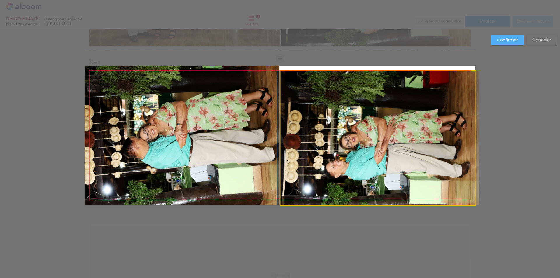
click at [460, 77] on quentale-photo at bounding box center [377, 138] width 195 height 134
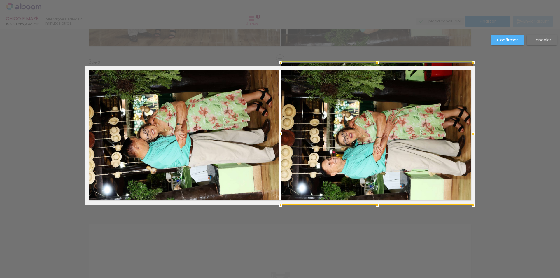
drag, startPoint x: 475, startPoint y: 72, endPoint x: 475, endPoint y: 76, distance: 4.7
click at [479, 69] on div "Inserir lâmina 1 de 3 Inserir lâmina 2 de 3 Inserir lâmina 3 de 3 Confirmar Can…" at bounding box center [280, 56] width 560 height 630
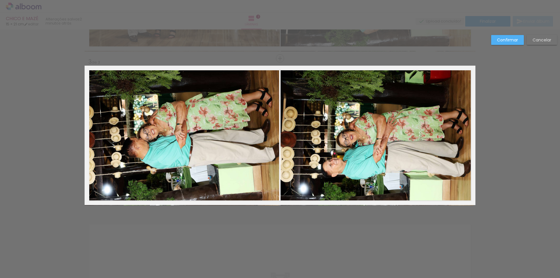
click at [441, 109] on quentale-photo at bounding box center [376, 136] width 193 height 140
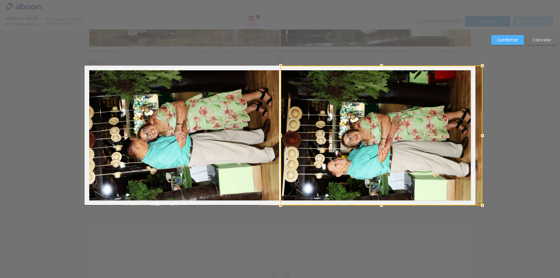
click at [472, 137] on div at bounding box center [381, 136] width 202 height 140
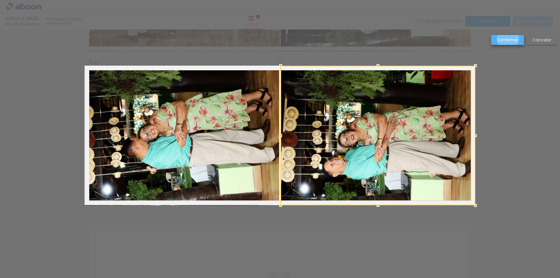
click at [0, 0] on slot "Confirmar" at bounding box center [0, 0] width 0 height 0
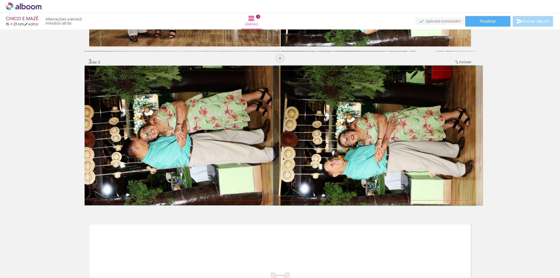
click at [388, 147] on quentale-photo at bounding box center [377, 136] width 195 height 140
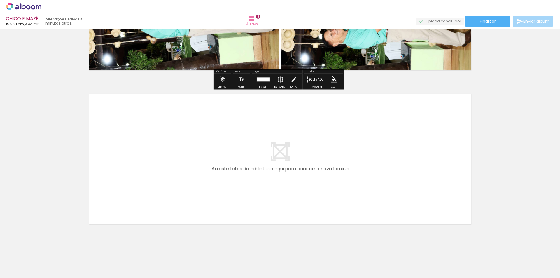
scroll to position [426, 0]
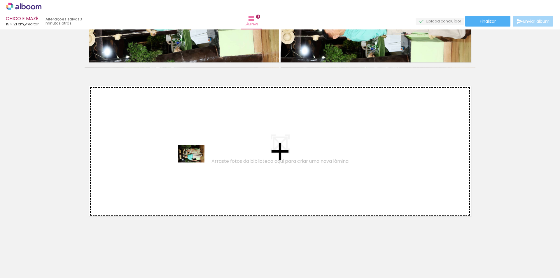
drag, startPoint x: 421, startPoint y: 260, endPoint x: 196, endPoint y: 162, distance: 245.4
click at [196, 162] on quentale-workspace at bounding box center [280, 139] width 560 height 278
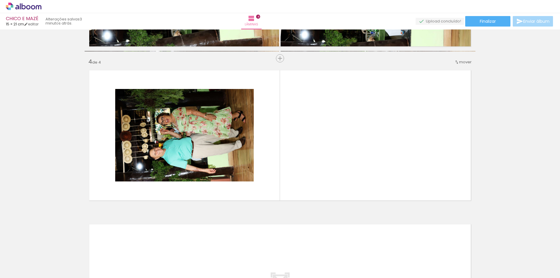
scroll to position [0, 465]
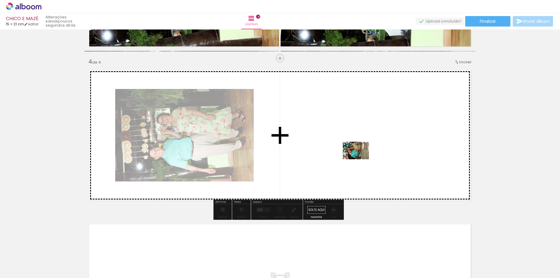
drag, startPoint x: 385, startPoint y: 259, endPoint x: 359, endPoint y: 154, distance: 108.4
click at [359, 154] on quentale-workspace at bounding box center [280, 139] width 560 height 278
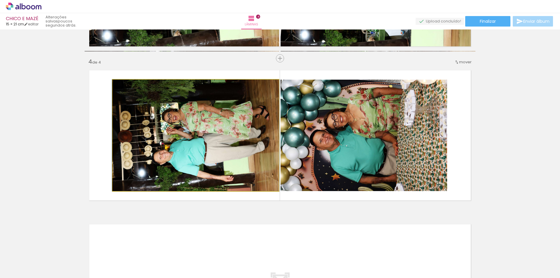
click at [152, 118] on quentale-photo at bounding box center [196, 135] width 166 height 111
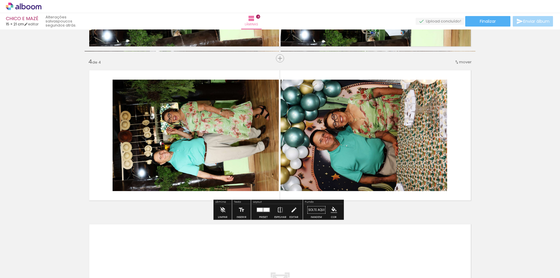
click at [170, 121] on quentale-photo at bounding box center [196, 135] width 166 height 111
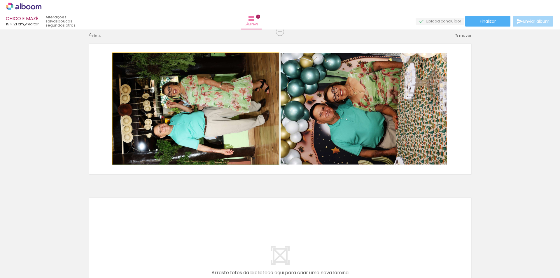
click at [170, 121] on quentale-photo at bounding box center [196, 108] width 166 height 111
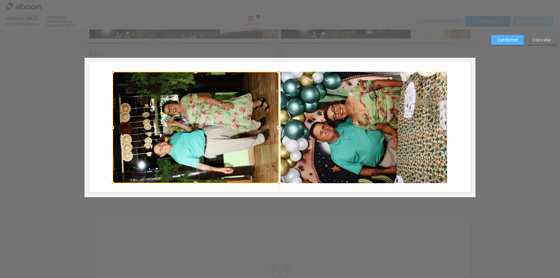
scroll to position [442, 0]
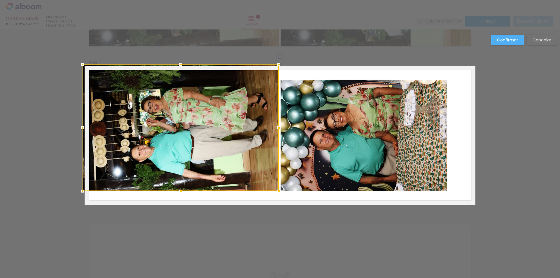
drag, startPoint x: 112, startPoint y: 81, endPoint x: 82, endPoint y: 65, distance: 33.9
click at [82, 65] on div at bounding box center [83, 65] width 12 height 12
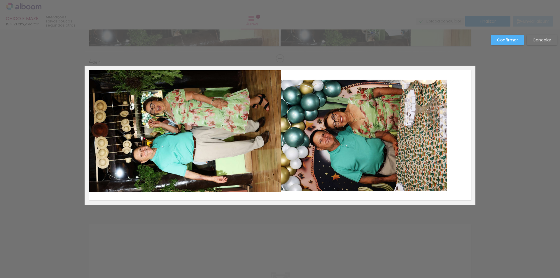
click at [163, 126] on quentale-photo at bounding box center [183, 129] width 196 height 127
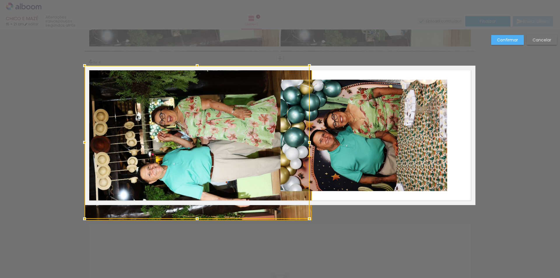
drag, startPoint x: 180, startPoint y: 194, endPoint x: 180, endPoint y: 201, distance: 6.1
click at [180, 201] on div at bounding box center [197, 142] width 225 height 153
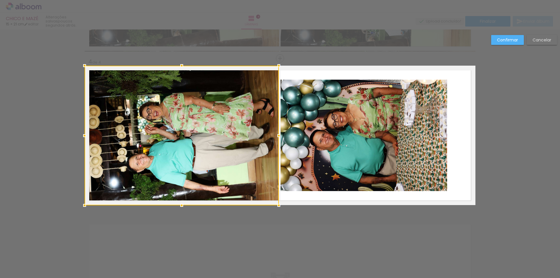
drag, startPoint x: 310, startPoint y: 135, endPoint x: 277, endPoint y: 138, distance: 33.0
click at [277, 137] on div at bounding box center [279, 136] width 12 height 12
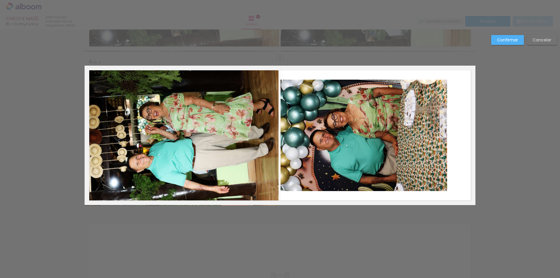
click at [316, 136] on quentale-photo at bounding box center [363, 135] width 166 height 111
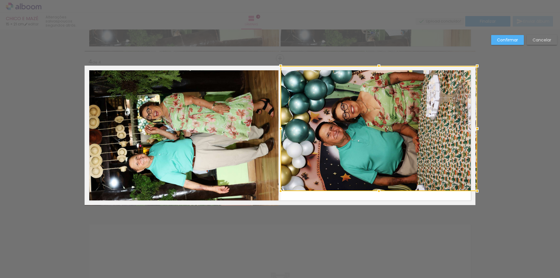
drag, startPoint x: 443, startPoint y: 79, endPoint x: 474, endPoint y: 64, distance: 34.3
click at [474, 64] on div at bounding box center [477, 66] width 12 height 12
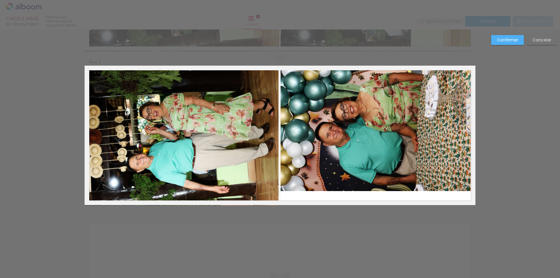
click at [410, 151] on quentale-photo at bounding box center [377, 128] width 195 height 125
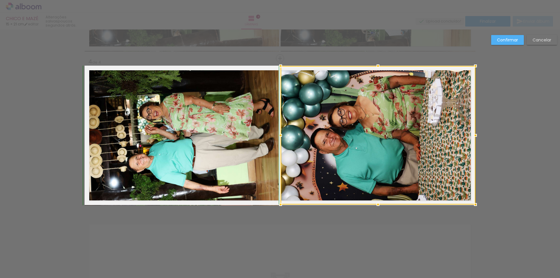
drag, startPoint x: 374, startPoint y: 190, endPoint x: 376, endPoint y: 204, distance: 14.1
click at [376, 204] on div at bounding box center [378, 205] width 12 height 12
click at [0, 0] on slot "Confirmar" at bounding box center [0, 0] width 0 height 0
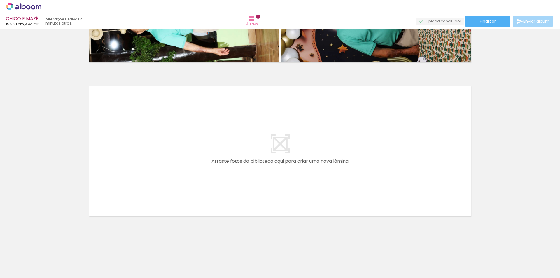
scroll to position [0, 0]
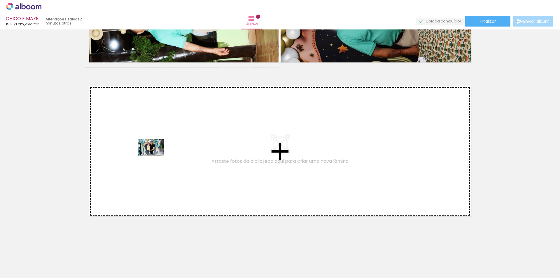
drag, startPoint x: 62, startPoint y: 261, endPoint x: 155, endPoint y: 155, distance: 141.5
click at [155, 155] on quentale-workspace at bounding box center [280, 139] width 560 height 278
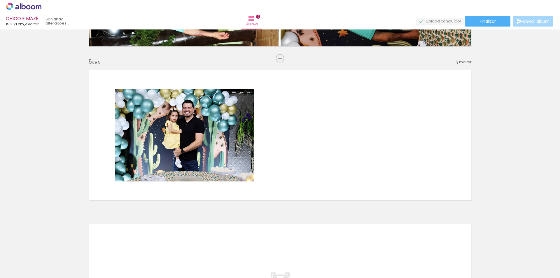
scroll to position [0, 380]
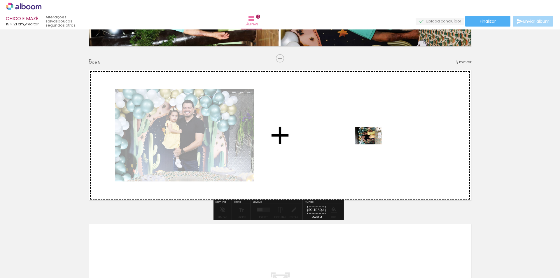
drag, startPoint x: 270, startPoint y: 261, endPoint x: 373, endPoint y: 144, distance: 154.9
click at [373, 144] on quentale-workspace at bounding box center [280, 139] width 560 height 278
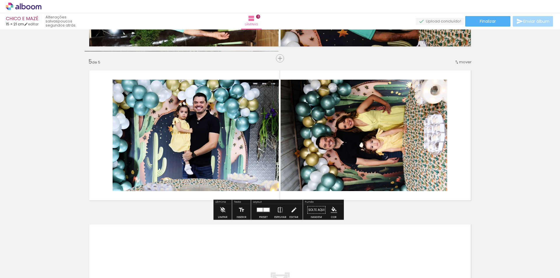
click at [203, 128] on quentale-photo at bounding box center [196, 135] width 166 height 111
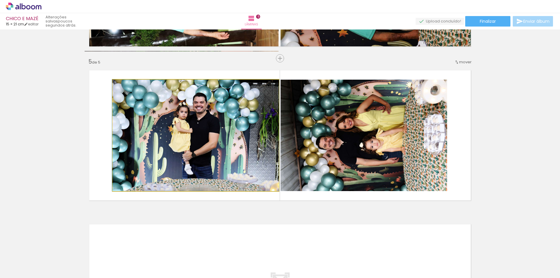
click at [160, 125] on quentale-photo at bounding box center [196, 135] width 166 height 111
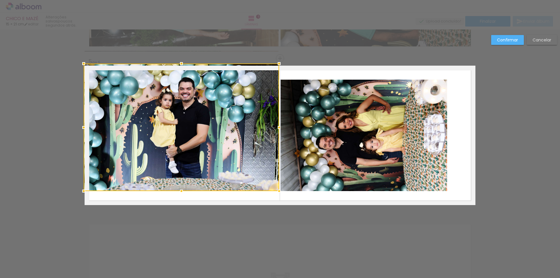
drag, startPoint x: 111, startPoint y: 81, endPoint x: 81, endPoint y: 64, distance: 34.7
click at [81, 64] on div at bounding box center [84, 64] width 12 height 12
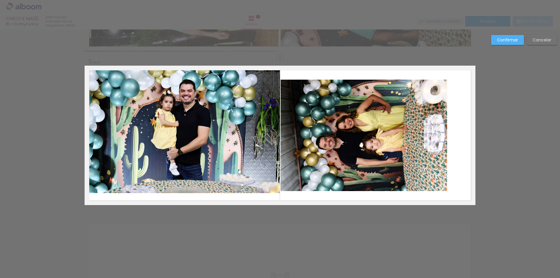
click at [137, 117] on quentale-photo at bounding box center [182, 129] width 195 height 127
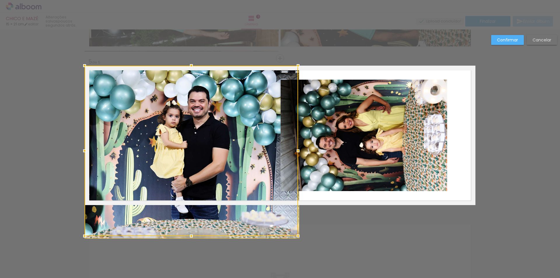
drag, startPoint x: 180, startPoint y: 193, endPoint x: 180, endPoint y: 200, distance: 6.4
click at [180, 200] on div at bounding box center [191, 151] width 213 height 170
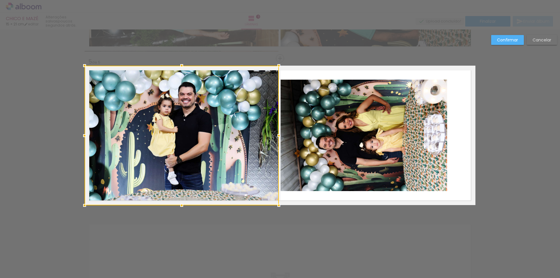
drag, startPoint x: 295, startPoint y: 136, endPoint x: 276, endPoint y: 138, distance: 18.8
click at [275, 137] on div at bounding box center [279, 136] width 12 height 12
click at [340, 127] on quentale-photo at bounding box center [363, 135] width 166 height 111
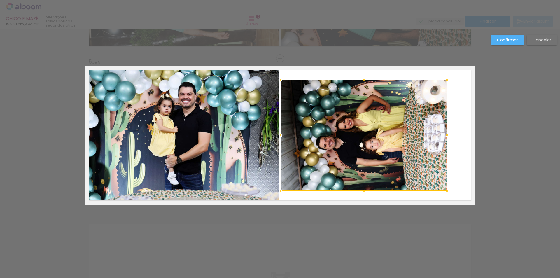
click at [340, 127] on div at bounding box center [363, 135] width 166 height 111
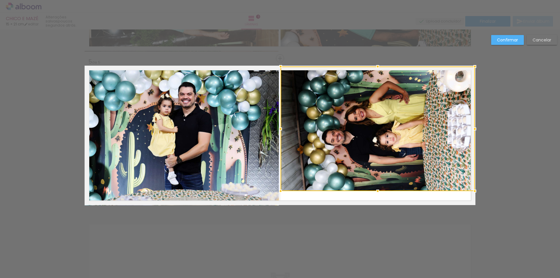
drag, startPoint x: 445, startPoint y: 79, endPoint x: 479, endPoint y: 65, distance: 36.1
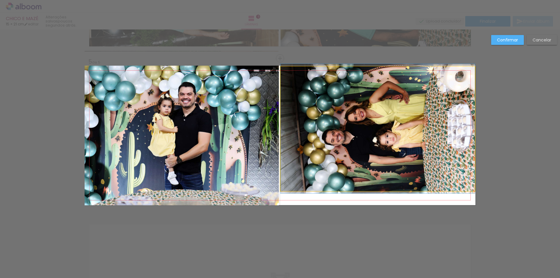
click at [418, 129] on quentale-photo at bounding box center [377, 128] width 194 height 124
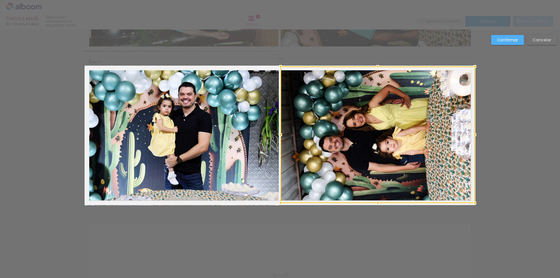
drag, startPoint x: 377, startPoint y: 192, endPoint x: 377, endPoint y: 208, distance: 16.3
click at [377, 208] on div at bounding box center [378, 203] width 12 height 12
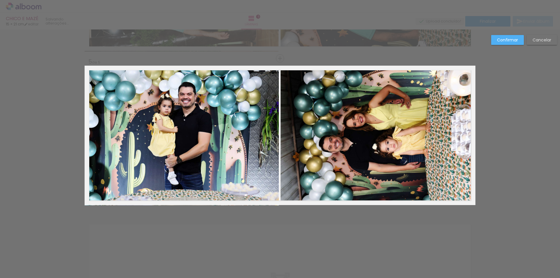
click at [382, 180] on quentale-photo at bounding box center [377, 134] width 194 height 136
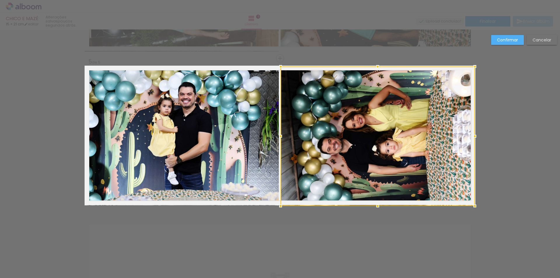
drag, startPoint x: 375, startPoint y: 205, endPoint x: 375, endPoint y: 210, distance: 4.7
click at [375, 210] on div at bounding box center [378, 206] width 12 height 12
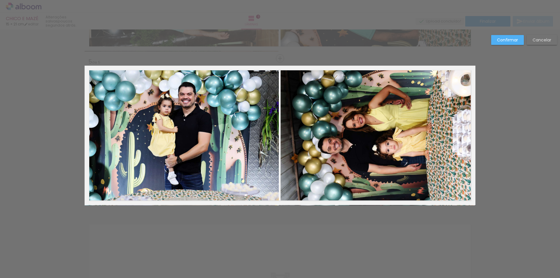
click at [389, 146] on quentale-photo at bounding box center [377, 135] width 194 height 139
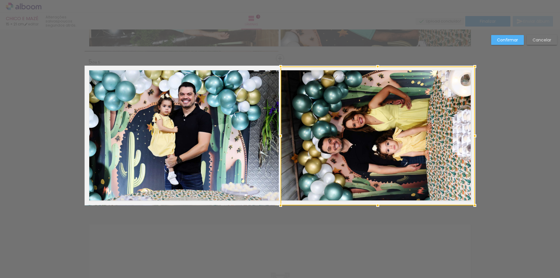
click at [0, 0] on slot "Confirmar" at bounding box center [0, 0] width 0 height 0
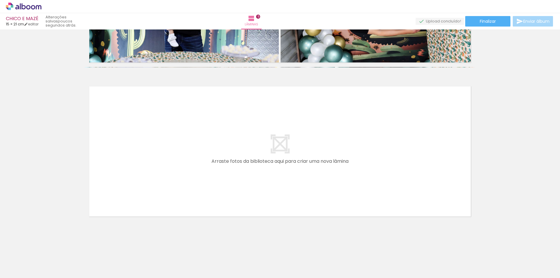
scroll to position [0, 0]
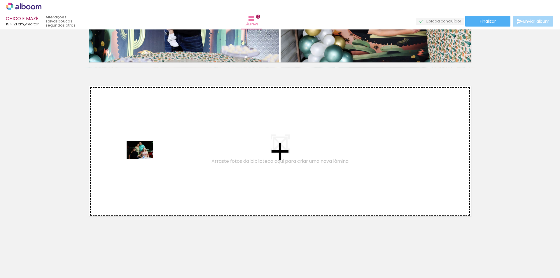
drag, startPoint x: 93, startPoint y: 259, endPoint x: 148, endPoint y: 143, distance: 129.1
click at [148, 143] on quentale-workspace at bounding box center [280, 139] width 560 height 278
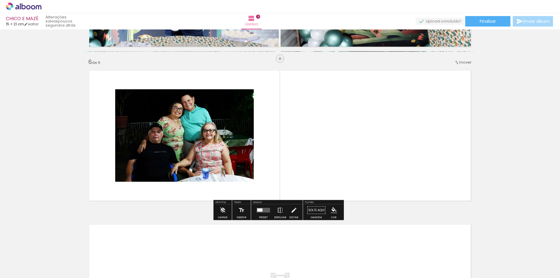
scroll to position [750, 0]
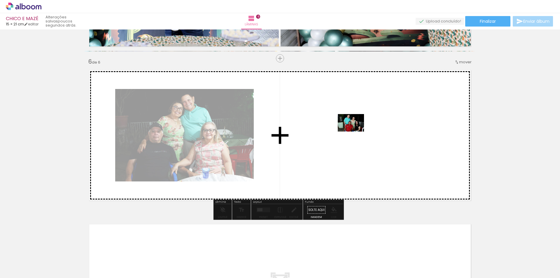
drag, startPoint x: 124, startPoint y: 263, endPoint x: 366, endPoint y: 129, distance: 276.1
click at [366, 129] on quentale-workspace at bounding box center [280, 139] width 560 height 278
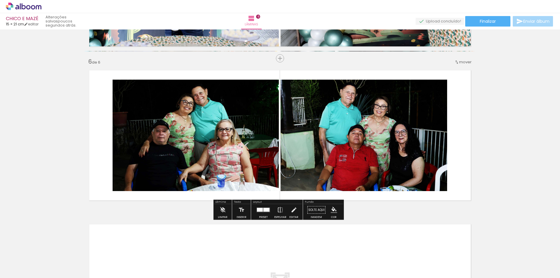
click at [150, 134] on quentale-photo at bounding box center [196, 135] width 166 height 111
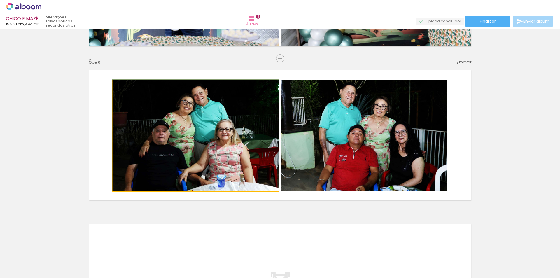
click at [150, 134] on quentale-photo at bounding box center [196, 135] width 166 height 111
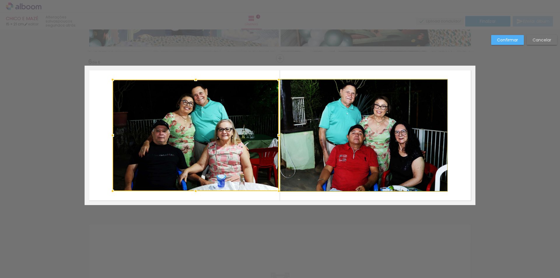
click at [342, 124] on quentale-photo at bounding box center [363, 135] width 166 height 111
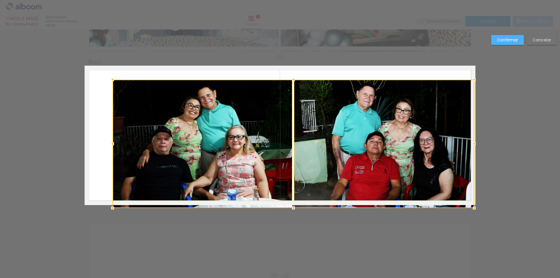
drag, startPoint x: 446, startPoint y: 193, endPoint x: 481, endPoint y: 203, distance: 36.4
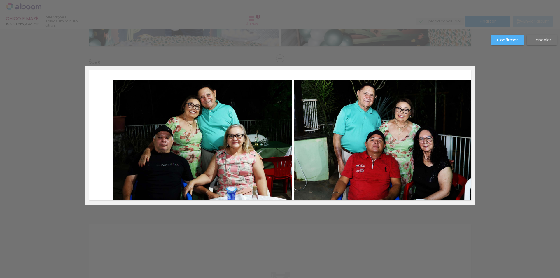
click at [202, 148] on quentale-photo at bounding box center [203, 143] width 180 height 126
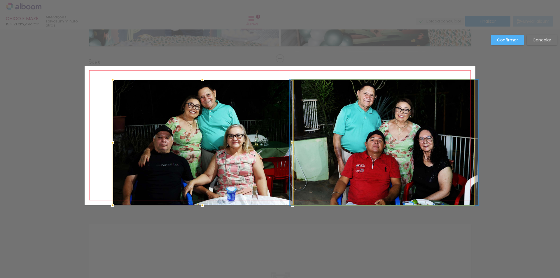
click at [370, 152] on quentale-photo at bounding box center [384, 143] width 180 height 126
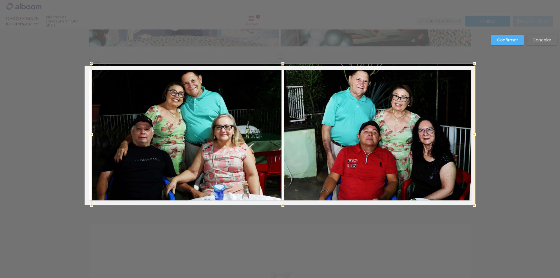
drag, startPoint x: 111, startPoint y: 80, endPoint x: 77, endPoint y: 62, distance: 39.0
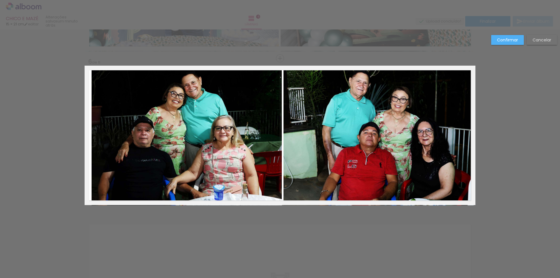
click at [120, 88] on quentale-photo at bounding box center [187, 136] width 190 height 140
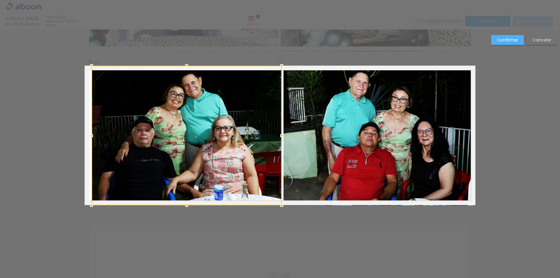
click at [318, 102] on quentale-photo at bounding box center [378, 136] width 190 height 140
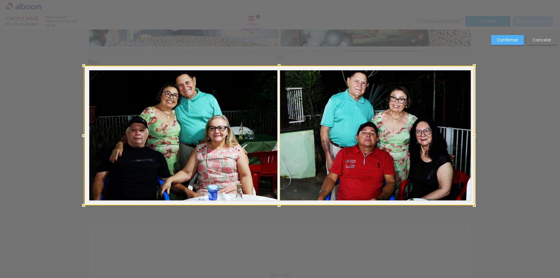
click at [88, 136] on div at bounding box center [279, 136] width 390 height 140
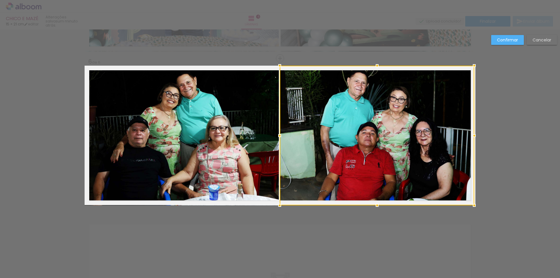
click at [347, 128] on div at bounding box center [377, 136] width 194 height 140
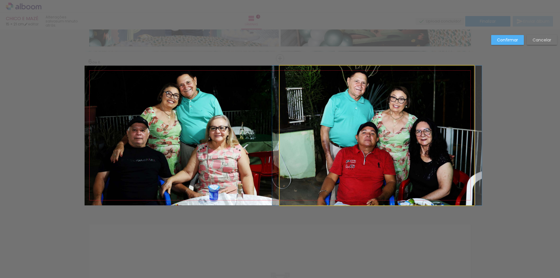
click at [432, 120] on quentale-photo at bounding box center [377, 136] width 194 height 140
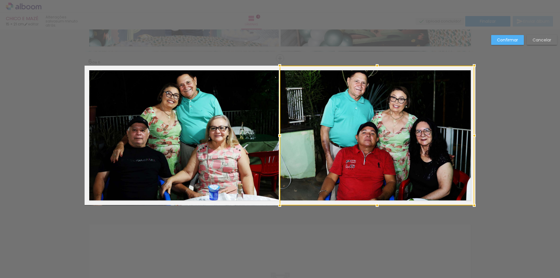
click at [213, 100] on quentale-photo at bounding box center [182, 136] width 194 height 140
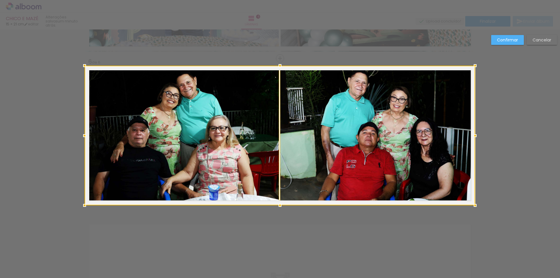
click at [475, 134] on div at bounding box center [475, 136] width 12 height 12
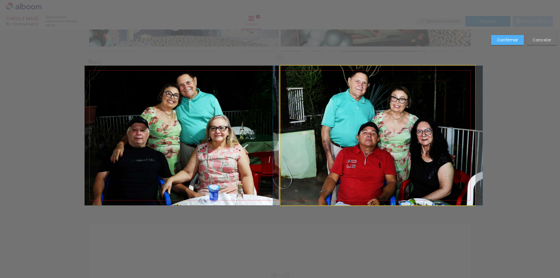
click at [387, 135] on quentale-photo at bounding box center [377, 136] width 194 height 140
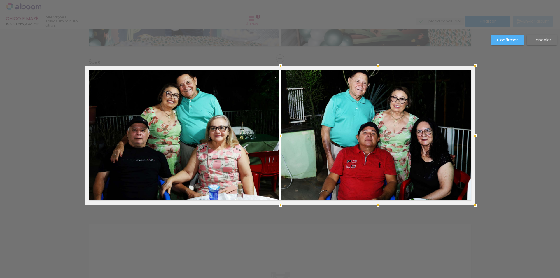
click at [236, 133] on quentale-photo at bounding box center [182, 136] width 194 height 140
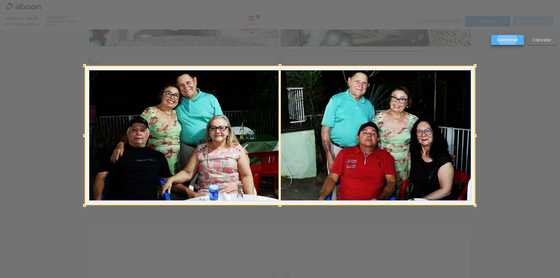
click at [0, 0] on slot "Confirmar" at bounding box center [0, 0] width 0 height 0
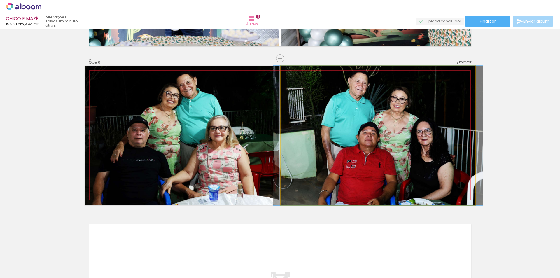
click at [391, 129] on quentale-photo at bounding box center [377, 136] width 194 height 140
drag, startPoint x: 391, startPoint y: 128, endPoint x: 391, endPoint y: 134, distance: 5.5
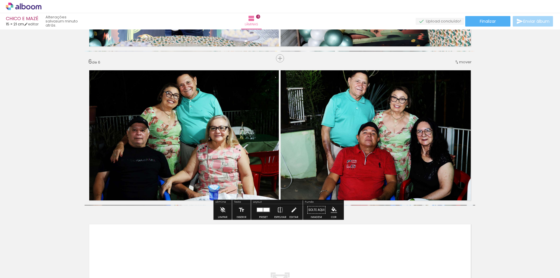
click at [393, 119] on quentale-photo at bounding box center [377, 136] width 194 height 140
click at [393, 116] on quentale-photo at bounding box center [377, 136] width 194 height 140
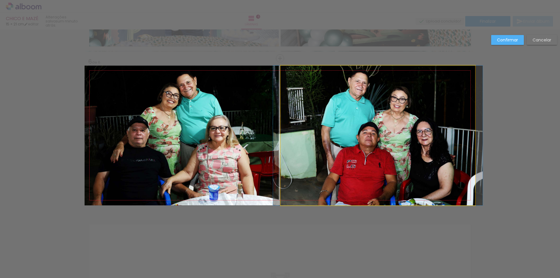
drag, startPoint x: 394, startPoint y: 110, endPoint x: 394, endPoint y: 118, distance: 8.7
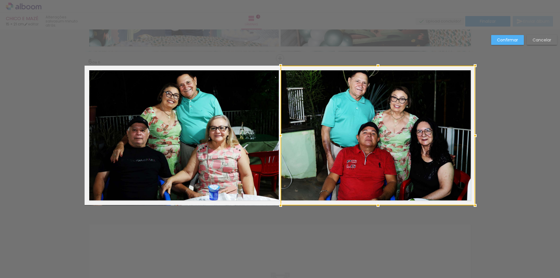
click at [378, 98] on div at bounding box center [377, 136] width 194 height 140
click at [403, 117] on div at bounding box center [377, 136] width 194 height 140
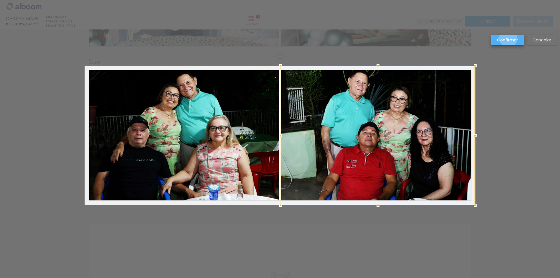
click at [0, 0] on slot "Confirmar" at bounding box center [0, 0] width 0 height 0
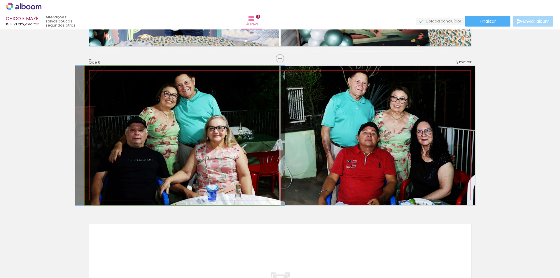
drag, startPoint x: 194, startPoint y: 127, endPoint x: 192, endPoint y: 133, distance: 6.1
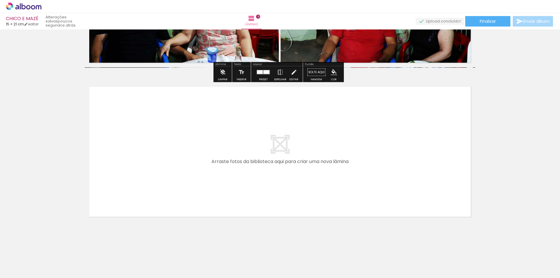
scroll to position [888, 0]
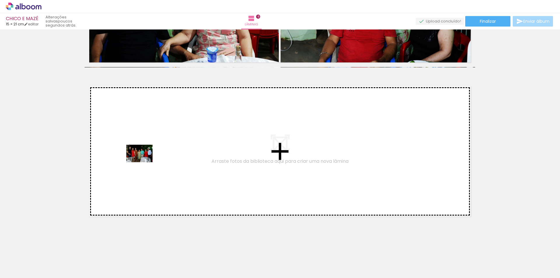
drag, startPoint x: 162, startPoint y: 261, endPoint x: 143, endPoint y: 153, distance: 109.4
click at [143, 153] on quentale-workspace at bounding box center [280, 139] width 560 height 278
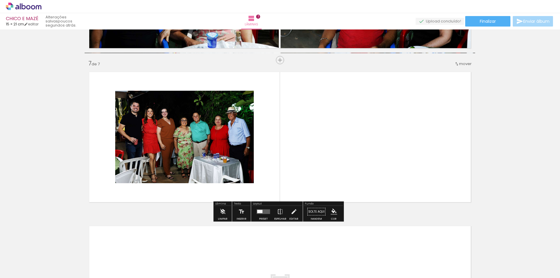
scroll to position [904, 0]
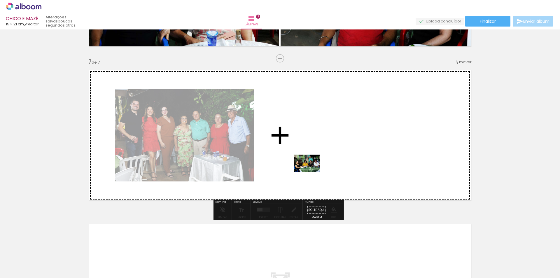
drag, startPoint x: 188, startPoint y: 261, endPoint x: 343, endPoint y: 156, distance: 187.8
click at [343, 156] on quentale-workspace at bounding box center [280, 139] width 560 height 278
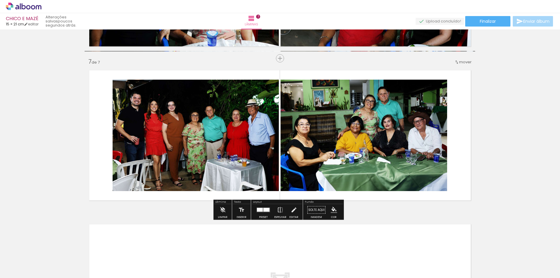
click at [178, 124] on quentale-photo at bounding box center [196, 135] width 166 height 111
click at [220, 127] on quentale-photo at bounding box center [196, 135] width 166 height 111
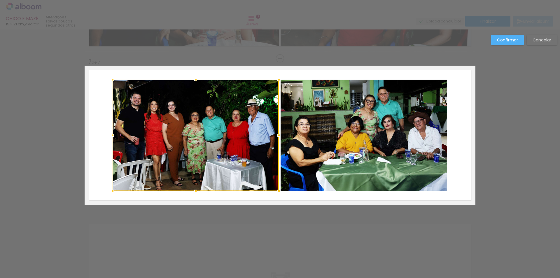
click at [360, 135] on quentale-photo at bounding box center [363, 135] width 166 height 111
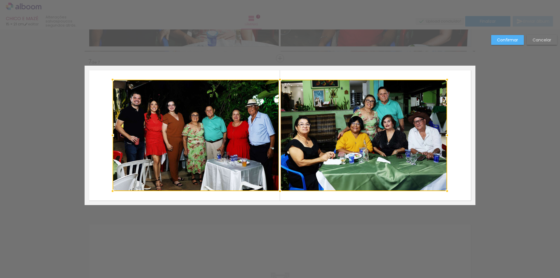
click at [360, 135] on div at bounding box center [280, 135] width 334 height 111
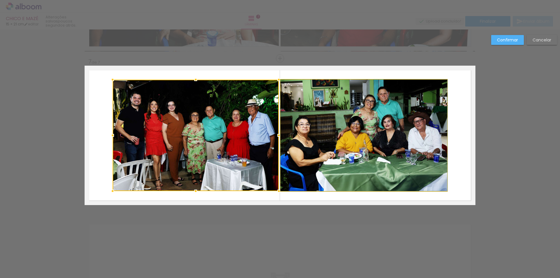
click at [360, 135] on quentale-photo at bounding box center [363, 135] width 166 height 111
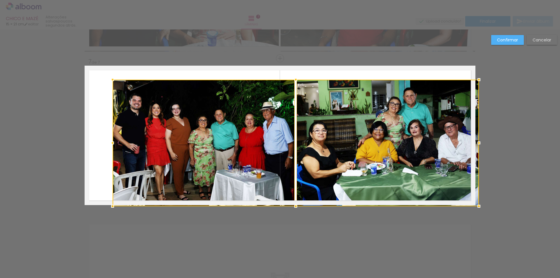
drag, startPoint x: 443, startPoint y: 190, endPoint x: 473, endPoint y: 208, distance: 35.8
click at [473, 208] on div at bounding box center [479, 206] width 12 height 12
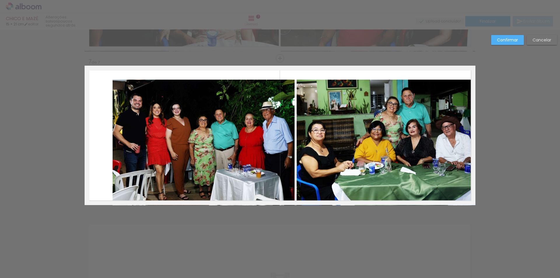
click at [205, 161] on quentale-photo at bounding box center [204, 143] width 182 height 126
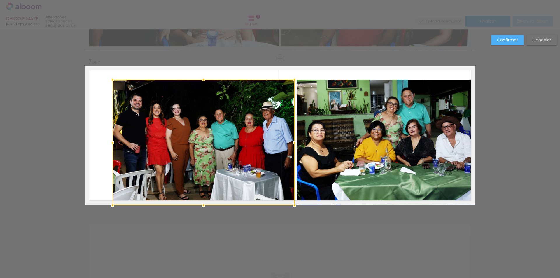
drag, startPoint x: 371, startPoint y: 162, endPoint x: 346, endPoint y: 160, distance: 25.5
click at [371, 162] on quentale-photo at bounding box center [385, 143] width 179 height 126
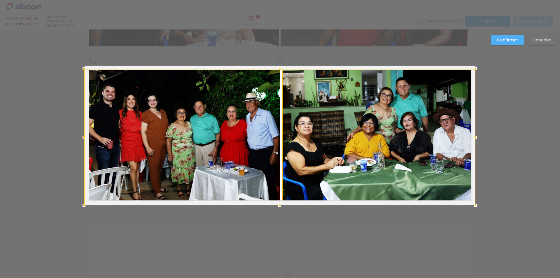
drag, startPoint x: 111, startPoint y: 80, endPoint x: 78, endPoint y: 64, distance: 36.9
click at [78, 64] on div at bounding box center [84, 69] width 12 height 12
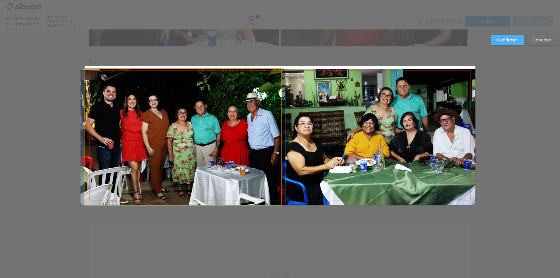
click at [181, 106] on quentale-photo at bounding box center [183, 137] width 196 height 136
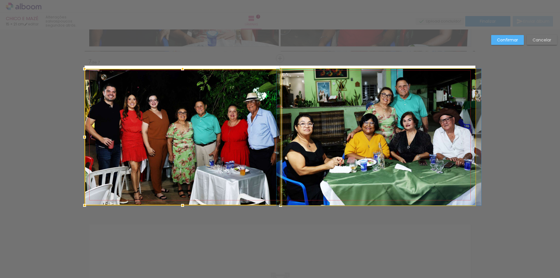
click at [313, 115] on quentale-photo at bounding box center [378, 137] width 193 height 136
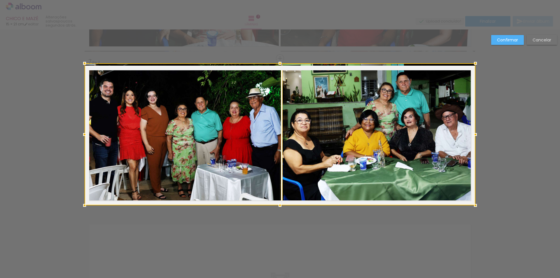
drag, startPoint x: 279, startPoint y: 69, endPoint x: 278, endPoint y: 66, distance: 3.3
click at [278, 66] on div at bounding box center [280, 63] width 12 height 12
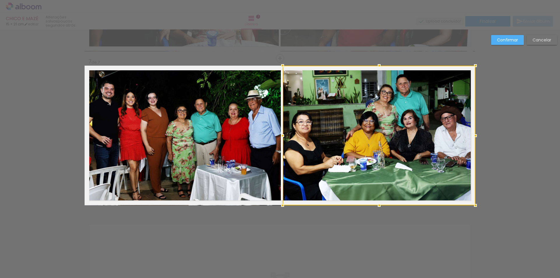
click at [383, 133] on div at bounding box center [378, 136] width 193 height 140
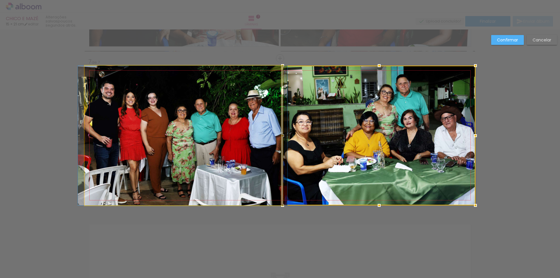
click at [213, 126] on quentale-photo at bounding box center [183, 136] width 196 height 140
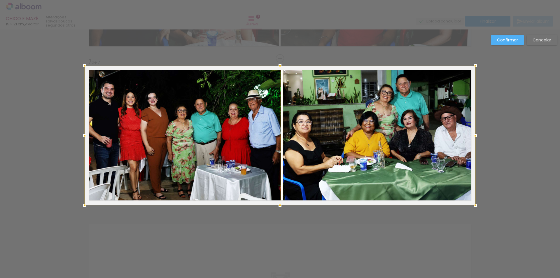
click at [474, 207] on div at bounding box center [475, 205] width 12 height 12
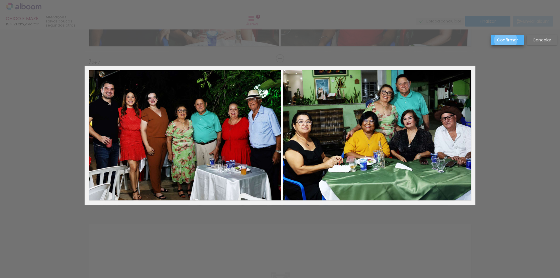
click at [0, 0] on slot "Confirmar" at bounding box center [0, 0] width 0 height 0
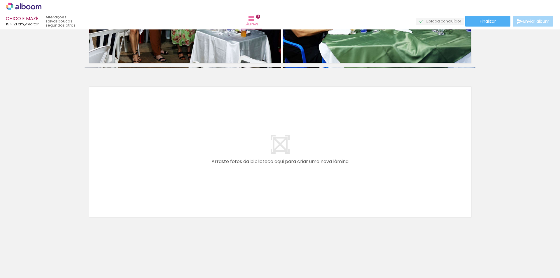
scroll to position [1042, 0]
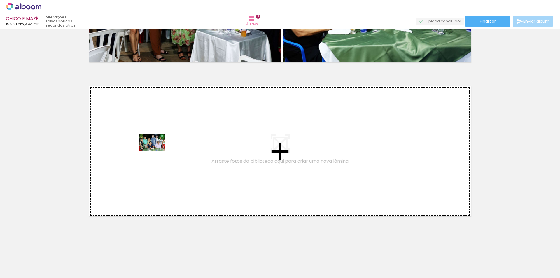
drag, startPoint x: 224, startPoint y: 259, endPoint x: 155, endPoint y: 151, distance: 127.9
click at [155, 151] on quentale-workspace at bounding box center [280, 139] width 560 height 278
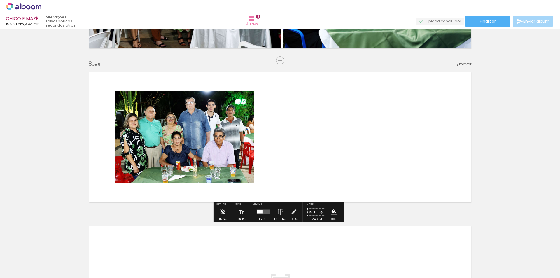
scroll to position [1058, 0]
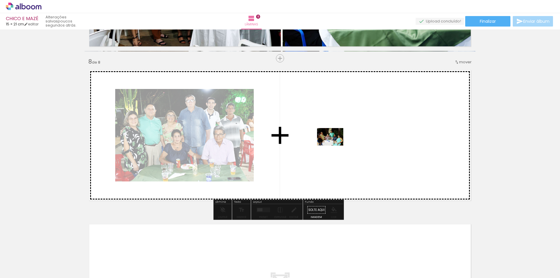
drag, startPoint x: 258, startPoint y: 257, endPoint x: 334, endPoint y: 145, distance: 135.3
click at [334, 145] on quentale-workspace at bounding box center [280, 139] width 560 height 278
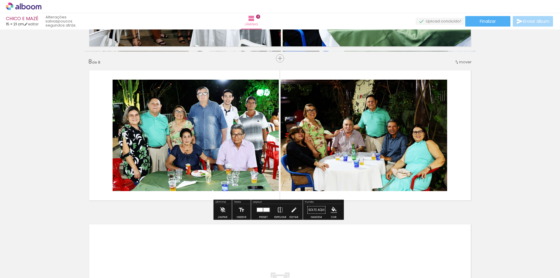
click at [169, 132] on quentale-photo at bounding box center [196, 135] width 166 height 111
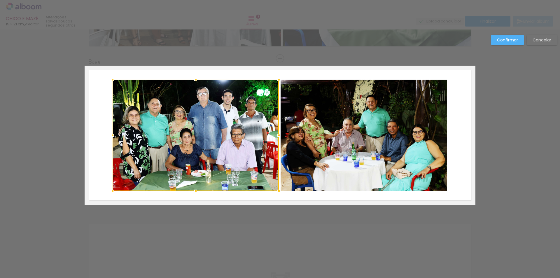
click at [354, 138] on quentale-photo at bounding box center [363, 135] width 166 height 111
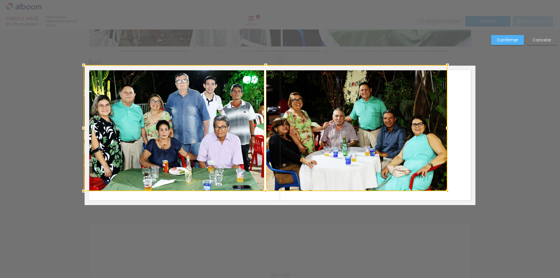
drag, startPoint x: 111, startPoint y: 81, endPoint x: 82, endPoint y: 65, distance: 33.5
click at [82, 65] on div at bounding box center [84, 65] width 12 height 12
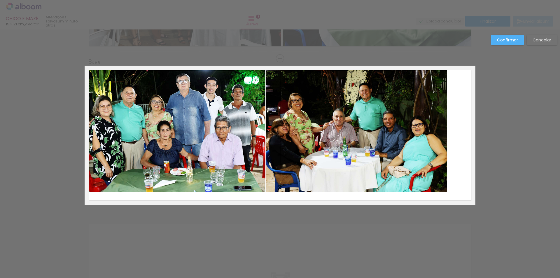
click at [137, 148] on quentale-photo at bounding box center [175, 129] width 181 height 126
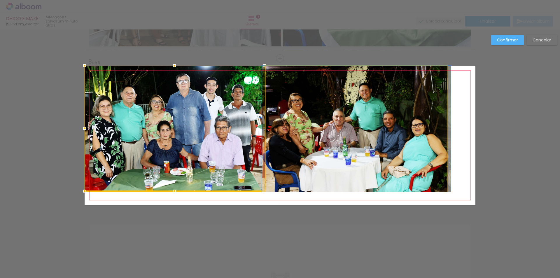
click at [318, 178] on quentale-photo at bounding box center [356, 129] width 181 height 126
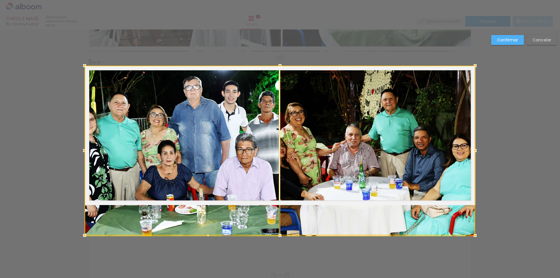
drag, startPoint x: 444, startPoint y: 193, endPoint x: 478, endPoint y: 208, distance: 36.7
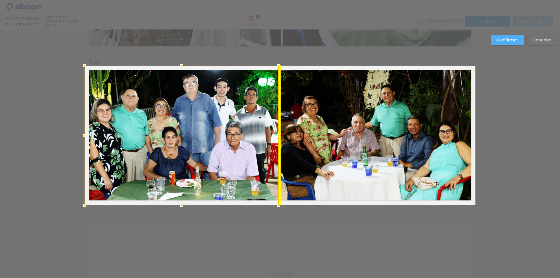
click at [193, 136] on div at bounding box center [182, 136] width 194 height 140
click at [192, 131] on div at bounding box center [182, 136] width 194 height 140
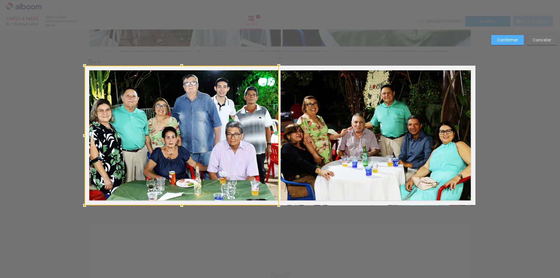
click at [0, 0] on slot "Confirmar" at bounding box center [0, 0] width 0 height 0
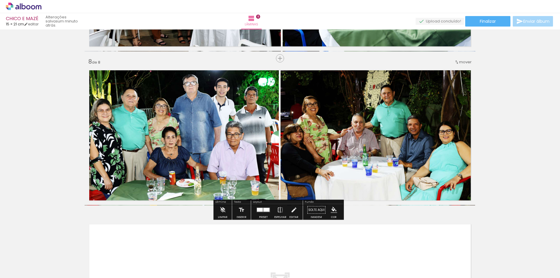
click at [168, 139] on quentale-photo at bounding box center [182, 136] width 194 height 140
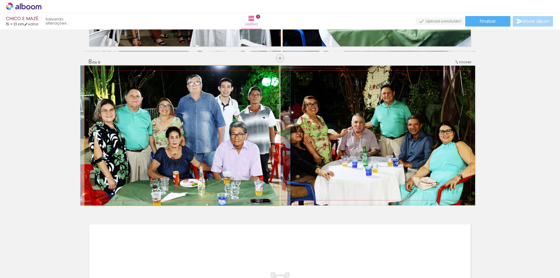
drag, startPoint x: 154, startPoint y: 130, endPoint x: 158, endPoint y: 131, distance: 3.8
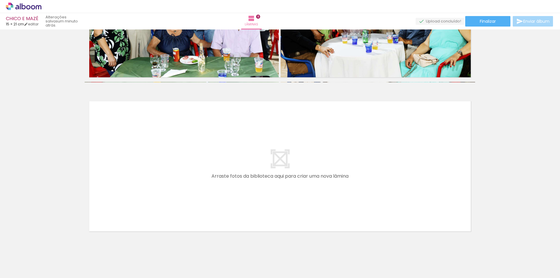
scroll to position [1196, 0]
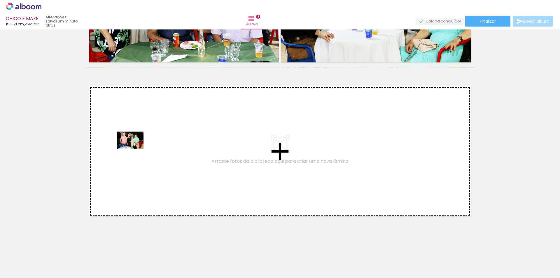
drag, startPoint x: 289, startPoint y: 261, endPoint x: 135, endPoint y: 149, distance: 190.1
click at [135, 149] on quentale-workspace at bounding box center [280, 139] width 560 height 278
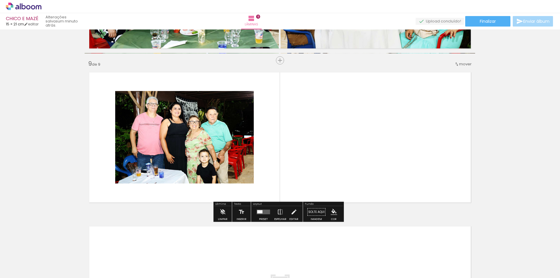
scroll to position [1212, 0]
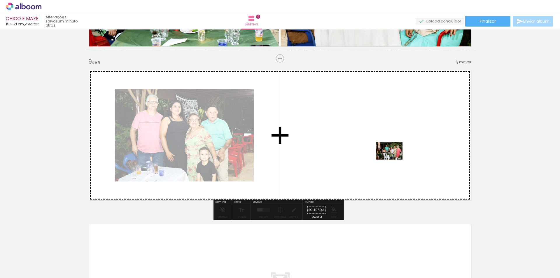
drag, startPoint x: 489, startPoint y: 262, endPoint x: 393, endPoint y: 159, distance: 141.1
click at [393, 159] on quentale-workspace at bounding box center [280, 139] width 560 height 278
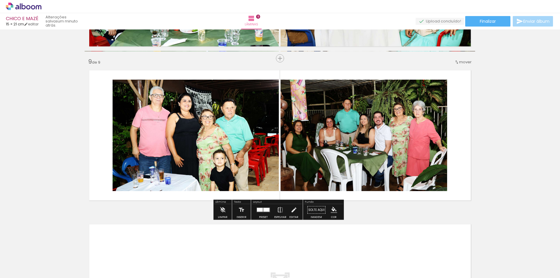
click at [165, 126] on quentale-photo at bounding box center [196, 135] width 166 height 111
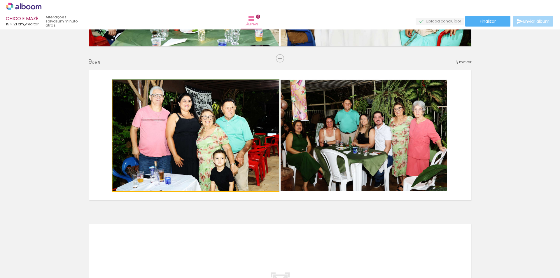
click at [165, 126] on quentale-photo at bounding box center [196, 135] width 166 height 111
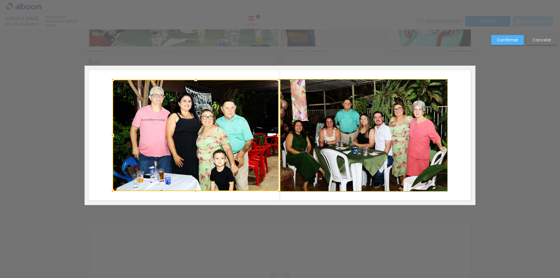
click at [354, 129] on quentale-photo at bounding box center [363, 135] width 166 height 111
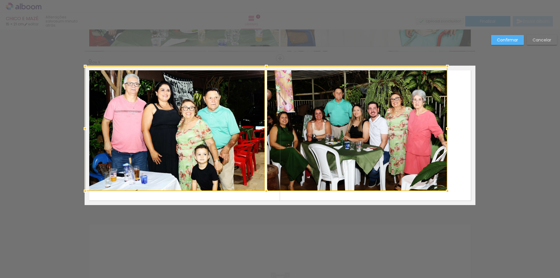
drag, startPoint x: 111, startPoint y: 78, endPoint x: 81, endPoint y: 66, distance: 31.9
click at [81, 66] on div at bounding box center [85, 66] width 12 height 12
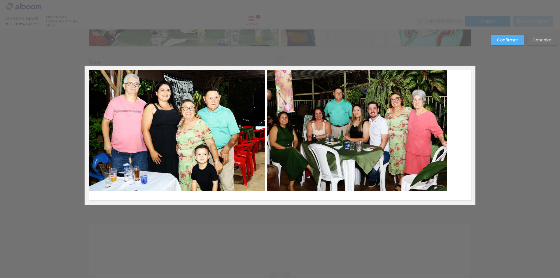
click at [333, 132] on quentale-photo at bounding box center [357, 128] width 180 height 125
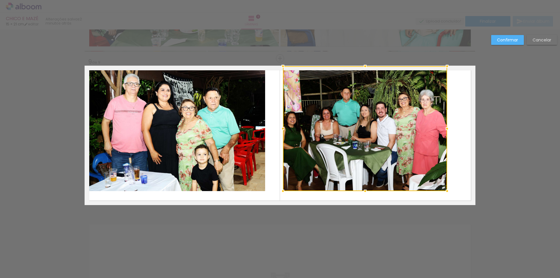
drag, startPoint x: 263, startPoint y: 129, endPoint x: 280, endPoint y: 131, distance: 17.4
click at [280, 131] on div at bounding box center [283, 129] width 12 height 12
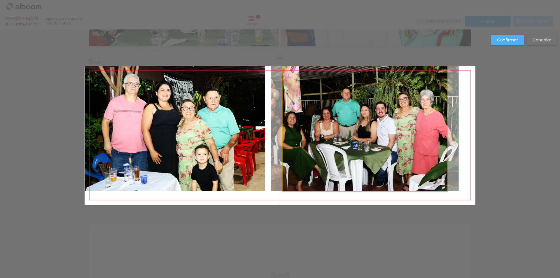
click at [366, 148] on quentale-photo at bounding box center [365, 128] width 164 height 125
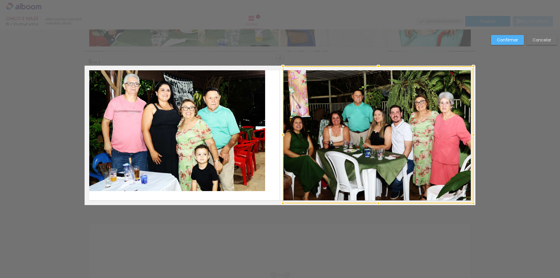
drag, startPoint x: 447, startPoint y: 193, endPoint x: 479, endPoint y: 210, distance: 37.2
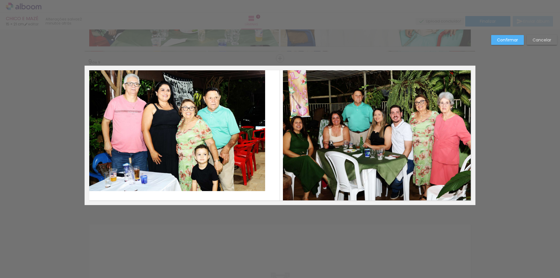
click at [449, 173] on quentale-photo at bounding box center [378, 134] width 190 height 137
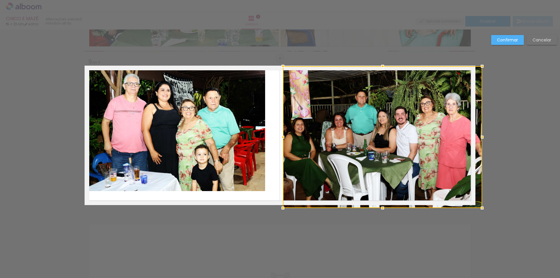
drag, startPoint x: 471, startPoint y: 205, endPoint x: 475, endPoint y: 206, distance: 4.5
click at [476, 206] on div at bounding box center [482, 208] width 12 height 12
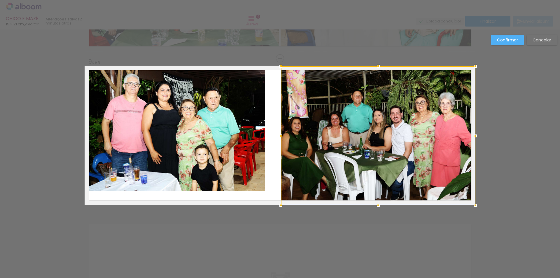
drag, startPoint x: 282, startPoint y: 136, endPoint x: 277, endPoint y: 138, distance: 4.6
click at [277, 138] on div at bounding box center [281, 136] width 12 height 12
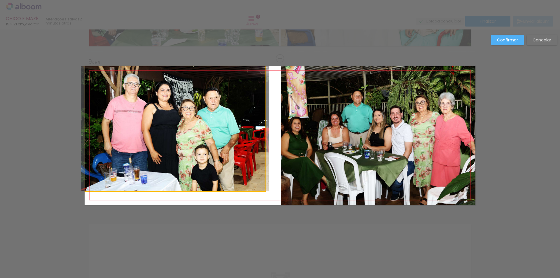
click at [207, 132] on quentale-photo at bounding box center [175, 128] width 180 height 125
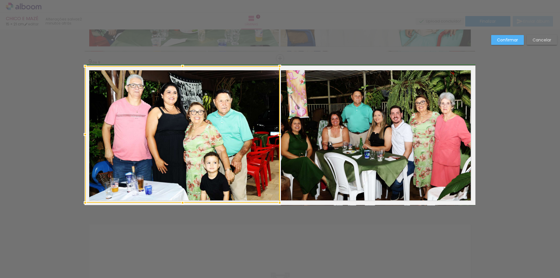
drag, startPoint x: 262, startPoint y: 193, endPoint x: 276, endPoint y: 206, distance: 18.8
click at [276, 206] on div at bounding box center [280, 203] width 12 height 12
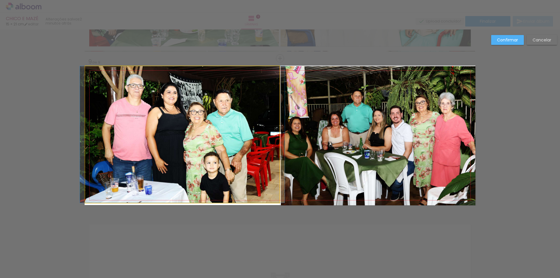
click at [184, 179] on quentale-photo at bounding box center [182, 134] width 194 height 136
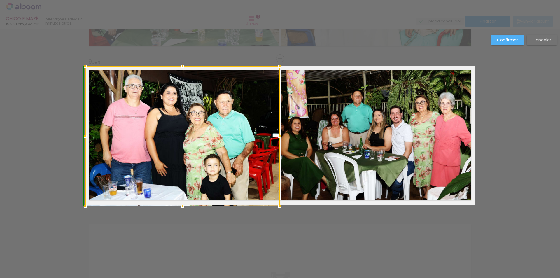
click at [179, 203] on div at bounding box center [183, 206] width 12 height 12
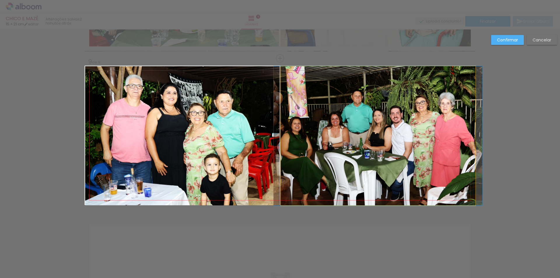
click at [358, 139] on quentale-photo at bounding box center [378, 135] width 194 height 139
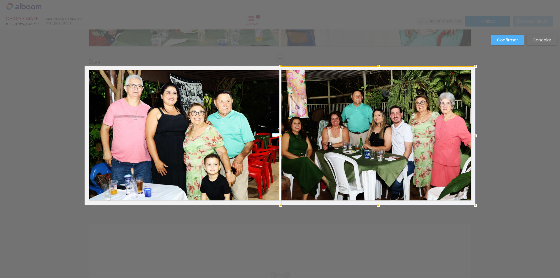
click at [224, 118] on quentale-photo at bounding box center [182, 135] width 194 height 139
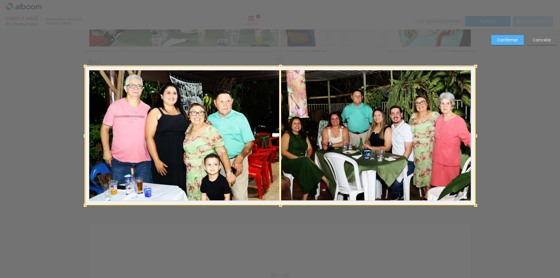
drag, startPoint x: 504, startPoint y: 37, endPoint x: 524, endPoint y: 45, distance: 22.2
click at [0, 0] on slot "Confirmar" at bounding box center [0, 0] width 0 height 0
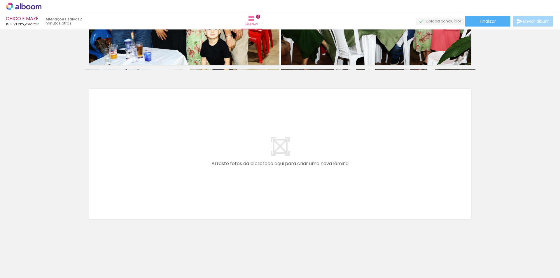
scroll to position [1350, 0]
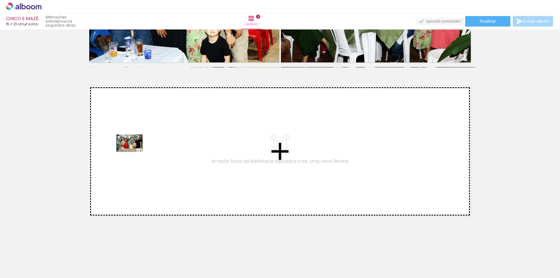
drag, startPoint x: 519, startPoint y: 260, endPoint x: 134, endPoint y: 152, distance: 400.0
click at [134, 152] on quentale-workspace at bounding box center [280, 139] width 560 height 278
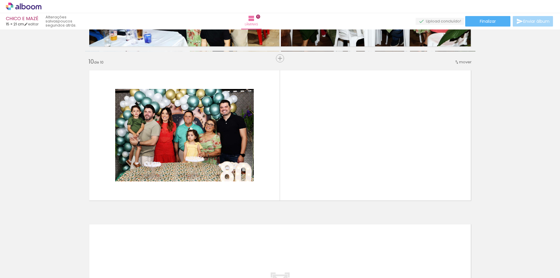
scroll to position [0, 118]
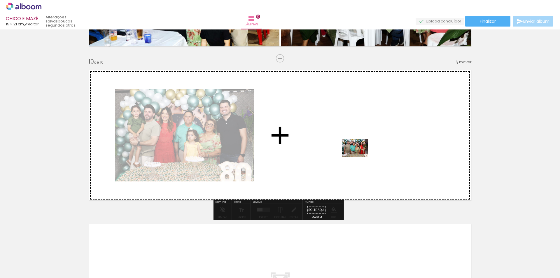
drag, startPoint x: 499, startPoint y: 261, endPoint x: 359, endPoint y: 155, distance: 175.4
click at [359, 155] on quentale-workspace at bounding box center [280, 139] width 560 height 278
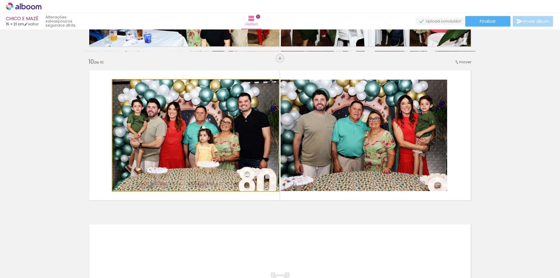
click at [179, 133] on quentale-photo at bounding box center [196, 135] width 166 height 111
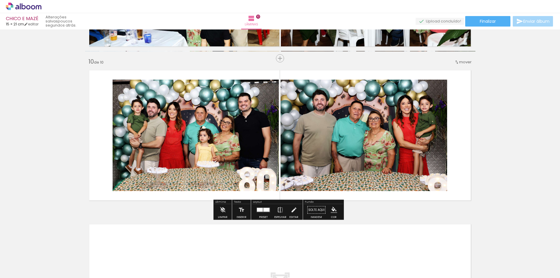
click at [179, 133] on quentale-photo at bounding box center [196, 135] width 166 height 111
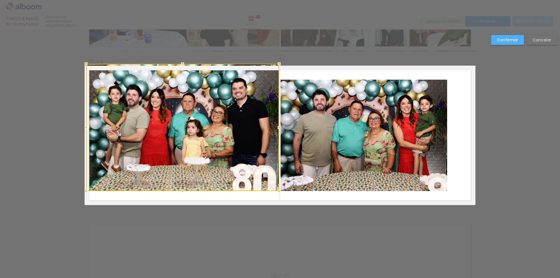
drag, startPoint x: 109, startPoint y: 80, endPoint x: 79, endPoint y: 67, distance: 32.9
click at [80, 67] on div at bounding box center [86, 64] width 12 height 12
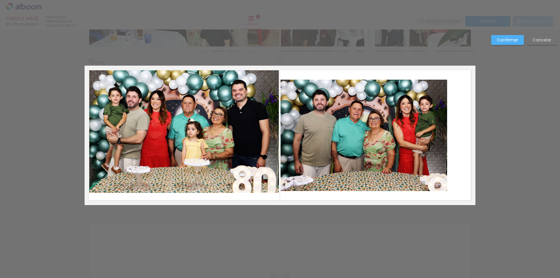
click at [103, 96] on quentale-photo at bounding box center [182, 129] width 193 height 127
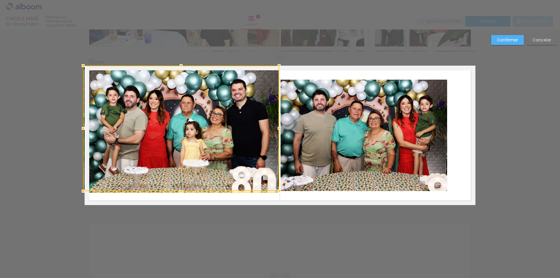
click at [80, 129] on div at bounding box center [83, 128] width 12 height 12
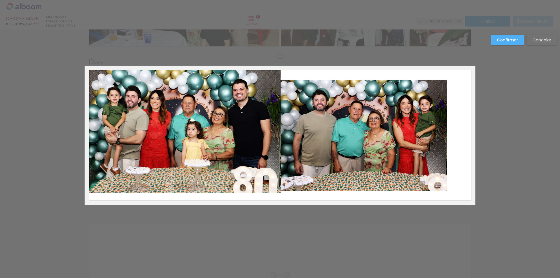
click at [138, 112] on quentale-photo at bounding box center [183, 129] width 196 height 127
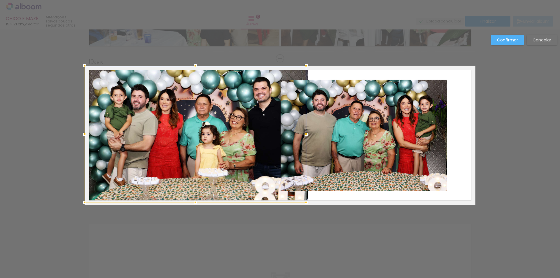
drag, startPoint x: 180, startPoint y: 195, endPoint x: 181, endPoint y: 208, distance: 12.9
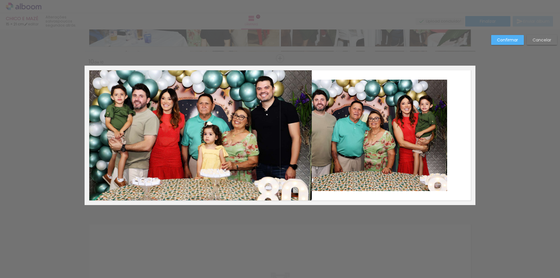
click at [203, 182] on quentale-photo at bounding box center [198, 134] width 227 height 137
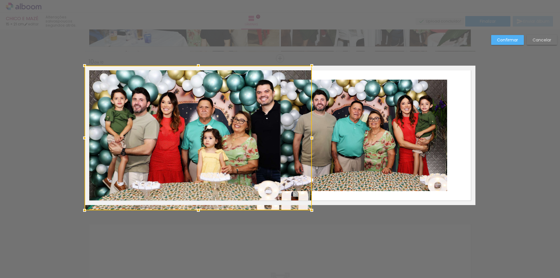
drag, startPoint x: 196, startPoint y: 201, endPoint x: 196, endPoint y: 205, distance: 3.5
click at [196, 205] on div at bounding box center [198, 210] width 12 height 12
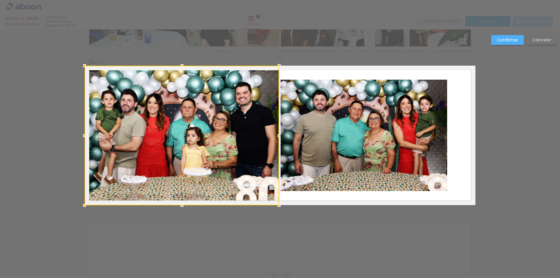
drag, startPoint x: 310, startPoint y: 139, endPoint x: 277, endPoint y: 141, distance: 32.7
click at [277, 140] on div at bounding box center [279, 136] width 12 height 12
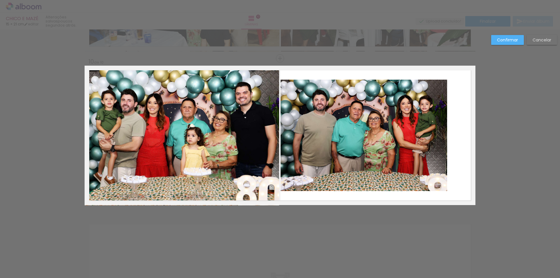
click at [332, 137] on quentale-photo at bounding box center [363, 135] width 166 height 111
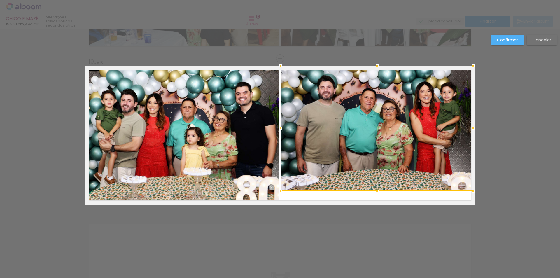
drag, startPoint x: 447, startPoint y: 81, endPoint x: 475, endPoint y: 67, distance: 31.8
click at [475, 67] on div at bounding box center [473, 66] width 12 height 12
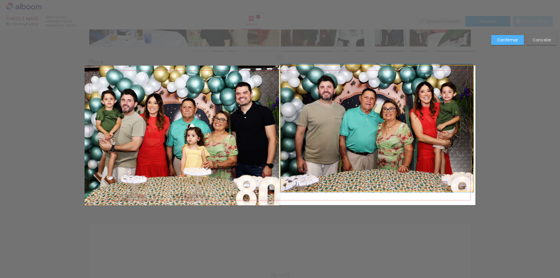
click at [450, 104] on quentale-photo at bounding box center [376, 128] width 193 height 125
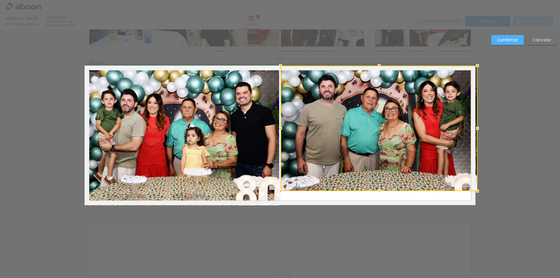
click at [472, 129] on div at bounding box center [477, 128] width 12 height 12
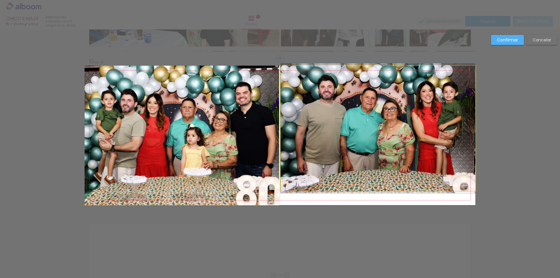
click at [414, 147] on quentale-photo at bounding box center [377, 128] width 195 height 125
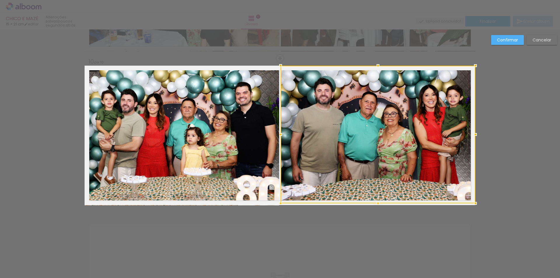
drag, startPoint x: 375, startPoint y: 193, endPoint x: 375, endPoint y: 212, distance: 19.8
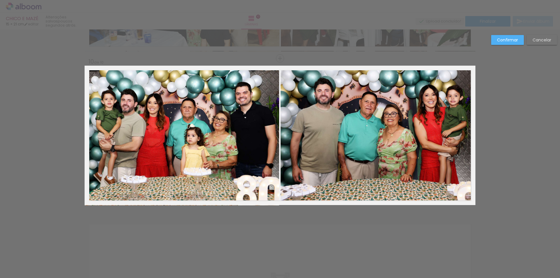
click at [380, 180] on quentale-photo at bounding box center [377, 135] width 195 height 138
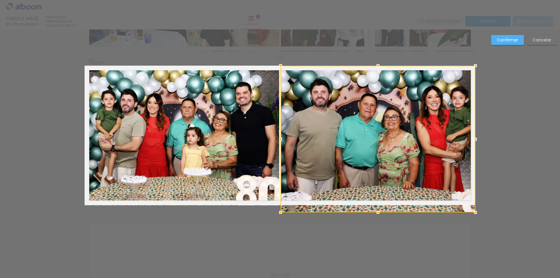
click at [375, 205] on div at bounding box center [377, 139] width 195 height 147
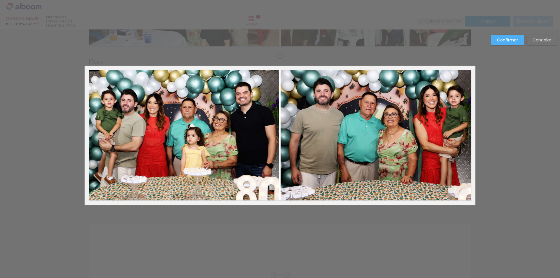
click at [0, 0] on slot "Confirmar" at bounding box center [0, 0] width 0 height 0
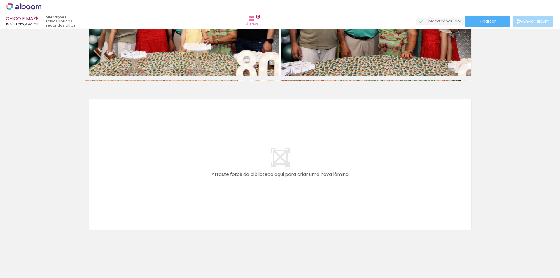
scroll to position [1504, 0]
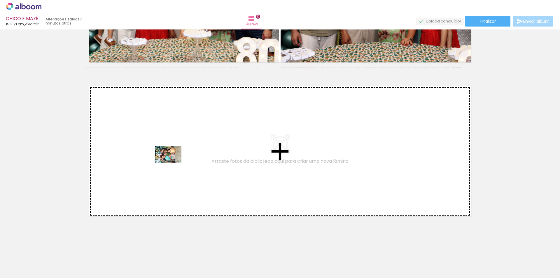
drag, startPoint x: 431, startPoint y: 257, endPoint x: 173, endPoint y: 163, distance: 275.2
click at [173, 163] on quentale-workspace at bounding box center [280, 139] width 560 height 278
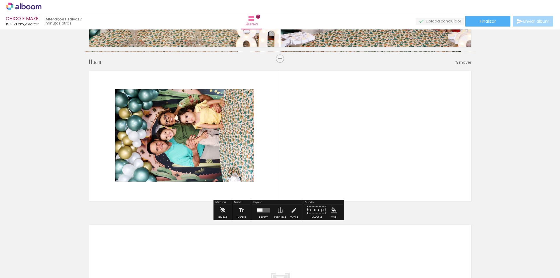
scroll to position [1520, 0]
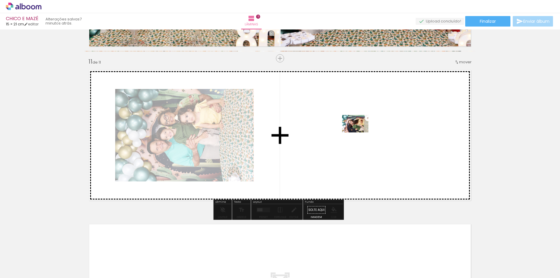
drag, startPoint x: 465, startPoint y: 261, endPoint x: 359, endPoint y: 131, distance: 167.4
click at [359, 131] on quentale-workspace at bounding box center [280, 139] width 560 height 278
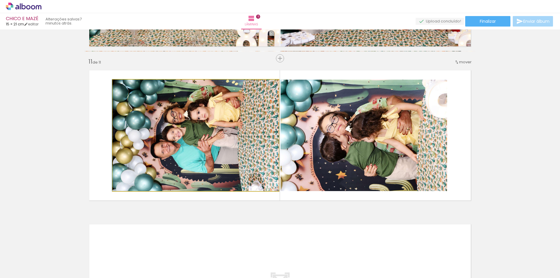
click at [199, 123] on quentale-photo at bounding box center [196, 135] width 166 height 111
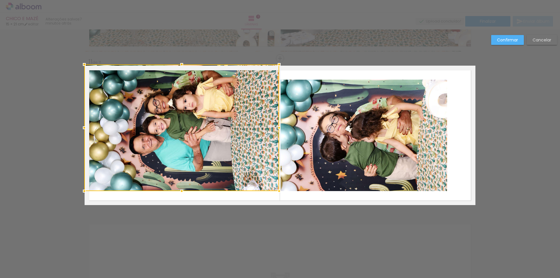
drag, startPoint x: 111, startPoint y: 81, endPoint x: 80, endPoint y: 66, distance: 34.3
click at [80, 66] on div at bounding box center [84, 65] width 12 height 12
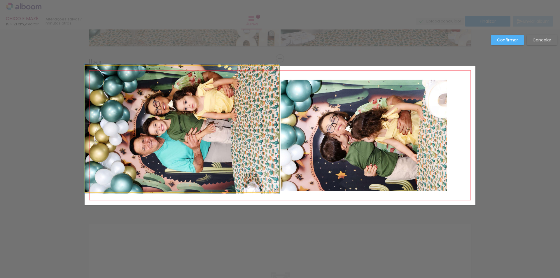
click at [168, 108] on quentale-photo at bounding box center [182, 129] width 195 height 127
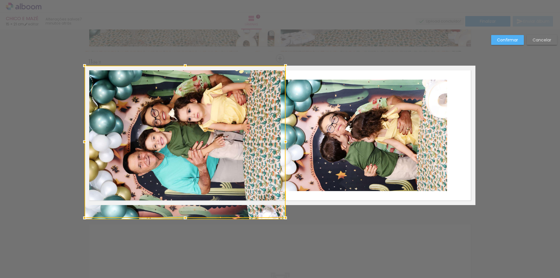
drag, startPoint x: 178, startPoint y: 192, endPoint x: 176, endPoint y: 199, distance: 6.9
click at [176, 199] on div at bounding box center [185, 142] width 201 height 152
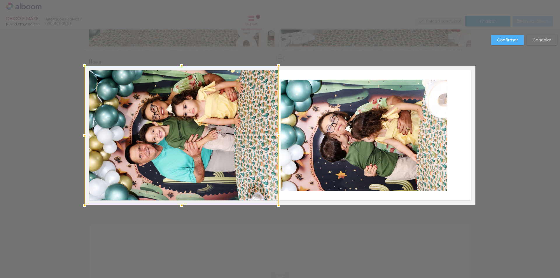
drag, startPoint x: 284, startPoint y: 137, endPoint x: 277, endPoint y: 137, distance: 7.3
click at [277, 137] on div at bounding box center [279, 136] width 12 height 12
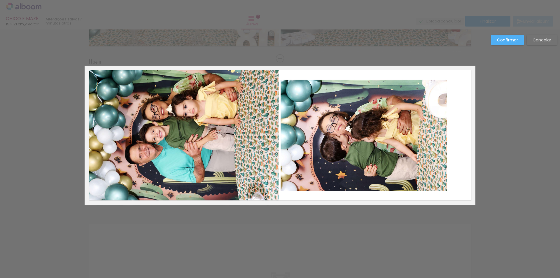
click at [340, 131] on quentale-photo at bounding box center [363, 135] width 166 height 111
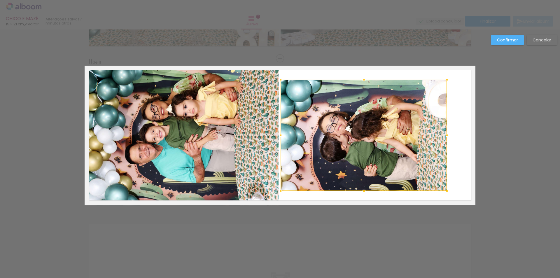
click at [340, 131] on div at bounding box center [363, 135] width 166 height 111
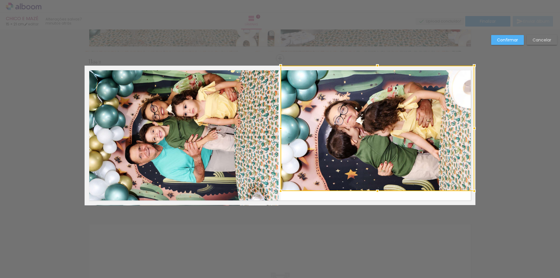
drag, startPoint x: 446, startPoint y: 81, endPoint x: 476, endPoint y: 69, distance: 32.3
click at [476, 69] on div at bounding box center [474, 66] width 12 height 12
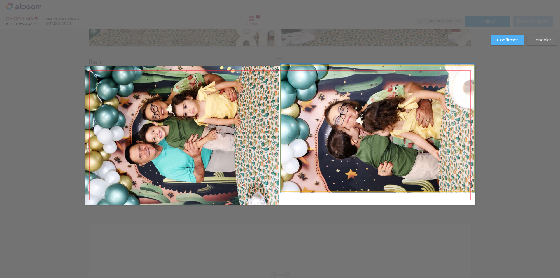
click at [396, 117] on quentale-photo at bounding box center [377, 128] width 194 height 125
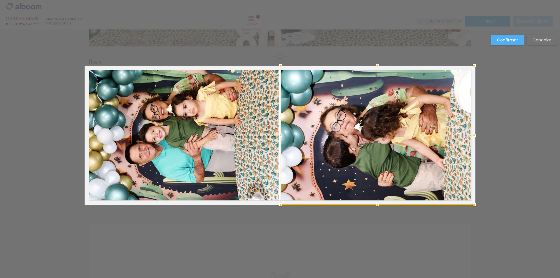
drag, startPoint x: 376, startPoint y: 193, endPoint x: 375, endPoint y: 206, distance: 13.2
click at [375, 206] on div at bounding box center [377, 205] width 12 height 12
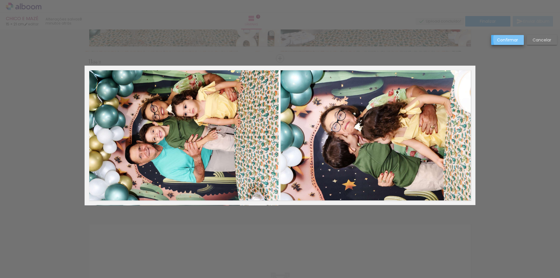
click at [0, 0] on slot "Confirmar" at bounding box center [0, 0] width 0 height 0
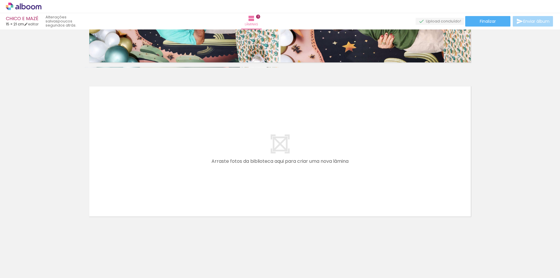
scroll to position [0, 321]
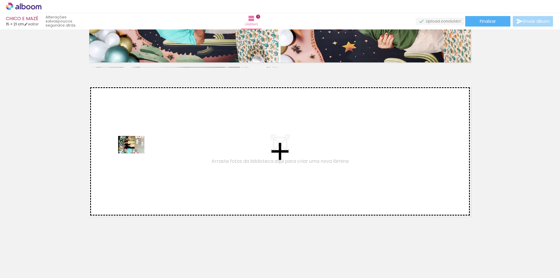
drag, startPoint x: 362, startPoint y: 259, endPoint x: 142, endPoint y: 154, distance: 243.5
click at [142, 154] on quentale-workspace at bounding box center [280, 139] width 560 height 278
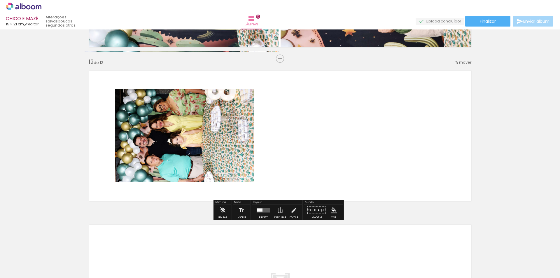
scroll to position [1674, 0]
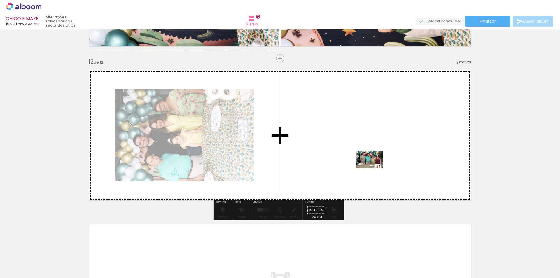
drag, startPoint x: 394, startPoint y: 261, endPoint x: 374, endPoint y: 162, distance: 101.2
click at [374, 162] on quentale-workspace at bounding box center [280, 139] width 560 height 278
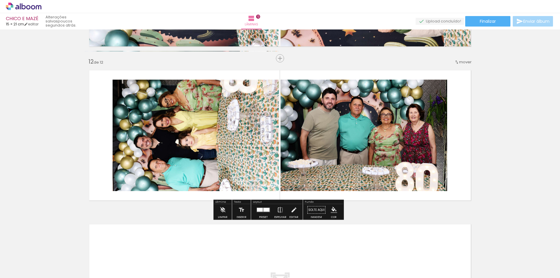
click at [204, 129] on quentale-photo at bounding box center [196, 135] width 166 height 111
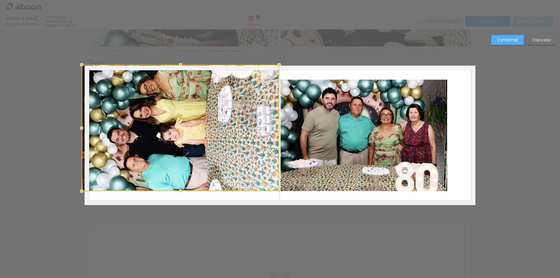
drag, startPoint x: 113, startPoint y: 81, endPoint x: 81, endPoint y: 66, distance: 35.9
click at [81, 66] on div at bounding box center [82, 65] width 12 height 12
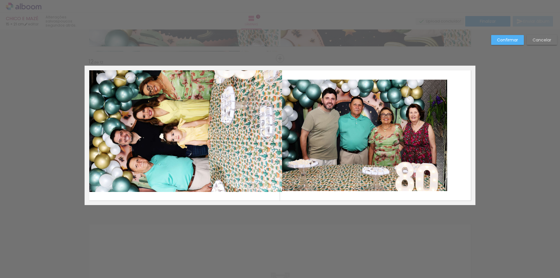
click at [170, 100] on quentale-photo at bounding box center [183, 129] width 197 height 126
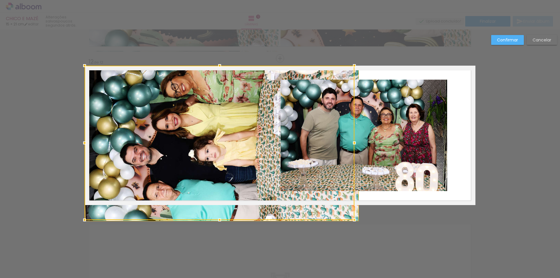
drag, startPoint x: 178, startPoint y: 191, endPoint x: 178, endPoint y: 199, distance: 8.2
click at [178, 199] on div at bounding box center [220, 143] width 270 height 154
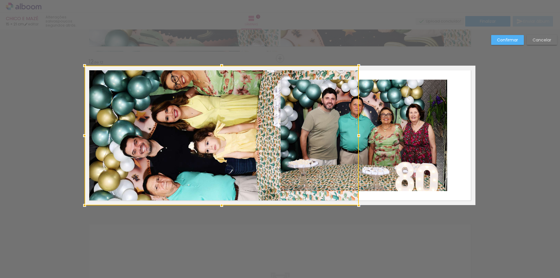
click at [232, 145] on div at bounding box center [222, 136] width 274 height 140
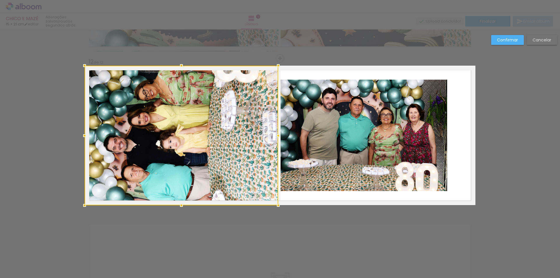
drag, startPoint x: 355, startPoint y: 136, endPoint x: 275, endPoint y: 134, distance: 80.5
click at [275, 134] on div at bounding box center [278, 136] width 12 height 12
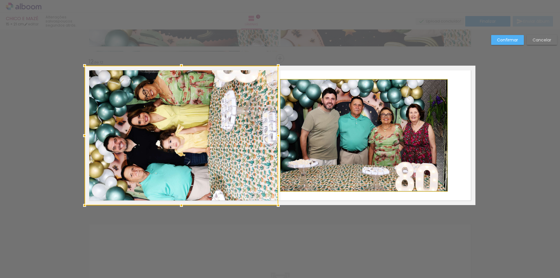
click at [336, 124] on quentale-photo at bounding box center [363, 135] width 166 height 111
click at [278, 124] on div at bounding box center [182, 136] width 194 height 140
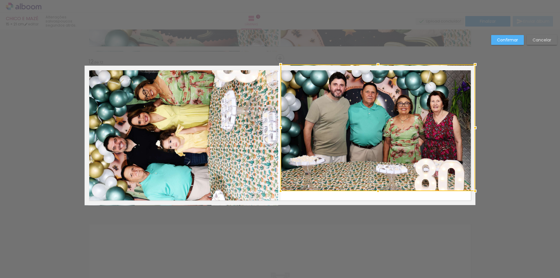
drag, startPoint x: 445, startPoint y: 81, endPoint x: 476, endPoint y: 67, distance: 33.9
click at [476, 67] on div at bounding box center [475, 65] width 12 height 12
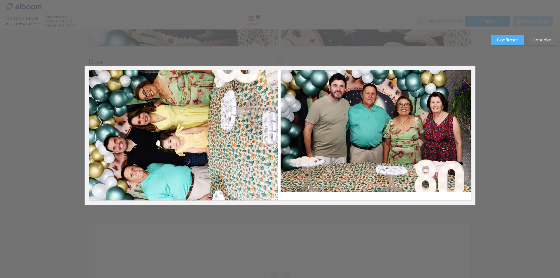
click at [412, 133] on quentale-photo at bounding box center [377, 129] width 194 height 127
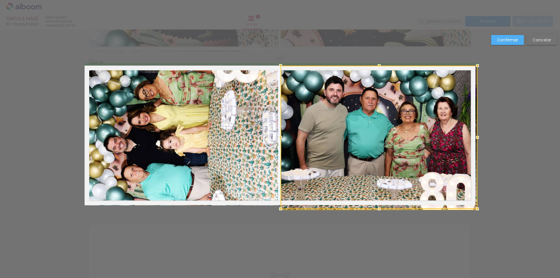
drag, startPoint x: 473, startPoint y: 190, endPoint x: 472, endPoint y: 194, distance: 3.6
click at [472, 194] on div at bounding box center [378, 137] width 197 height 143
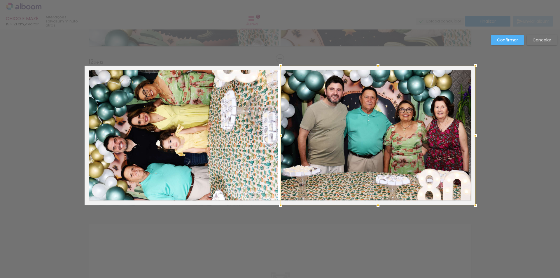
click at [387, 122] on div at bounding box center [377, 136] width 195 height 140
click at [0, 0] on slot "Confirmar" at bounding box center [0, 0] width 0 height 0
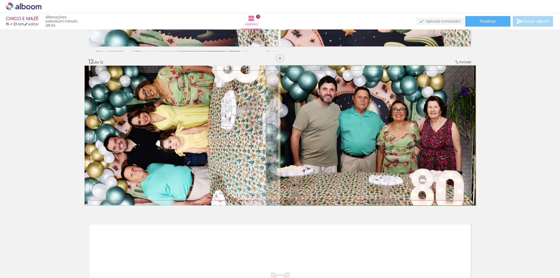
drag, startPoint x: 408, startPoint y: 131, endPoint x: 401, endPoint y: 131, distance: 7.0
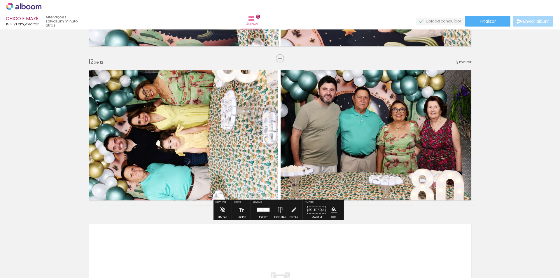
click at [110, 107] on quentale-photo at bounding box center [182, 136] width 194 height 140
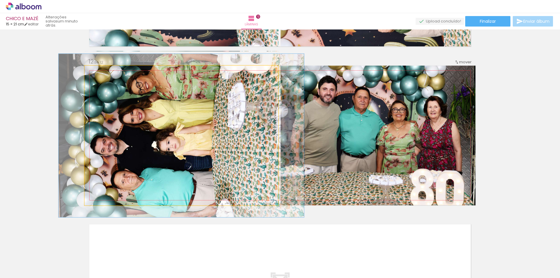
drag, startPoint x: 98, startPoint y: 74, endPoint x: 101, endPoint y: 74, distance: 3.5
type paper-slider "117"
click at [101, 74] on div at bounding box center [101, 71] width 9 height 9
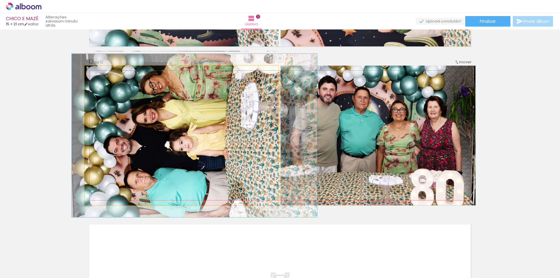
drag, startPoint x: 125, startPoint y: 124, endPoint x: 138, endPoint y: 124, distance: 13.1
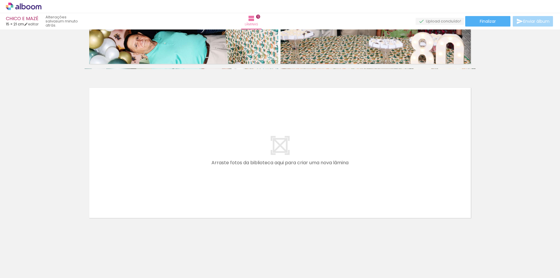
scroll to position [1812, 0]
